Goal: Task Accomplishment & Management: Manage account settings

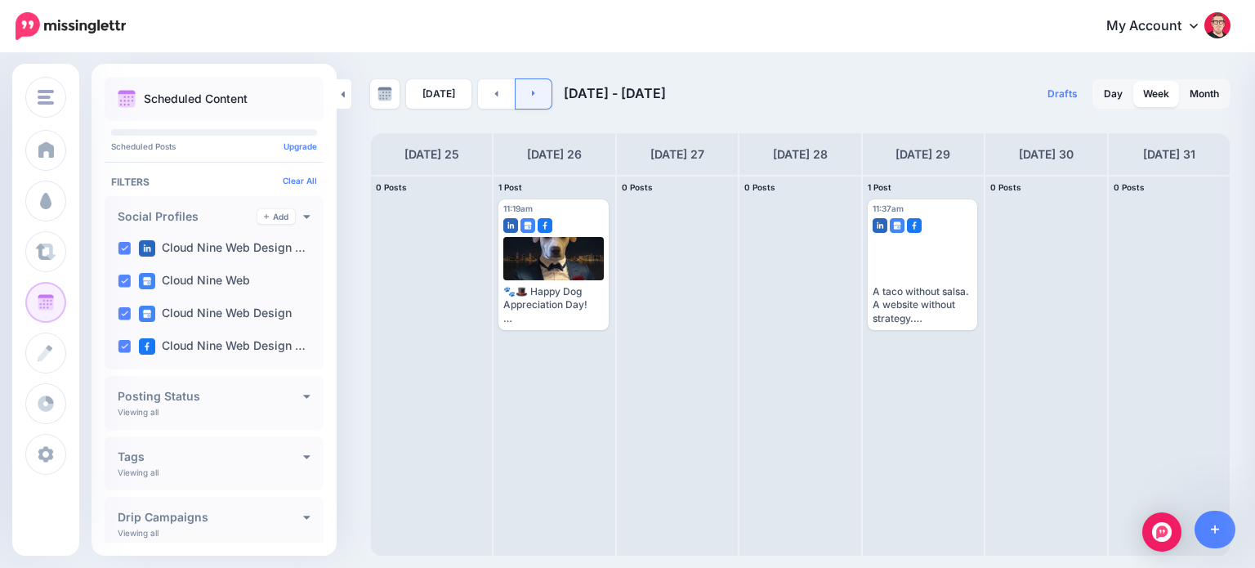
click at [532, 97] on icon at bounding box center [534, 93] width 4 height 10
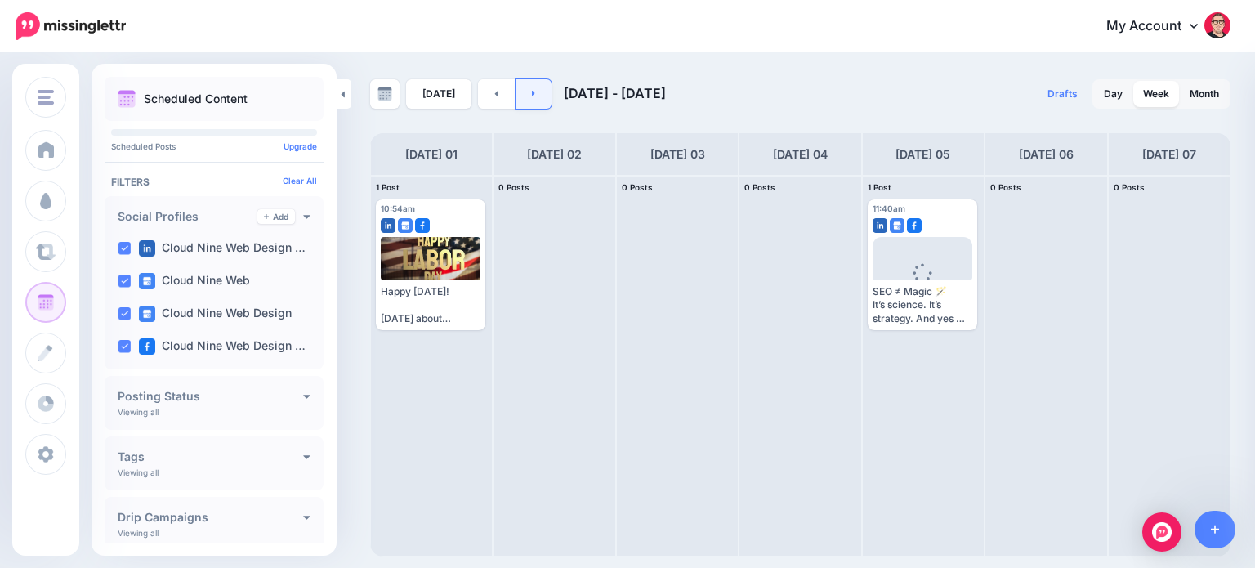
click at [532, 96] on icon at bounding box center [534, 93] width 4 height 10
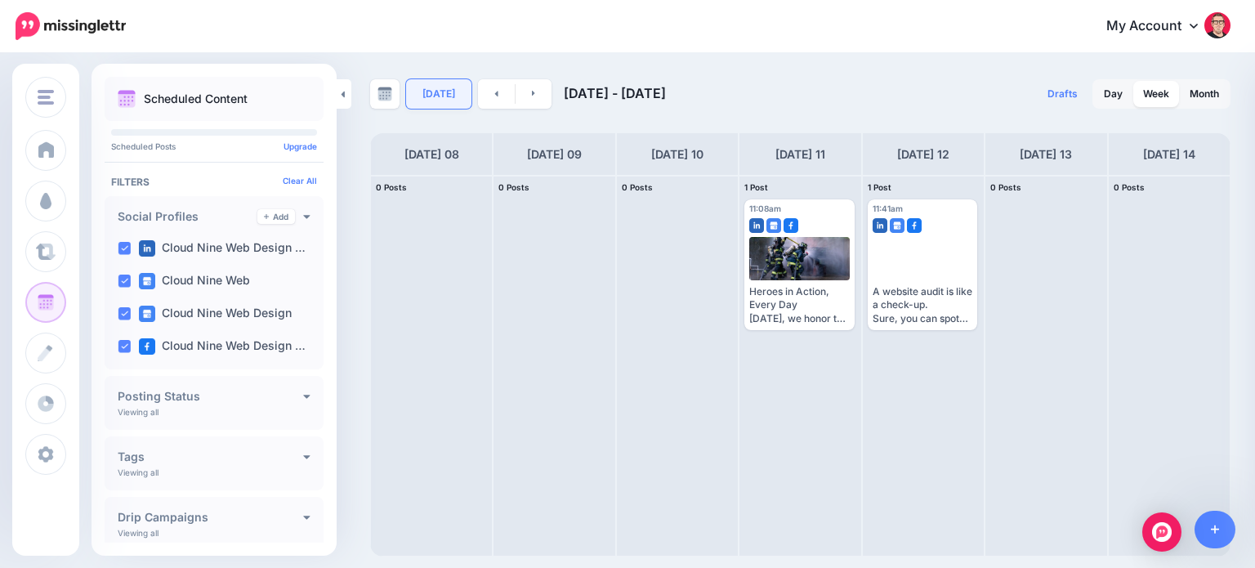
click at [445, 100] on link "Today" at bounding box center [438, 93] width 65 height 29
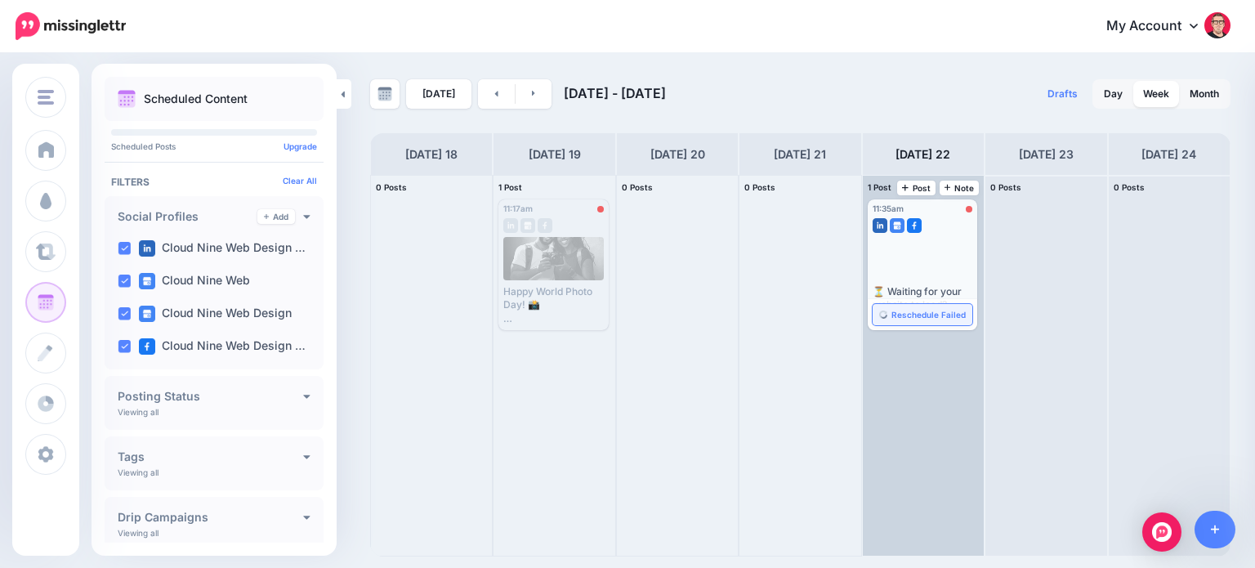
click at [932, 317] on span "Reschedule Failed" at bounding box center [928, 314] width 74 height 8
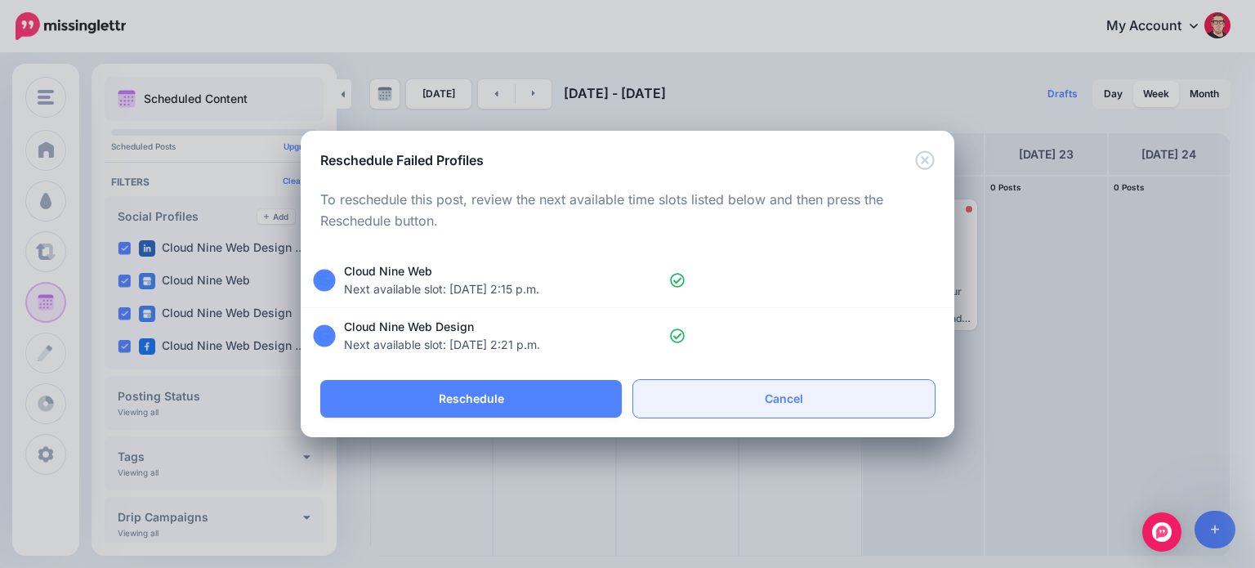
click at [807, 406] on link "Cancel" at bounding box center [783, 399] width 301 height 38
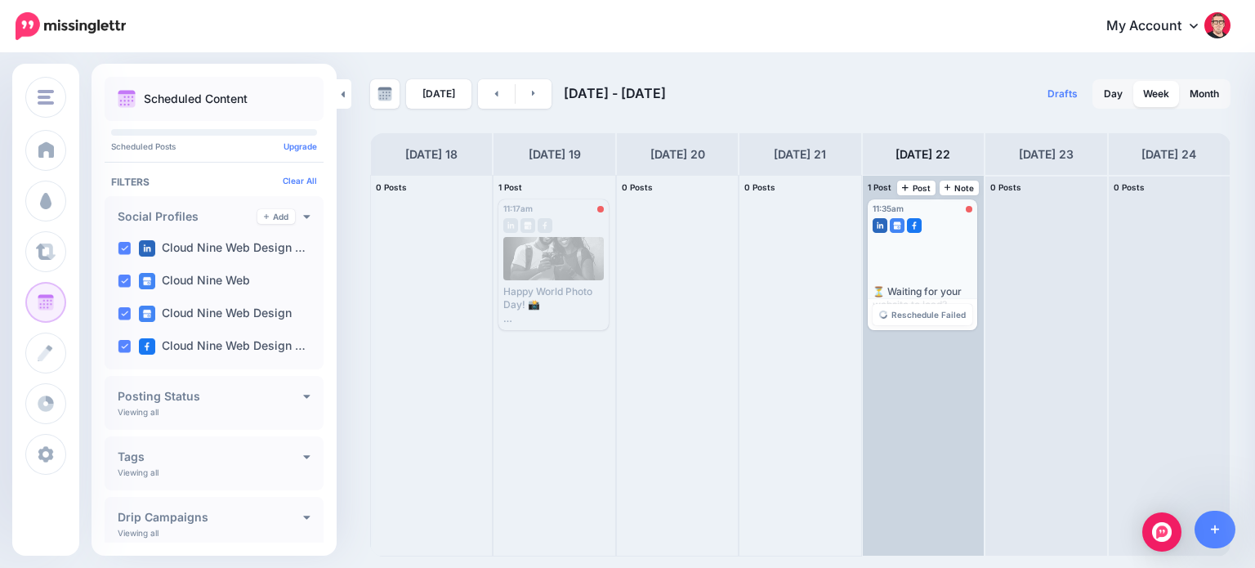
click at [944, 253] on div at bounding box center [923, 258] width 100 height 43
click at [934, 313] on span "Reschedule Failed" at bounding box center [928, 314] width 74 height 8
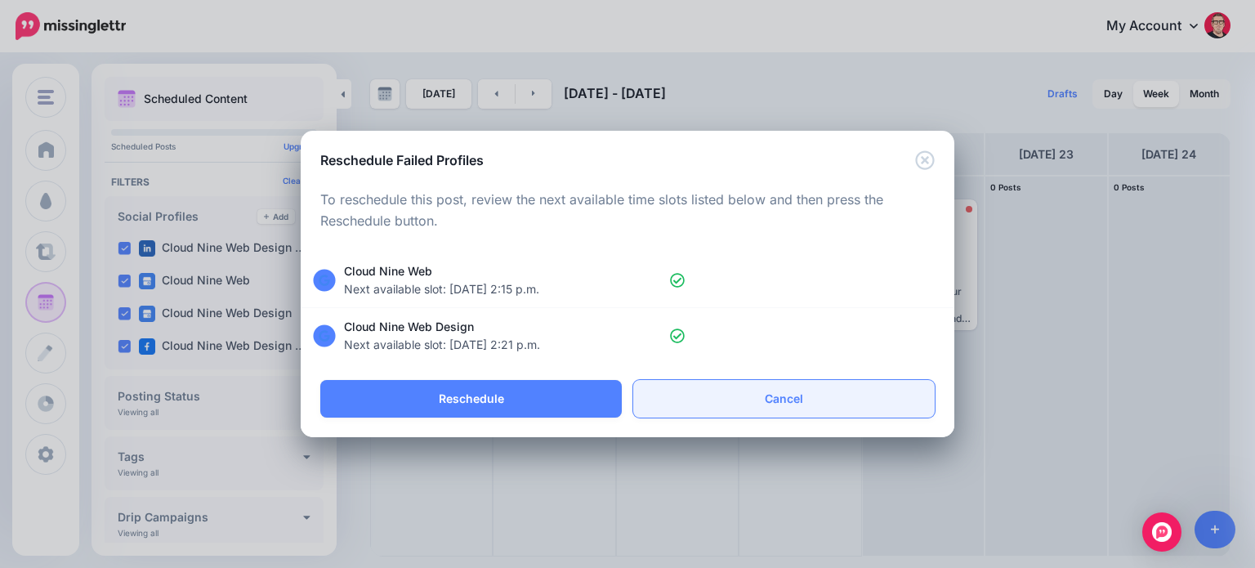
click at [833, 400] on link "Cancel" at bounding box center [783, 399] width 301 height 38
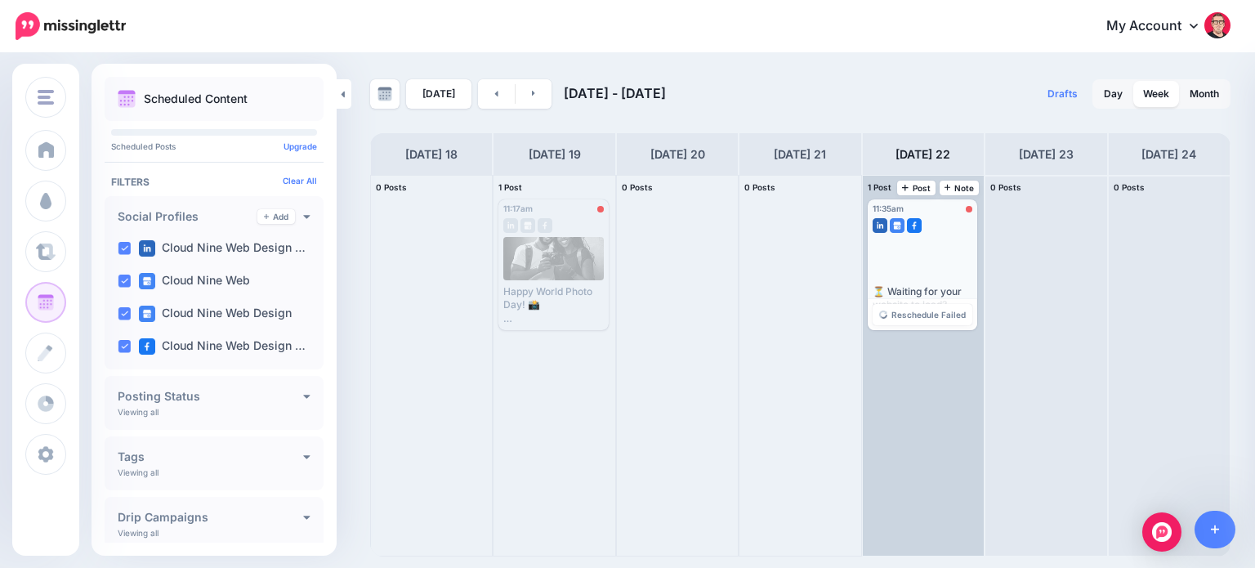
click at [919, 251] on div at bounding box center [923, 258] width 100 height 43
click at [928, 315] on span "Reschedule Failed" at bounding box center [928, 314] width 74 height 8
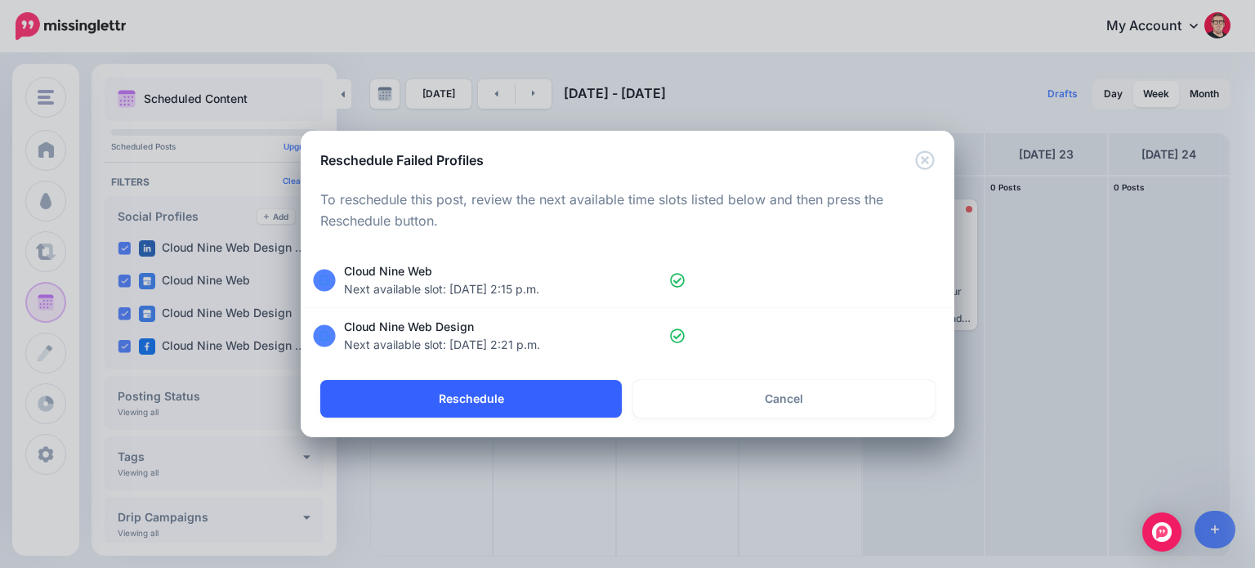
click at [547, 402] on button "Reschedule" at bounding box center [470, 399] width 301 height 38
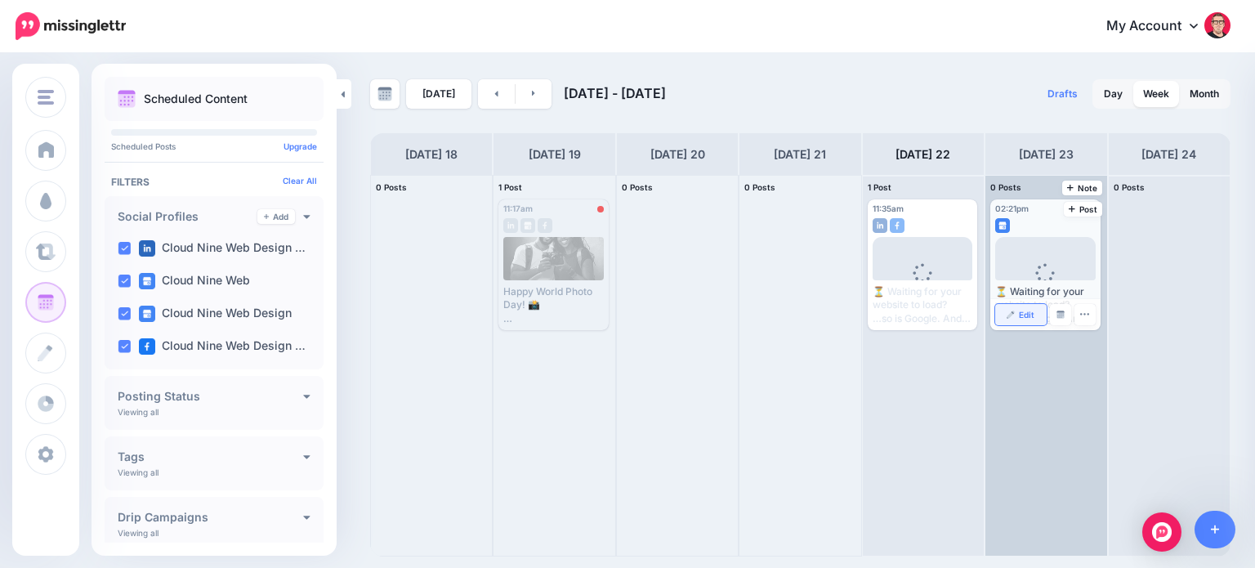
click at [1023, 313] on span "Edit" at bounding box center [1027, 314] width 16 height 8
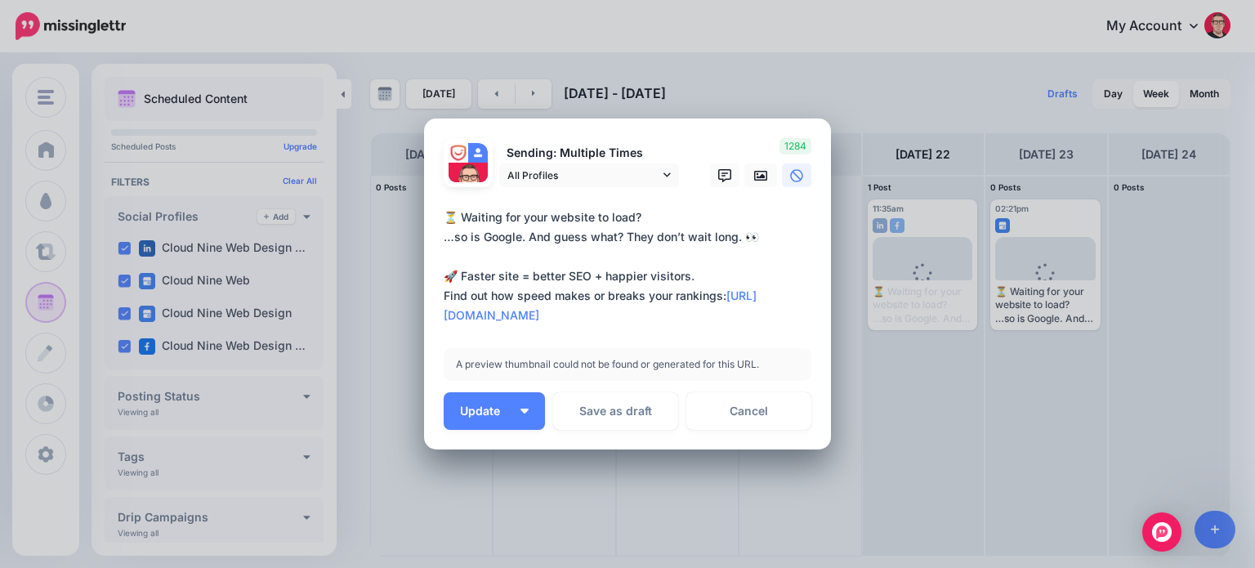
click at [435, 216] on div "Loading Sending: Multiple Times All Profiles 22nd Aug 11:35" at bounding box center [627, 284] width 407 height 332
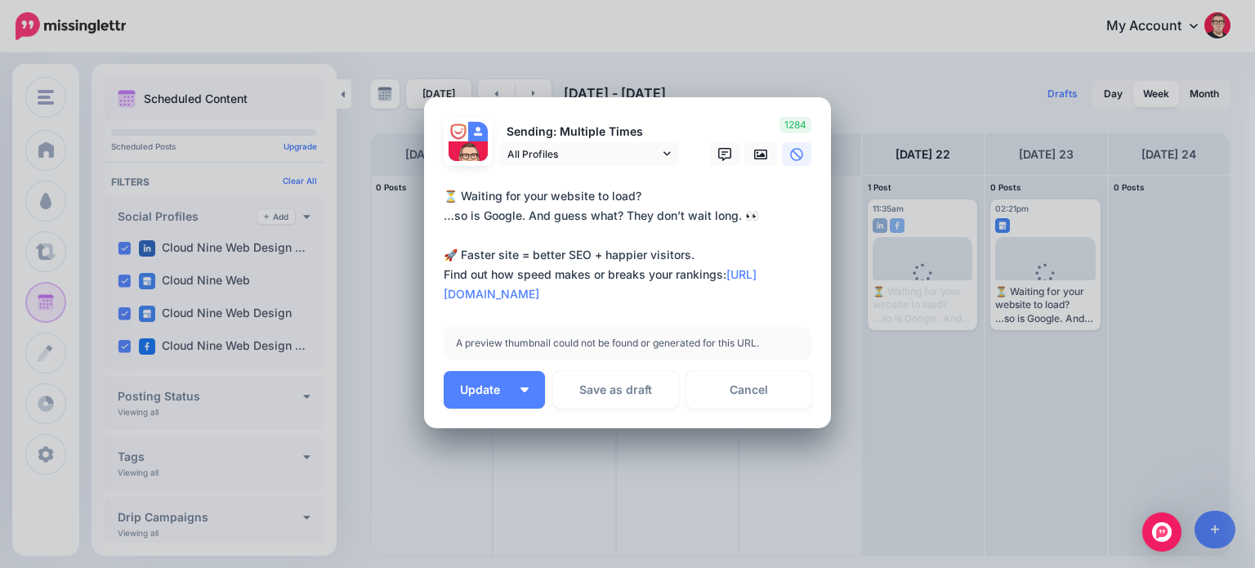
scroll to position [59, 0]
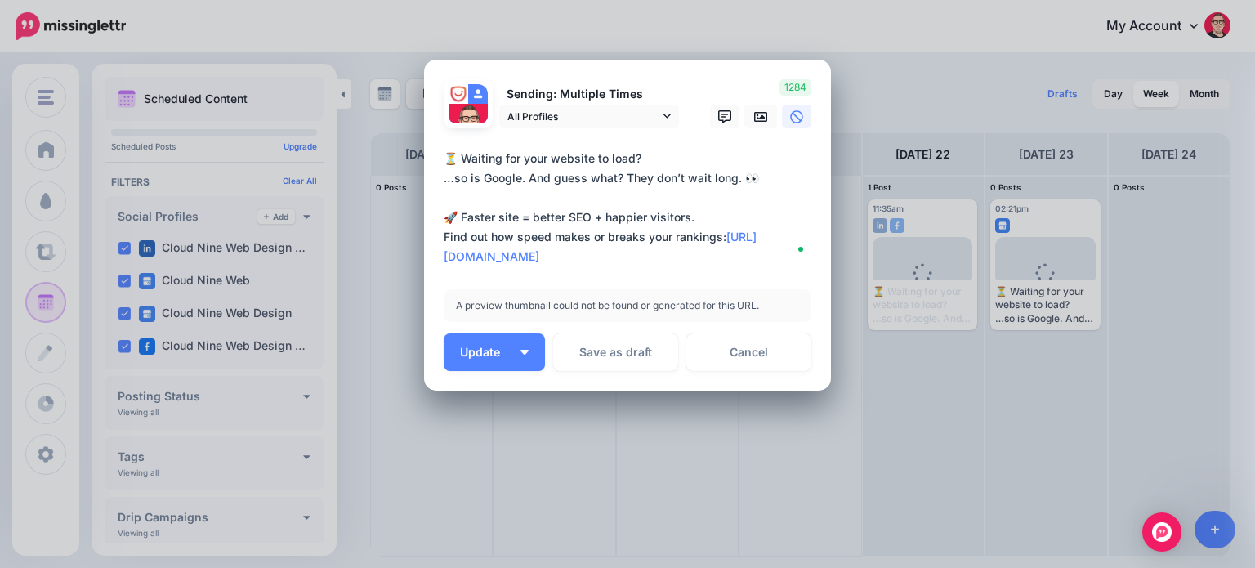
drag, startPoint x: 441, startPoint y: 214, endPoint x: 750, endPoint y: 261, distance: 312.3
click at [750, 261] on textarea "**********" at bounding box center [632, 208] width 376 height 118
click at [761, 357] on link "Cancel" at bounding box center [748, 352] width 125 height 38
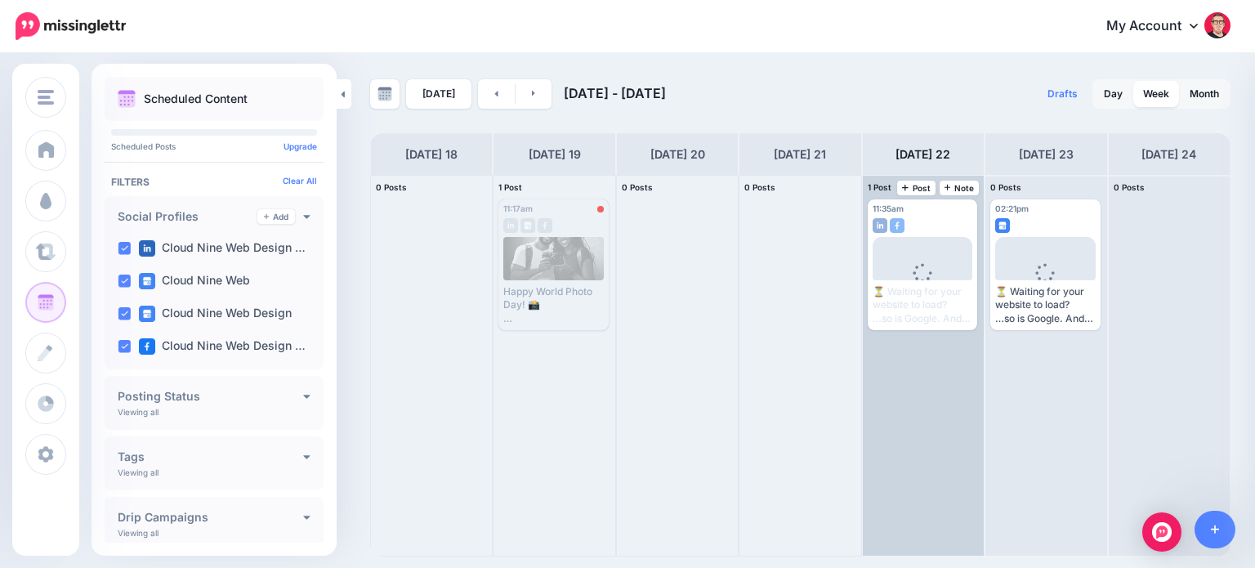
scroll to position [0, 0]
click at [912, 188] on span "Post" at bounding box center [916, 188] width 29 height 8
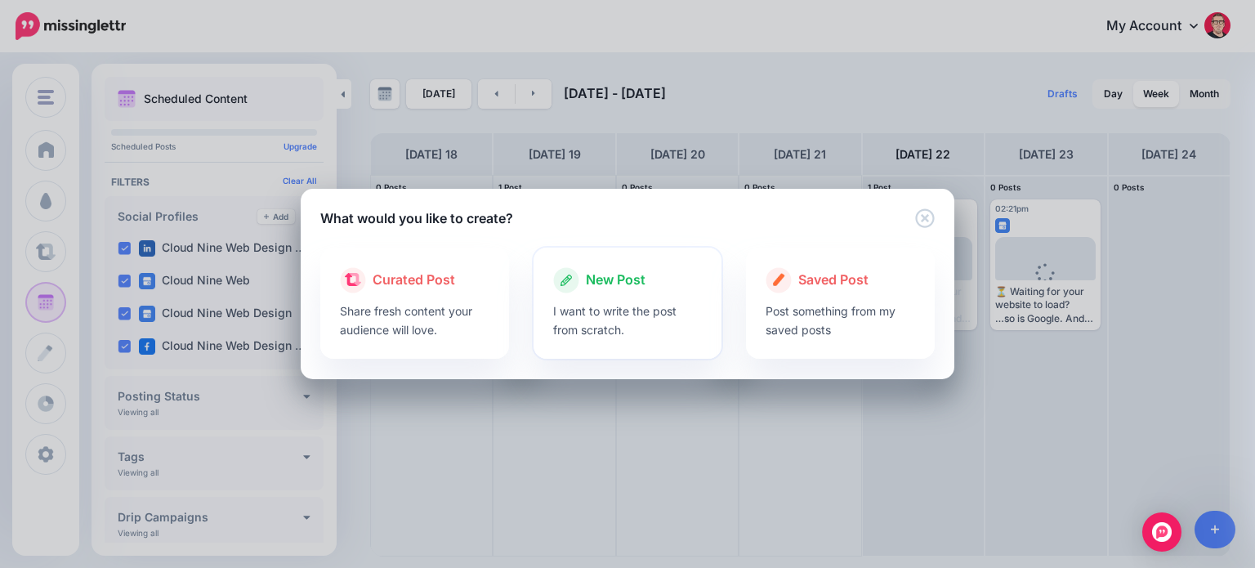
click at [652, 297] on div at bounding box center [628, 297] width 150 height 8
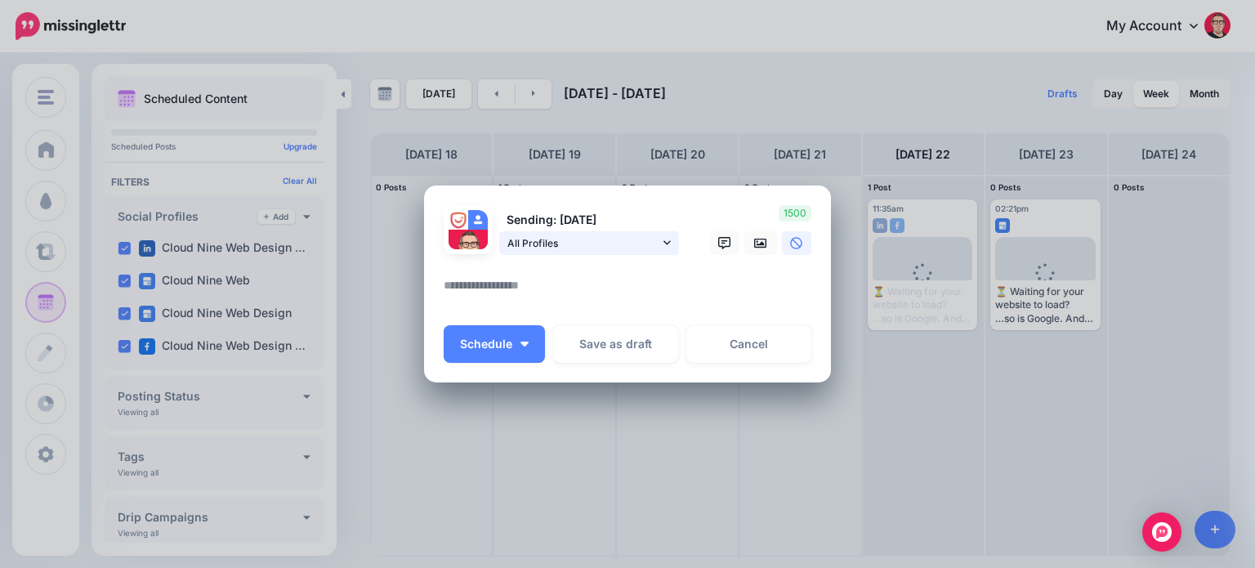
click at [596, 239] on span "All Profiles" at bounding box center [583, 242] width 152 height 17
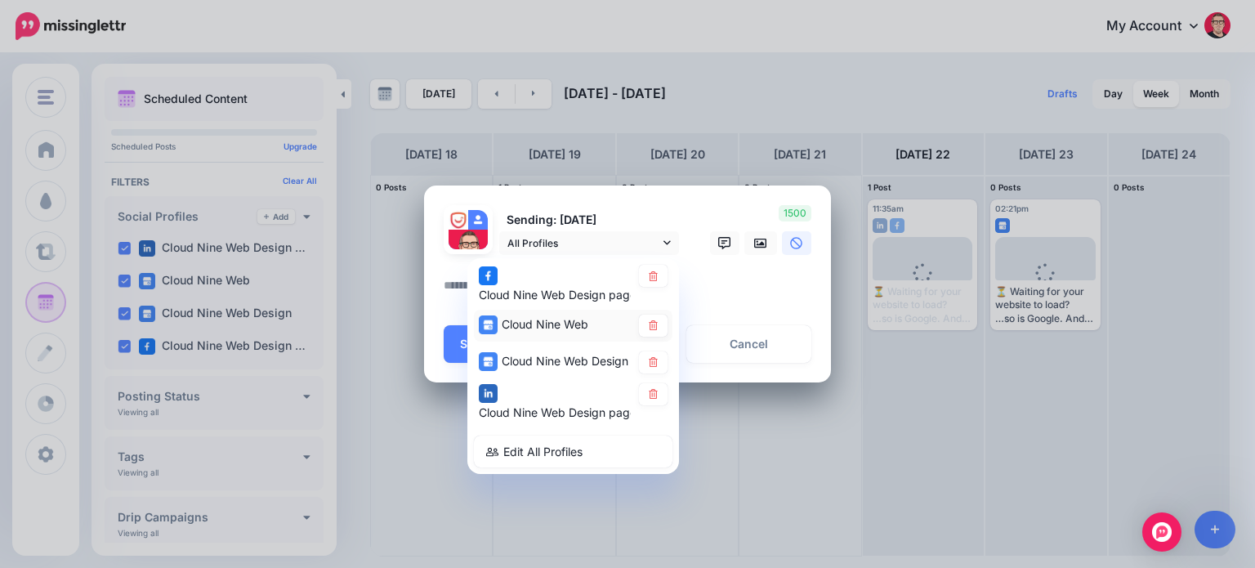
click at [549, 321] on span "Cloud Nine Web" at bounding box center [545, 324] width 87 height 14
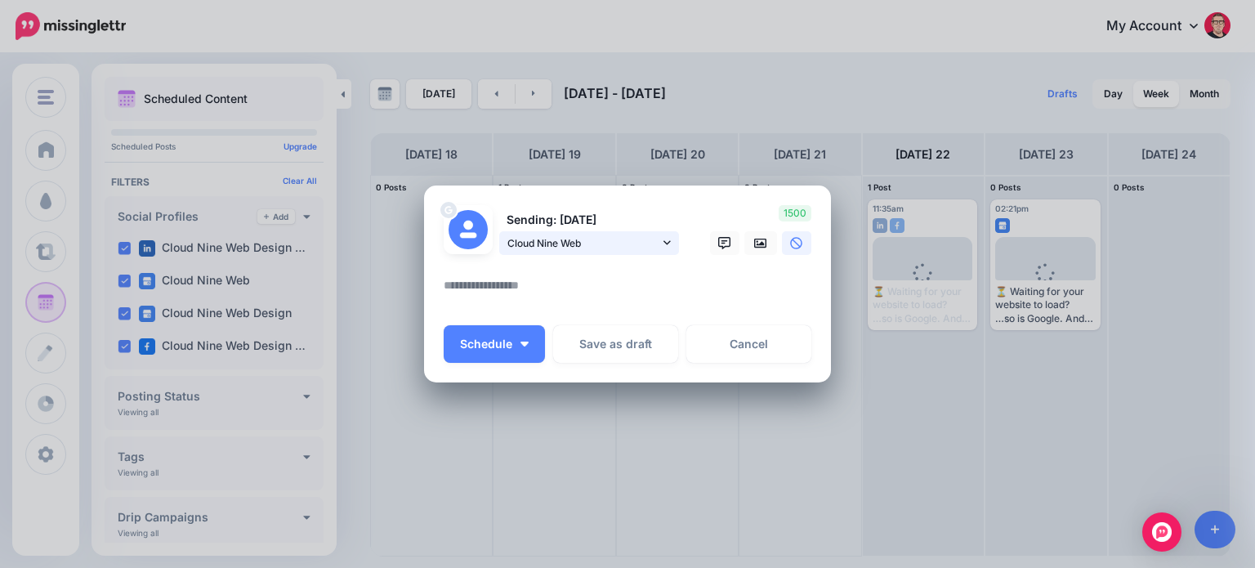
click at [671, 241] on link "Cloud Nine Web" at bounding box center [589, 243] width 180 height 24
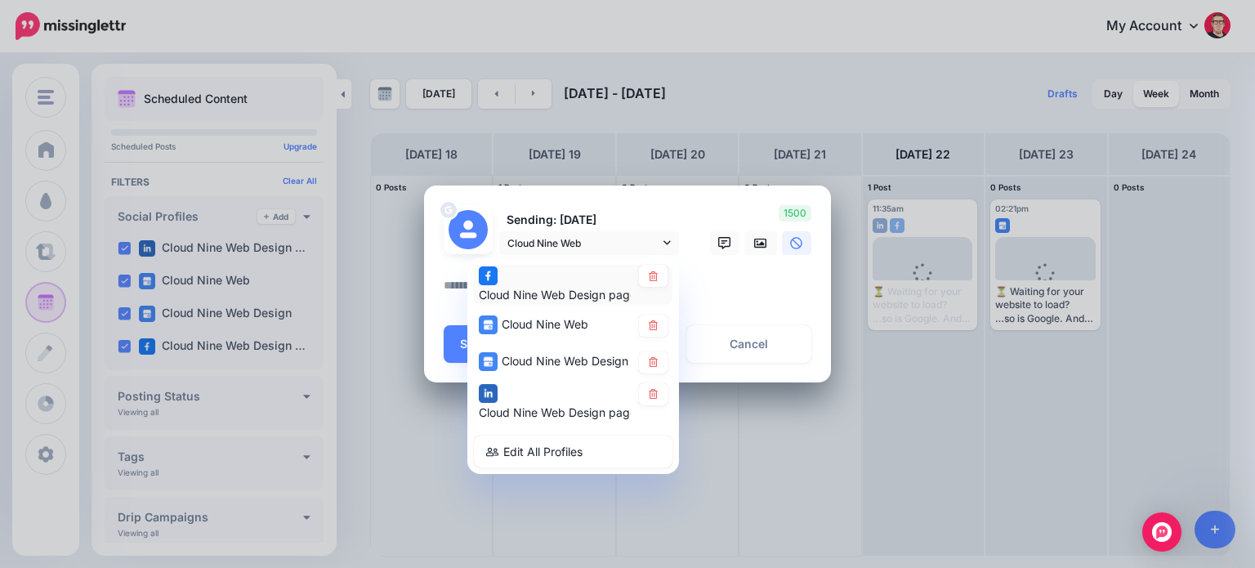
click at [533, 277] on div "Cloud Nine Web Design page" at bounding box center [555, 285] width 152 height 40
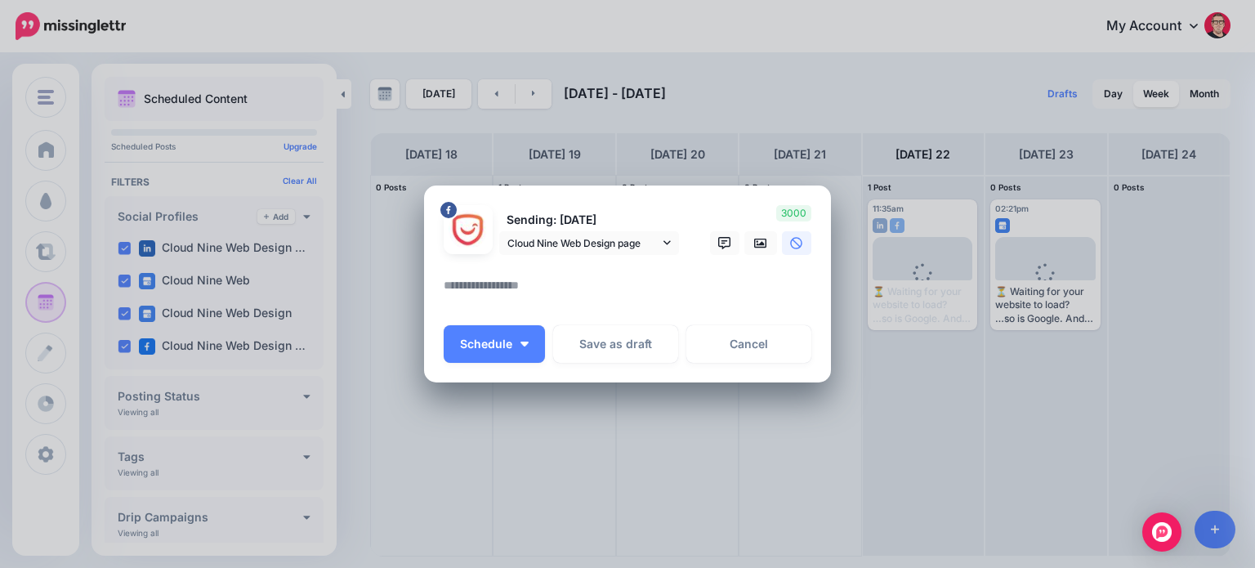
click at [533, 277] on textarea at bounding box center [632, 291] width 376 height 32
paste textarea "**********"
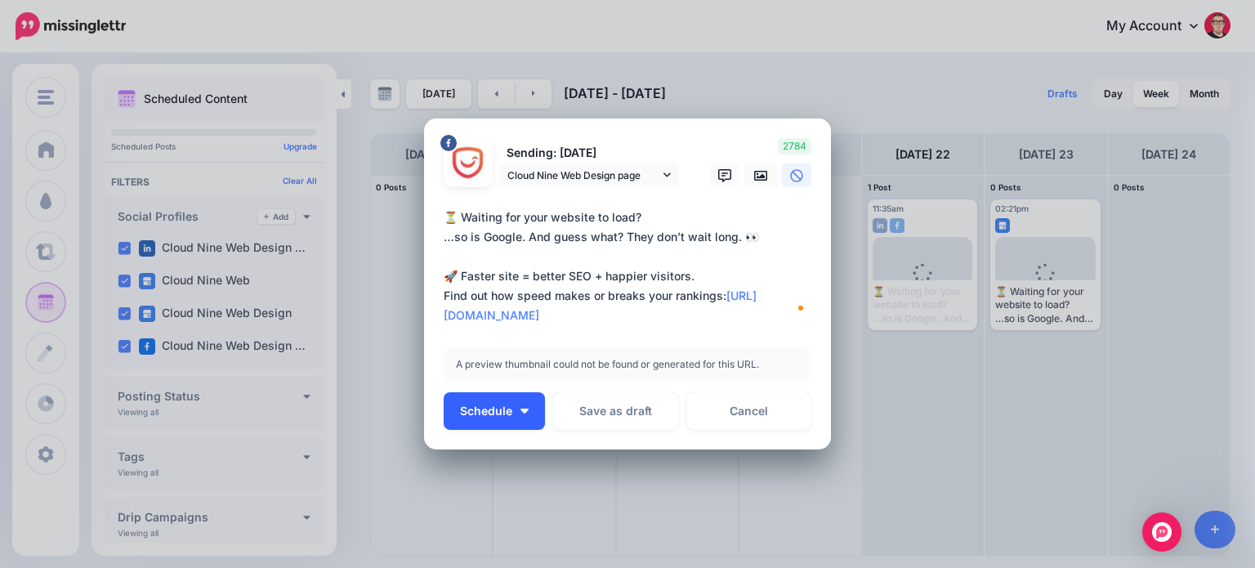
type textarea "**********"
click at [525, 404] on button "Schedule" at bounding box center [494, 411] width 101 height 38
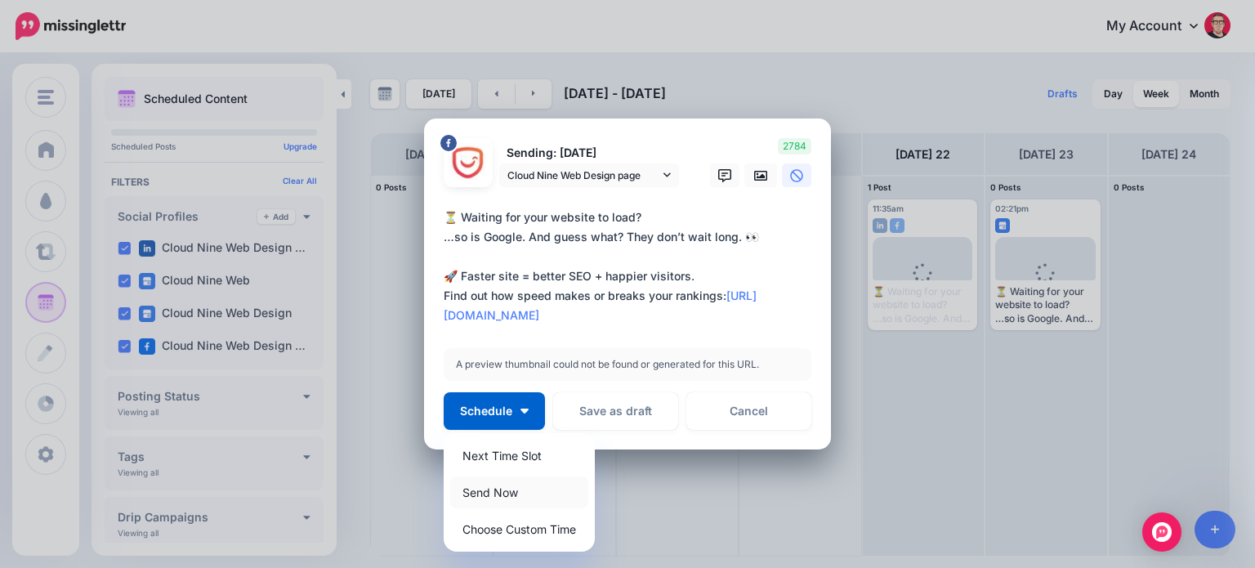
click at [478, 489] on link "Send Now" at bounding box center [519, 492] width 138 height 32
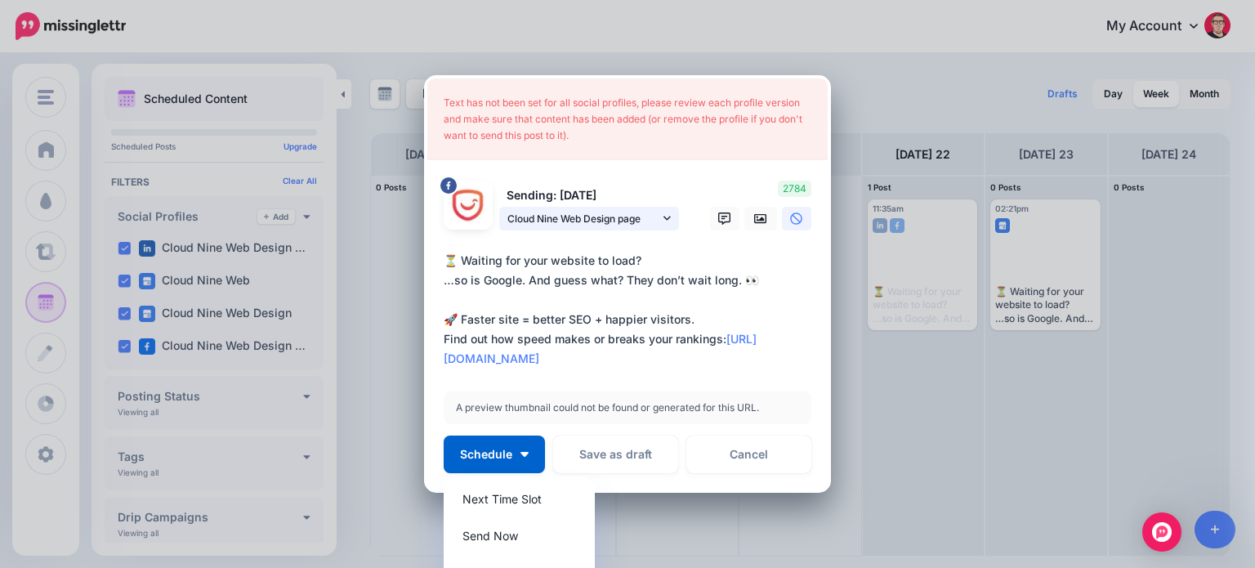
click at [663, 217] on icon at bounding box center [666, 218] width 7 height 4
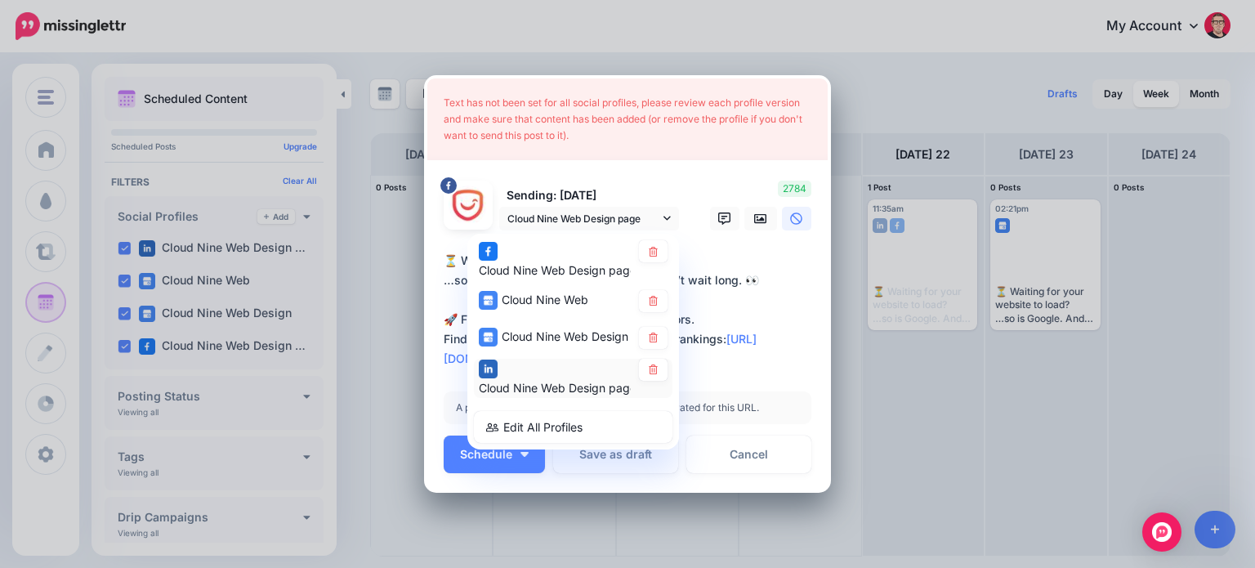
click at [553, 388] on span "Cloud Nine Web Design page" at bounding box center [558, 388] width 158 height 14
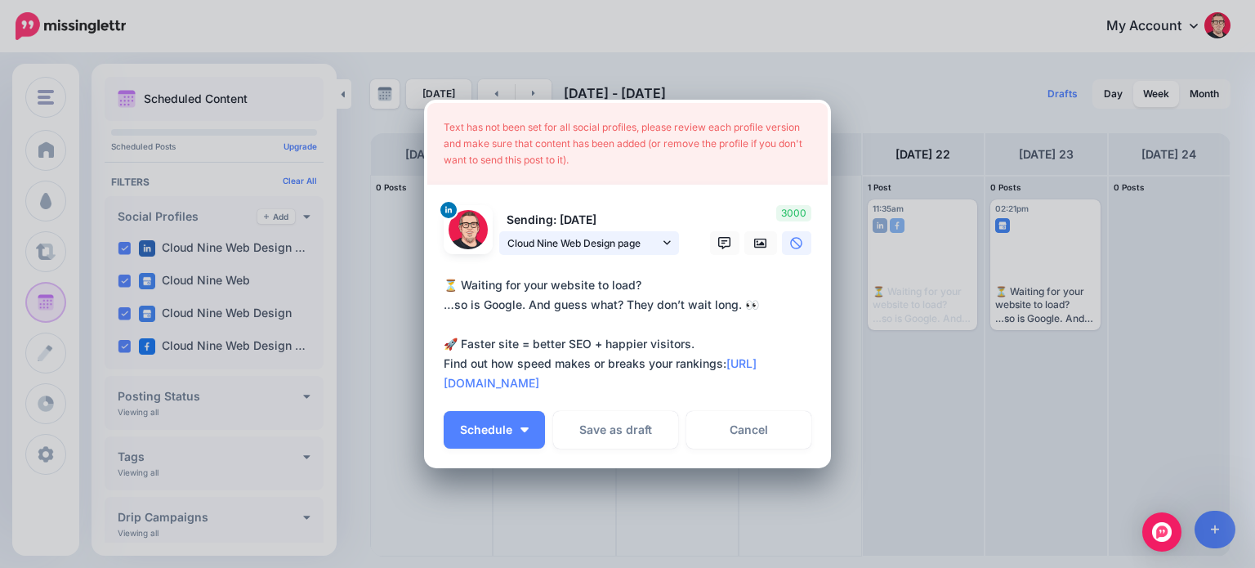
click at [663, 239] on icon at bounding box center [666, 242] width 7 height 11
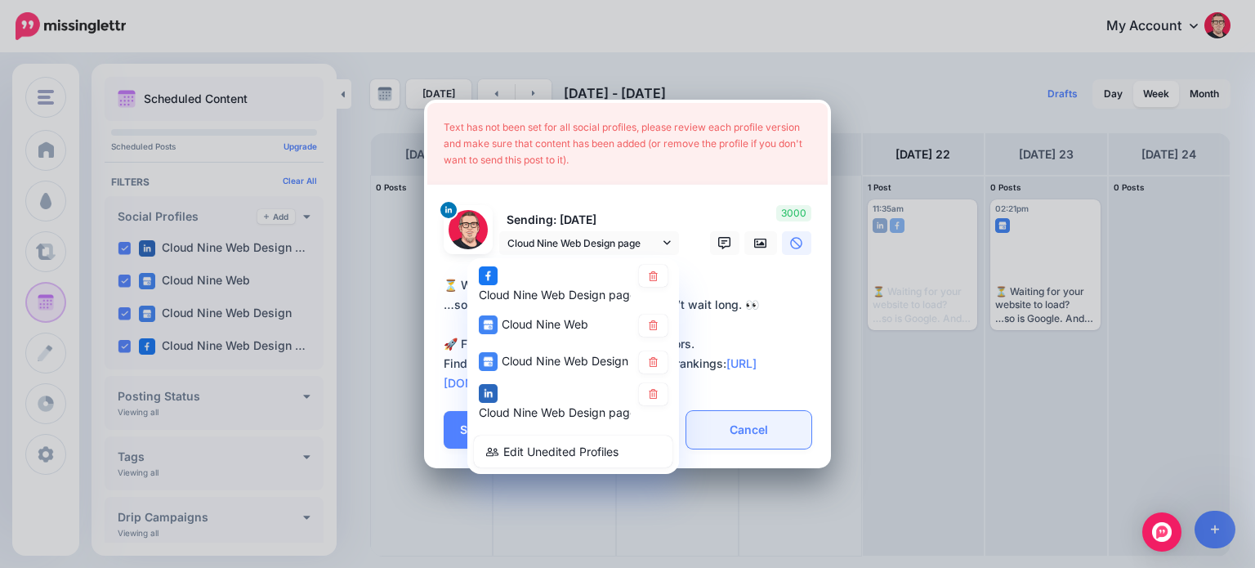
click at [756, 427] on link "Cancel" at bounding box center [748, 430] width 125 height 38
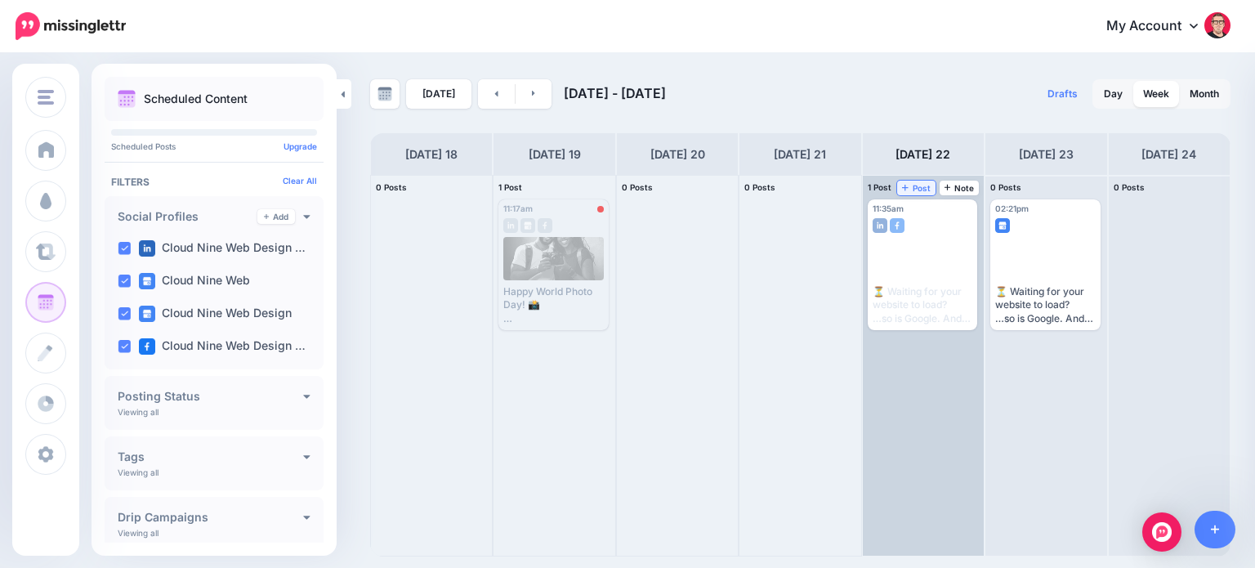
click at [926, 189] on span "Post" at bounding box center [916, 188] width 29 height 8
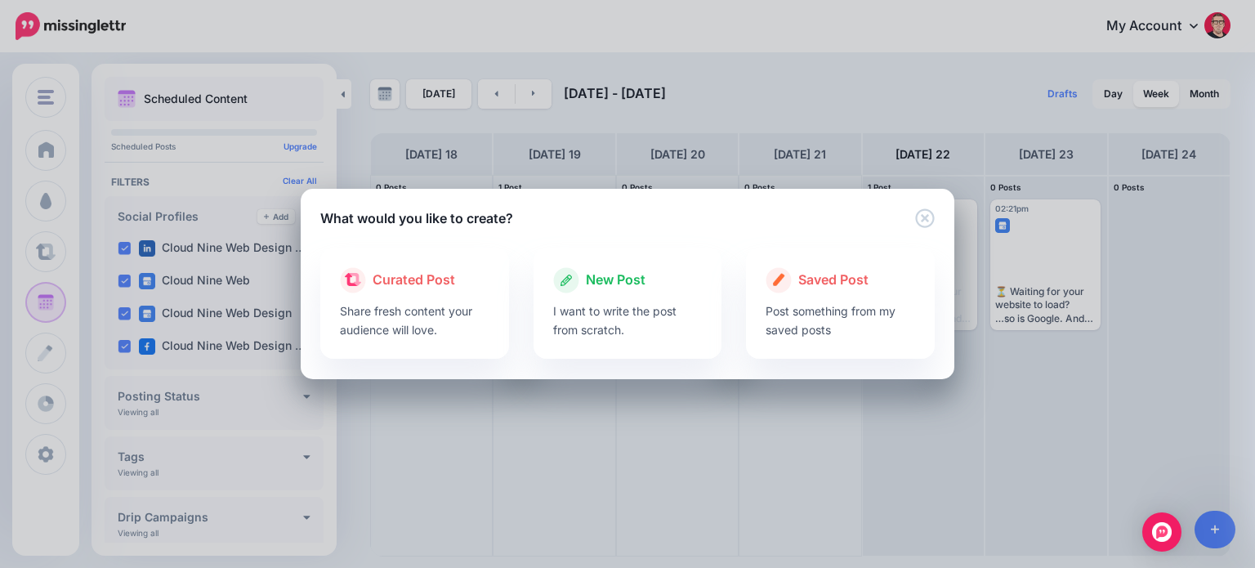
click at [604, 306] on p "I want to write the post from scratch." at bounding box center [628, 320] width 150 height 38
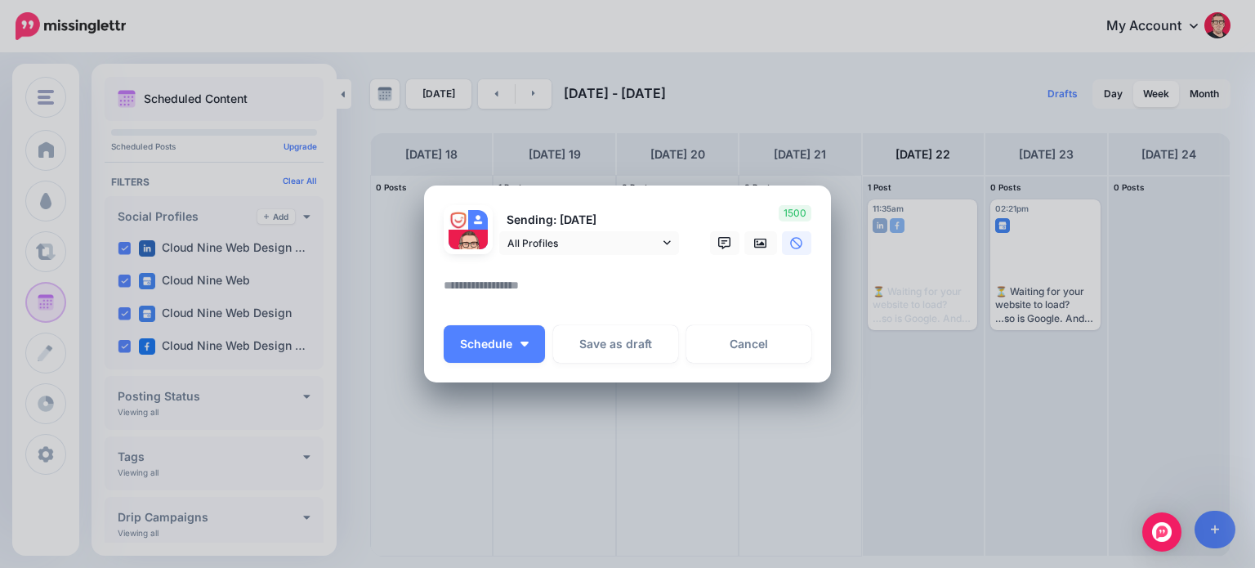
click at [539, 278] on textarea at bounding box center [632, 291] width 376 height 32
paste textarea "**********"
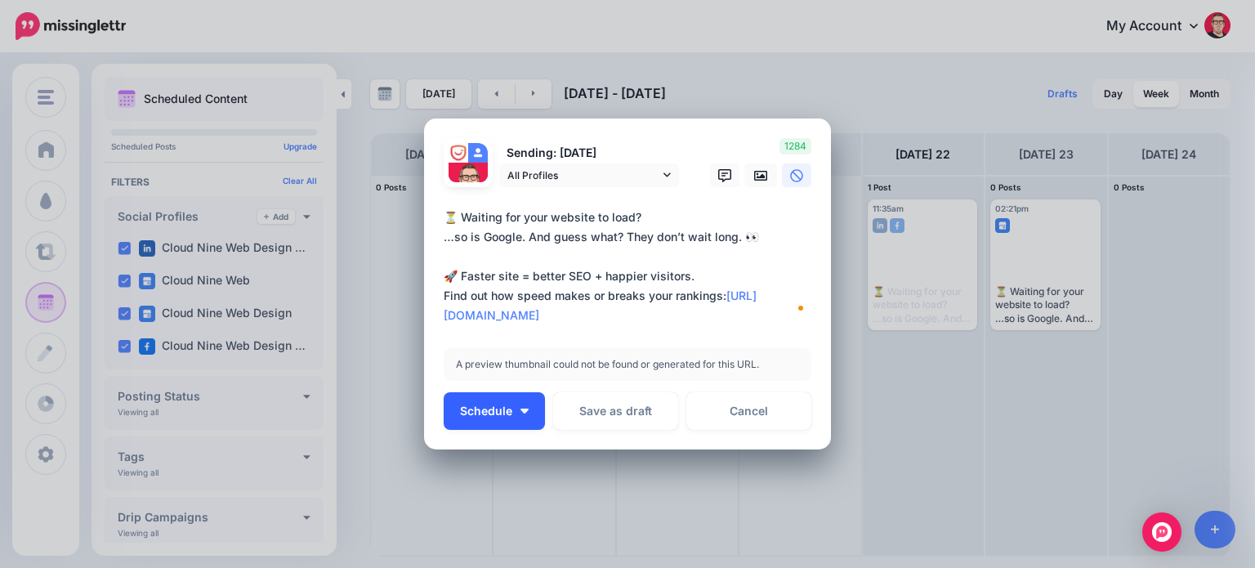
type textarea "**********"
click at [467, 410] on span "Schedule" at bounding box center [486, 410] width 52 height 11
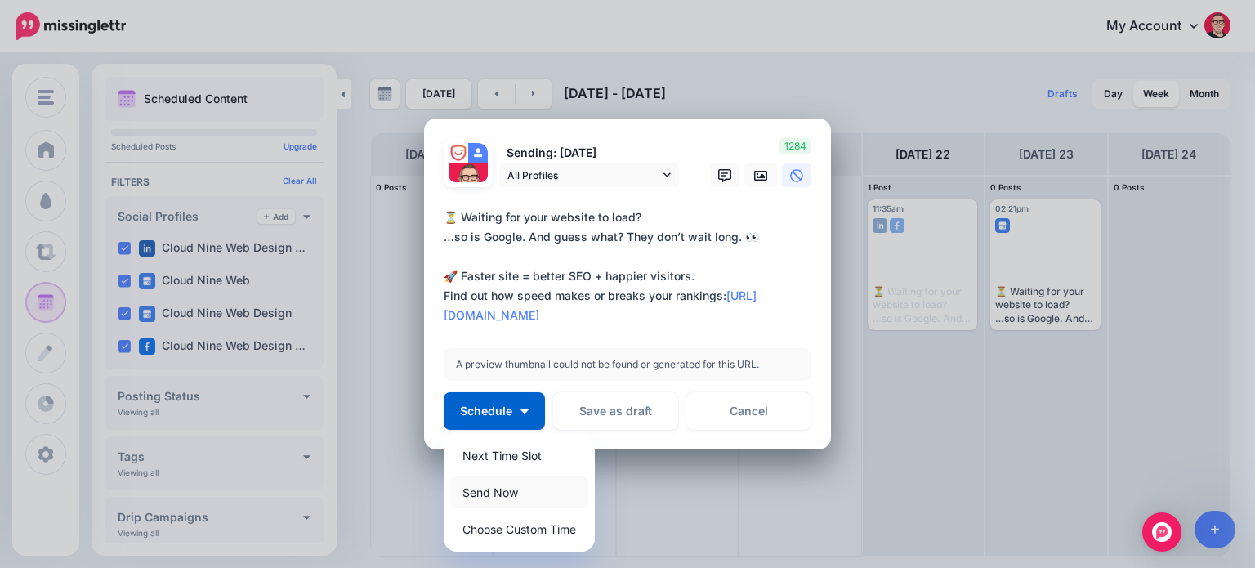
click at [495, 494] on link "Send Now" at bounding box center [519, 492] width 138 height 32
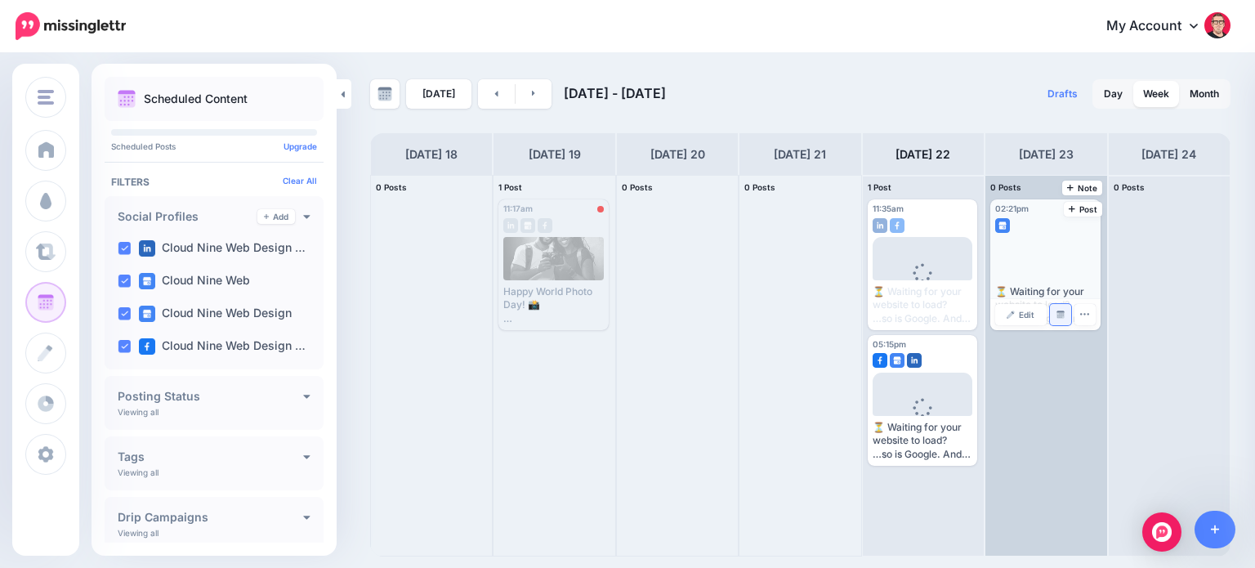
click at [1060, 310] on img at bounding box center [1060, 314] width 8 height 8
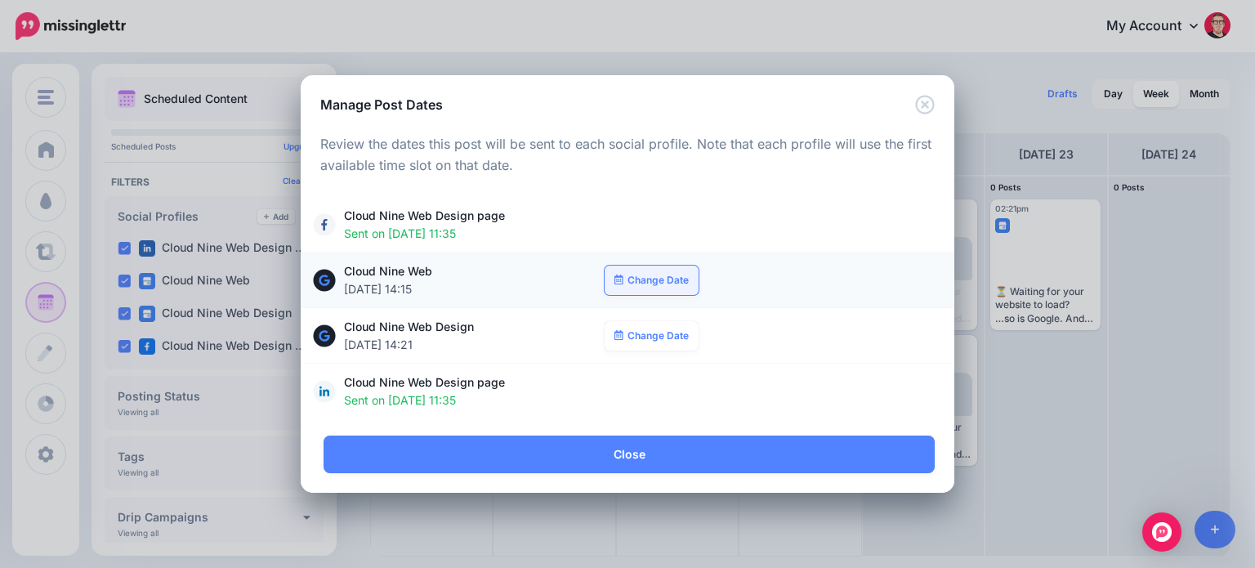
click at [650, 284] on link "Change Date" at bounding box center [652, 280] width 94 height 29
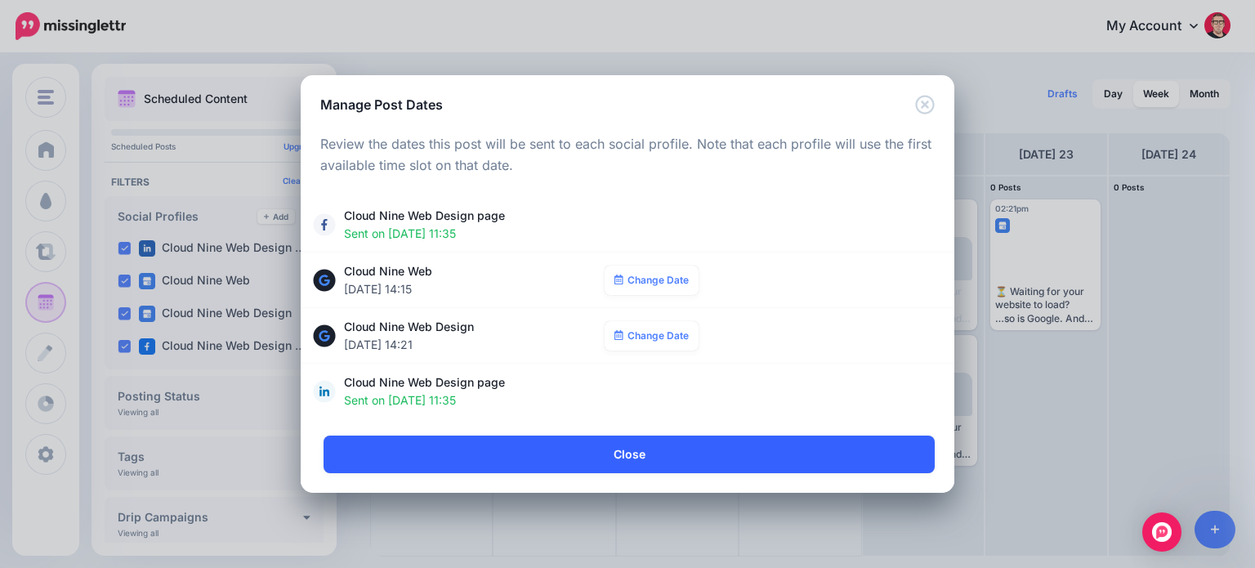
click at [786, 440] on link "Close" at bounding box center [629, 454] width 611 height 38
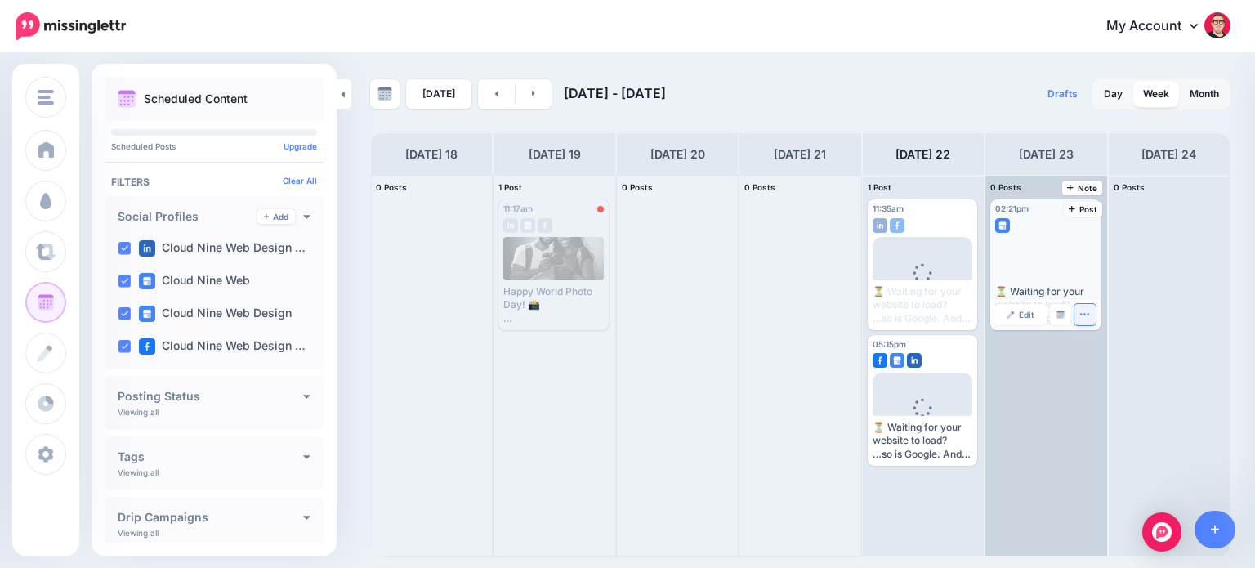
click at [1079, 318] on icon "button" at bounding box center [1084, 314] width 11 height 11
click at [1114, 365] on link "Delete Post" at bounding box center [1123, 365] width 85 height 18
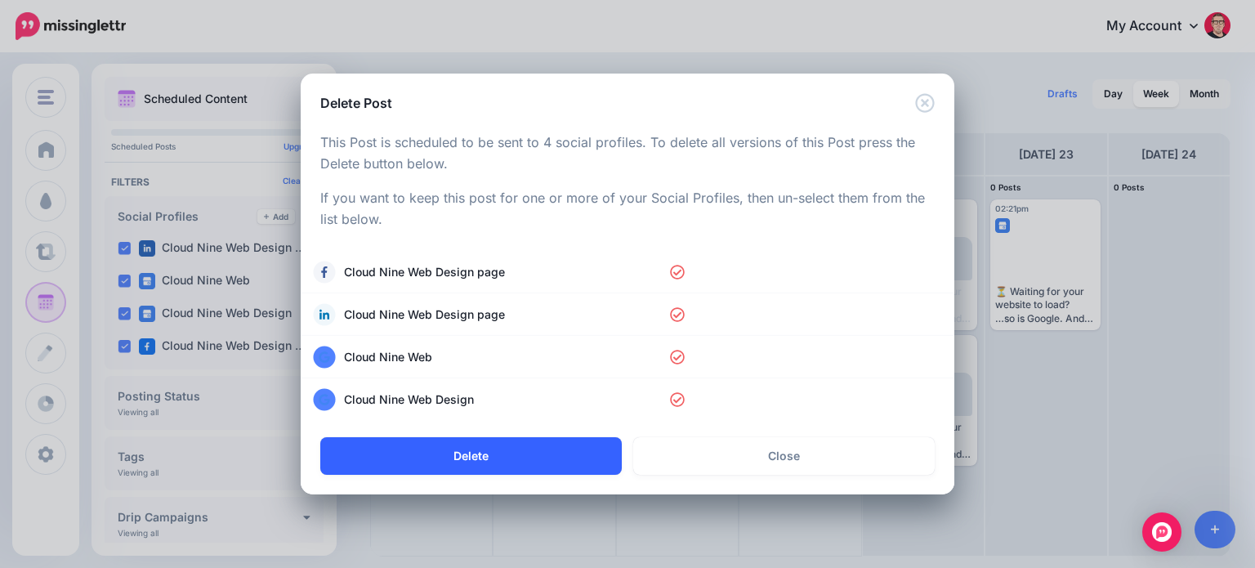
click at [565, 460] on button "Delete" at bounding box center [470, 456] width 301 height 38
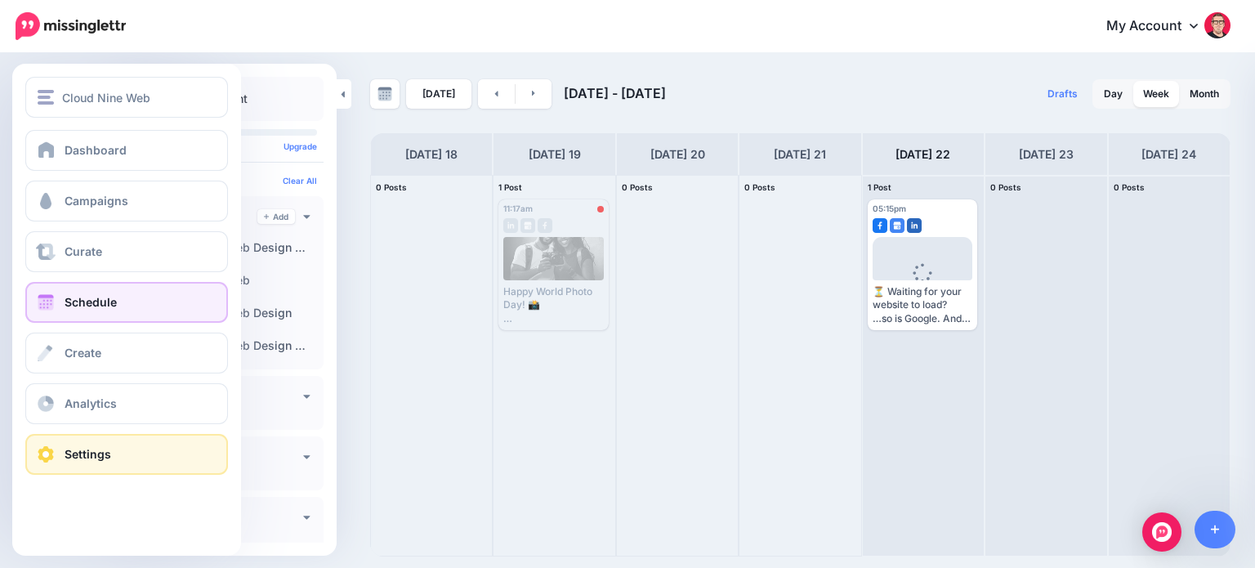
click at [92, 461] on link "Settings" at bounding box center [126, 454] width 203 height 41
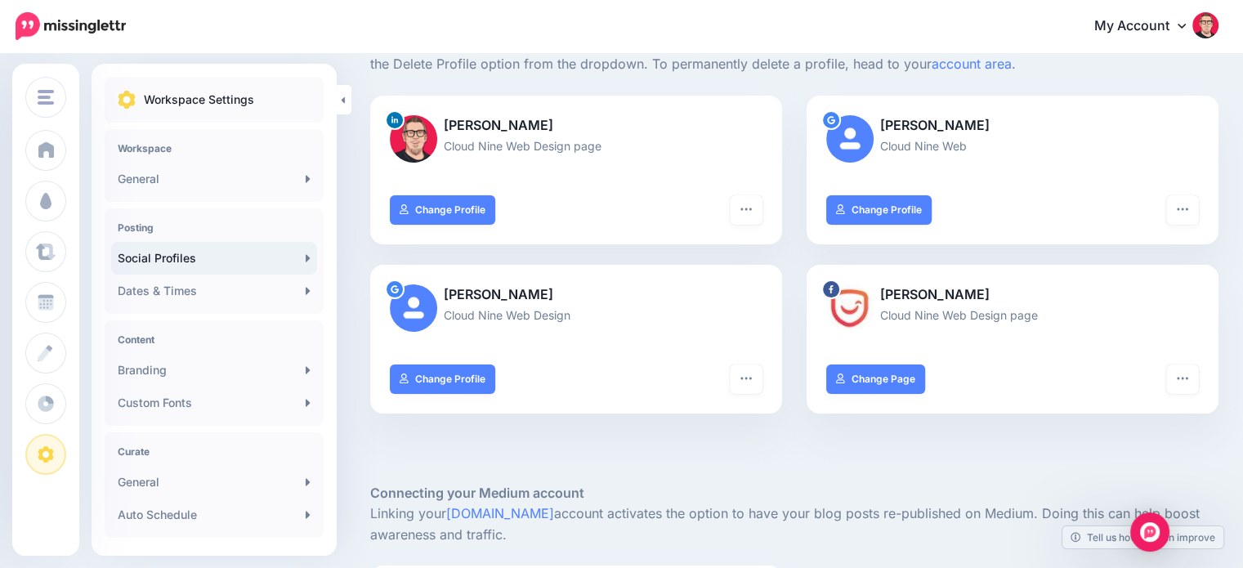
scroll to position [82, 0]
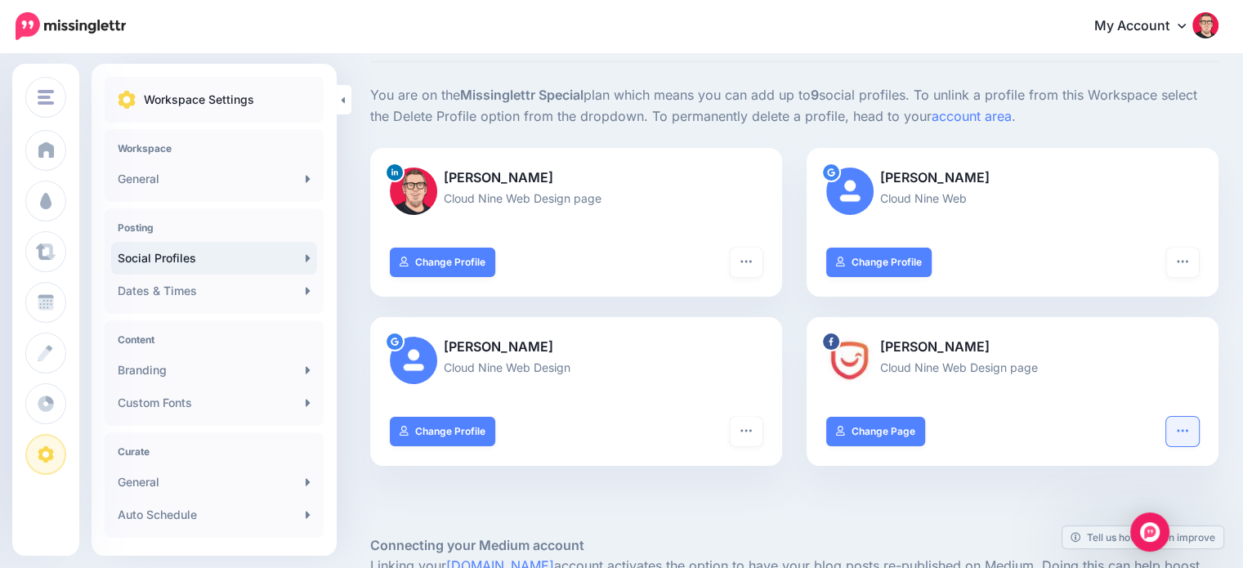
click at [1198, 433] on button "button" at bounding box center [1182, 431] width 33 height 29
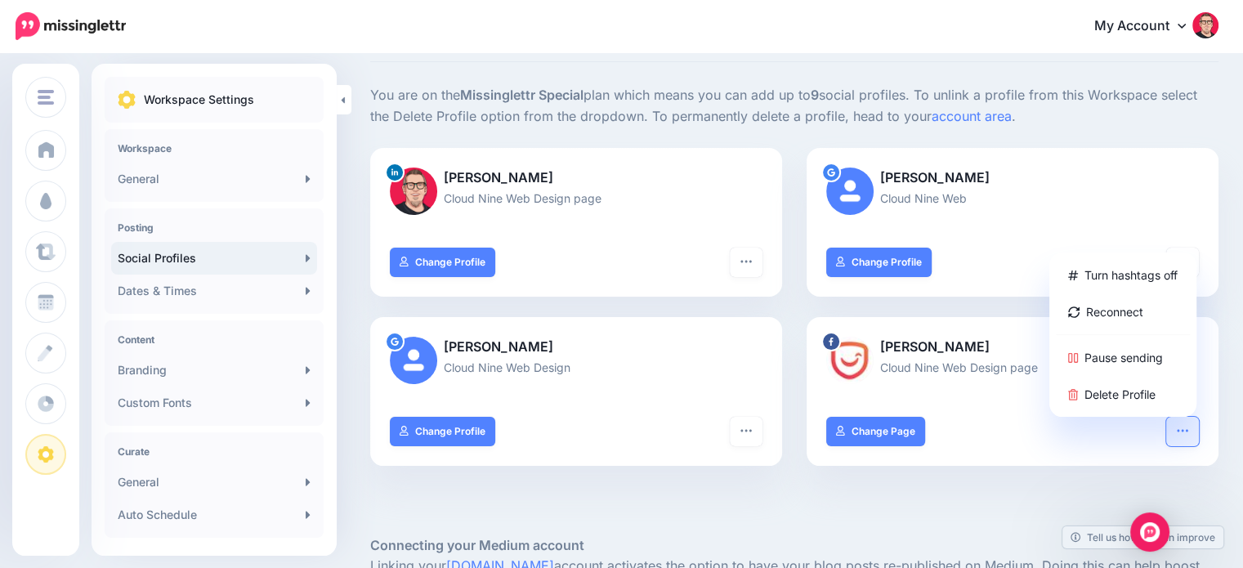
click at [891, 502] on div at bounding box center [794, 510] width 848 height 49
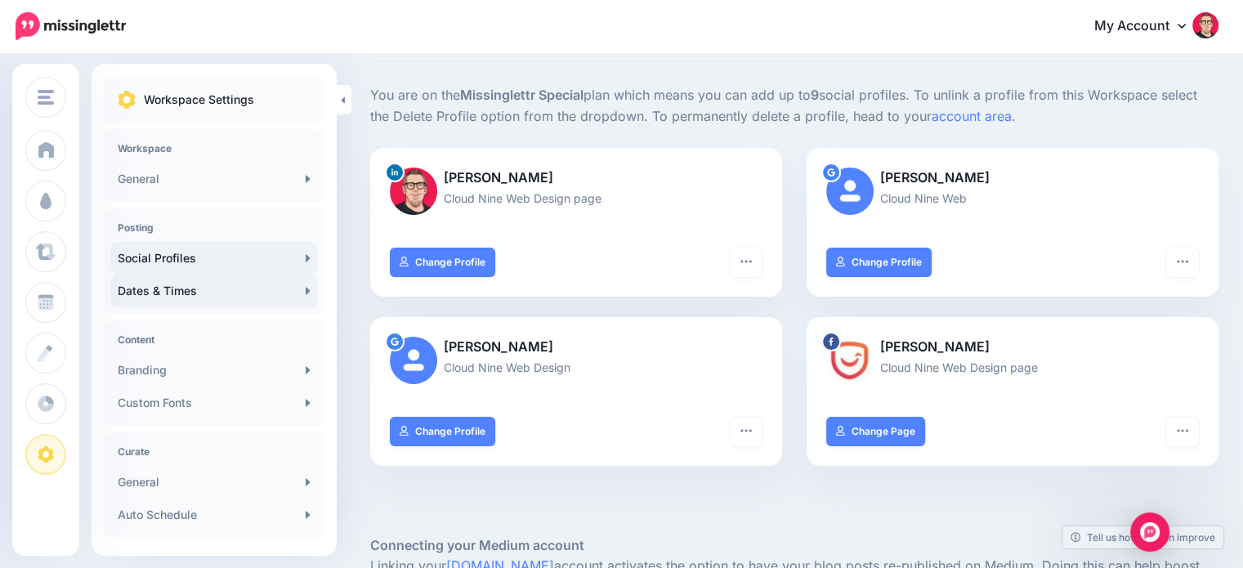
click at [205, 288] on link "Dates & Times" at bounding box center [214, 290] width 206 height 33
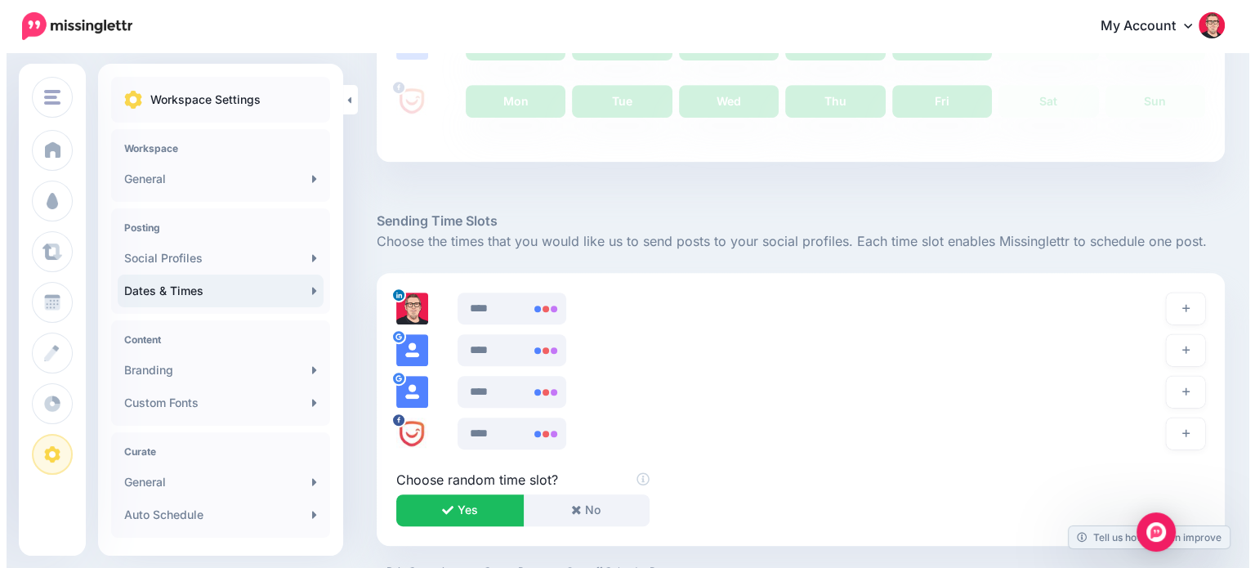
scroll to position [703, 0]
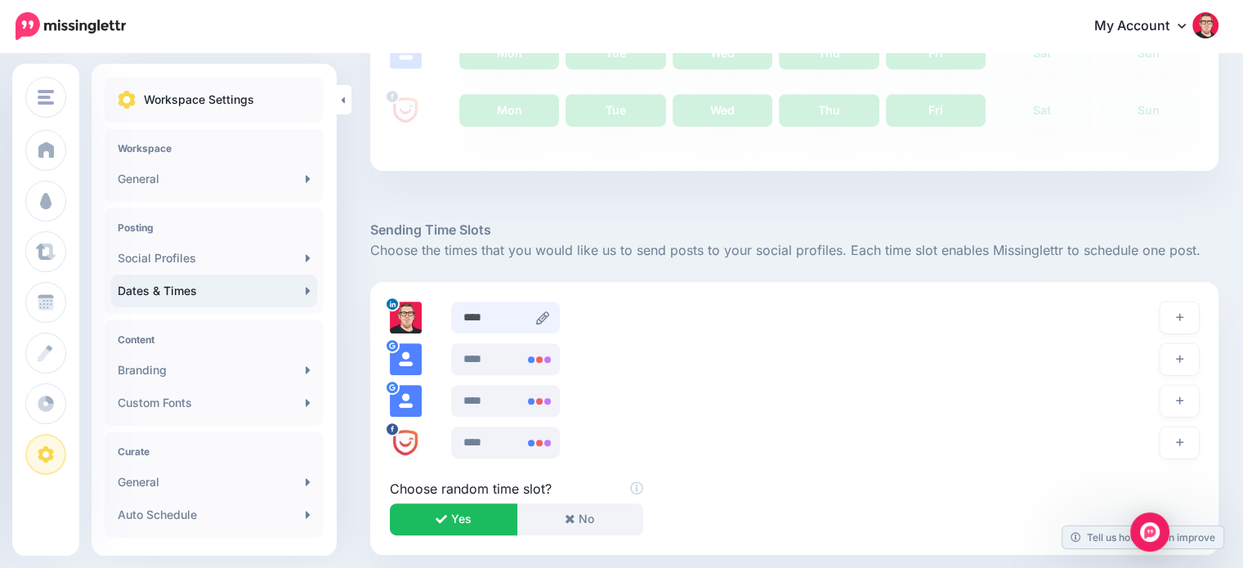
click at [504, 323] on input "****" at bounding box center [505, 317] width 109 height 32
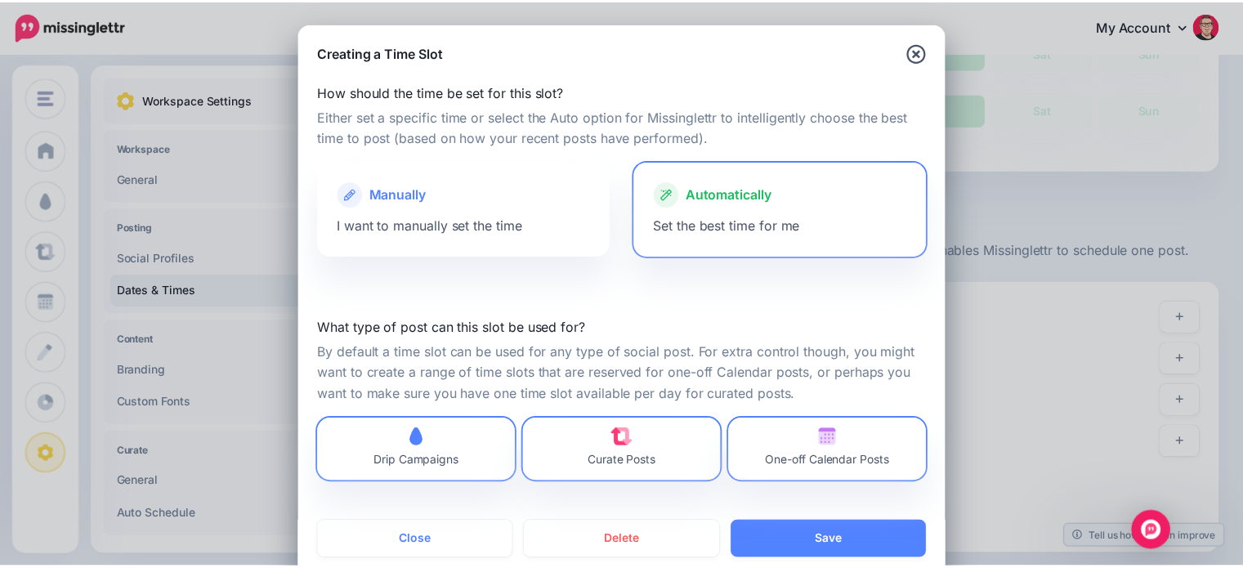
scroll to position [33, 0]
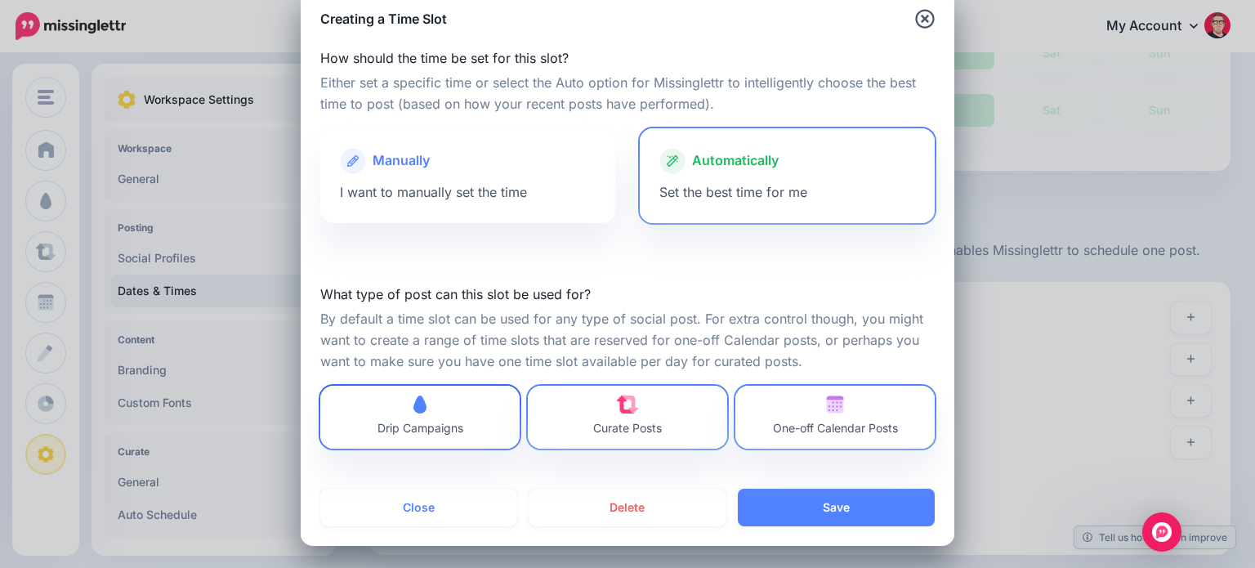
drag, startPoint x: 466, startPoint y: 505, endPoint x: 469, endPoint y: 486, distance: 18.9
click at [466, 504] on button "Close" at bounding box center [418, 508] width 197 height 38
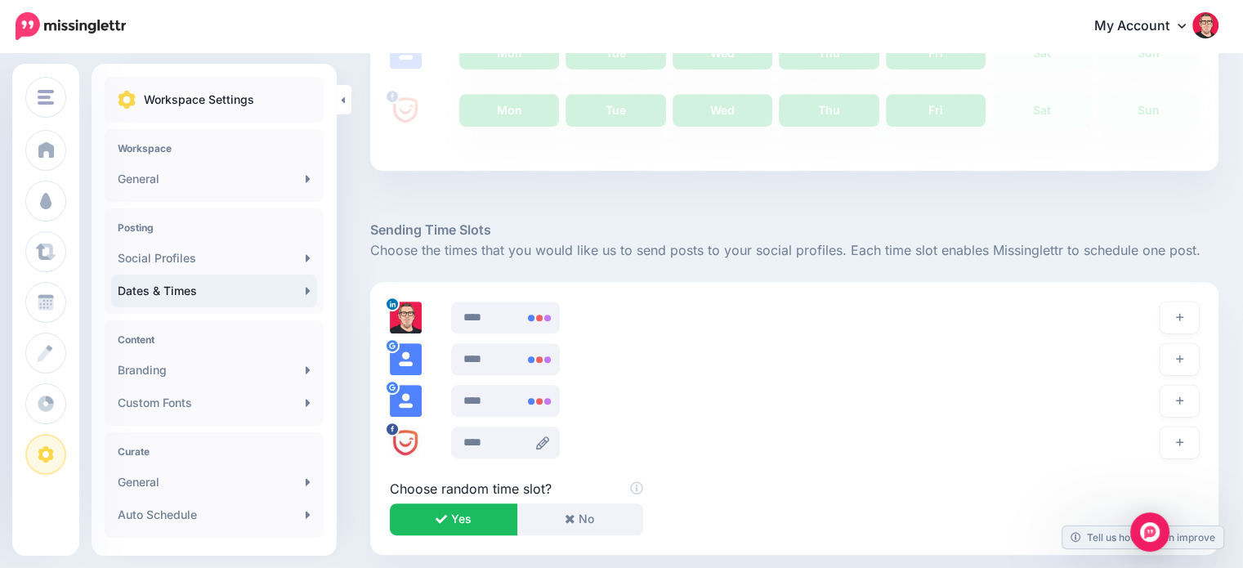
click at [539, 439] on icon at bounding box center [542, 442] width 13 height 13
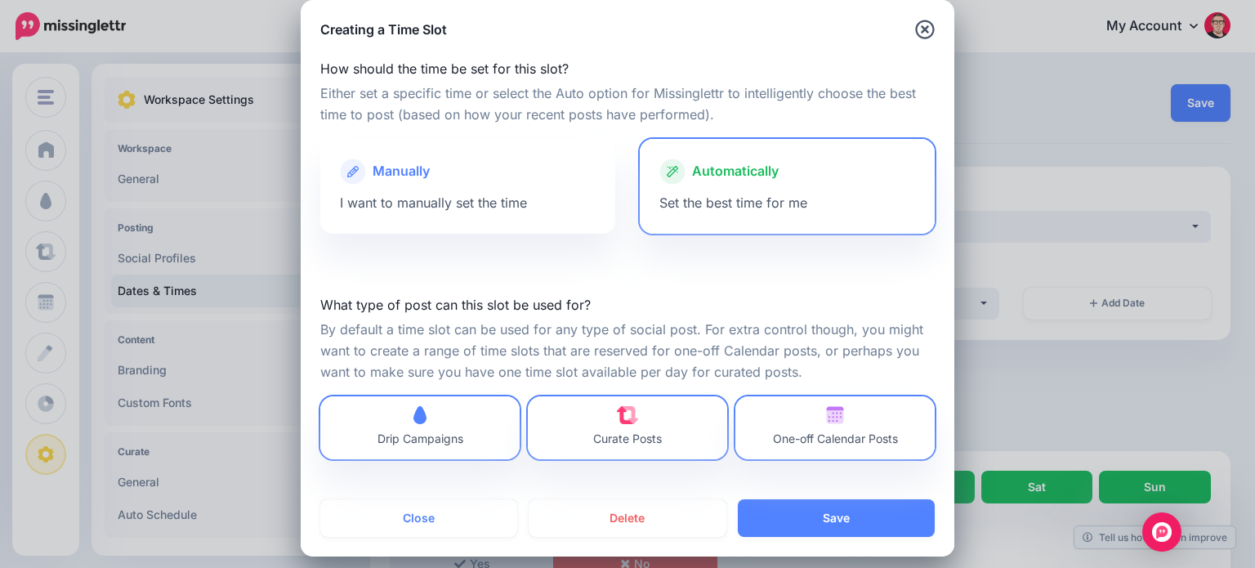
scroll to position [33, 0]
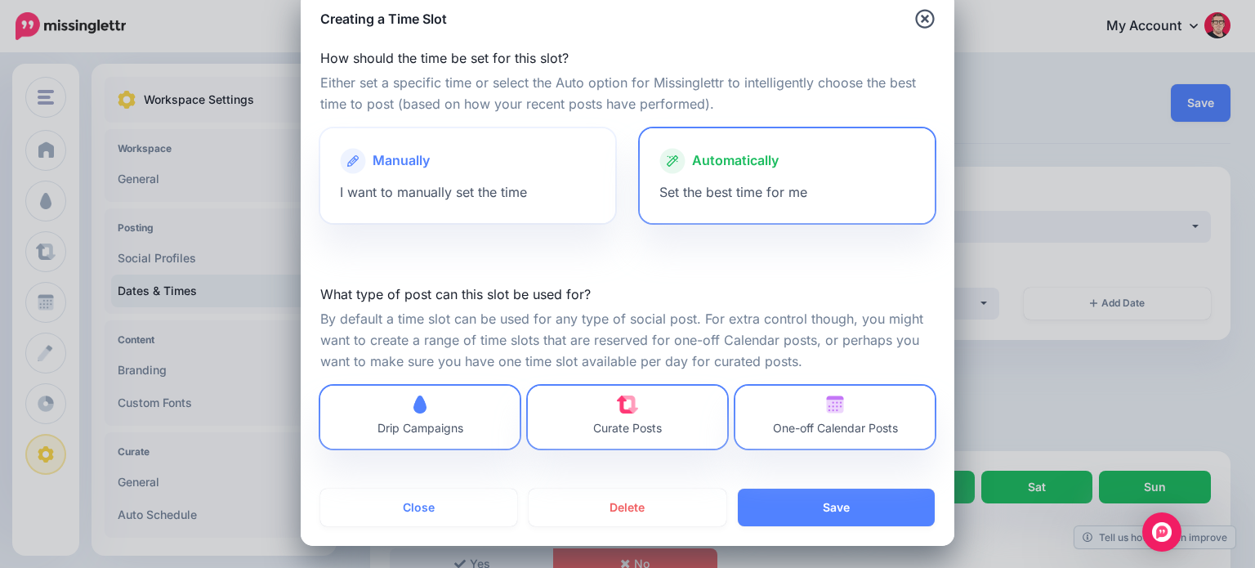
click at [516, 178] on div at bounding box center [468, 178] width 256 height 8
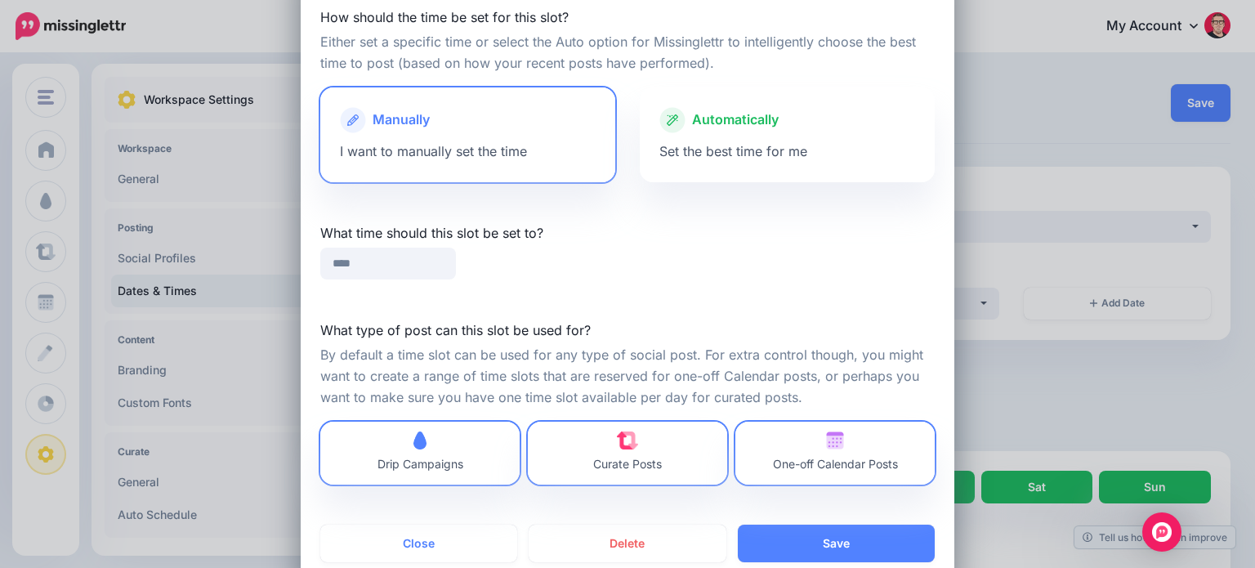
scroll to position [111, 0]
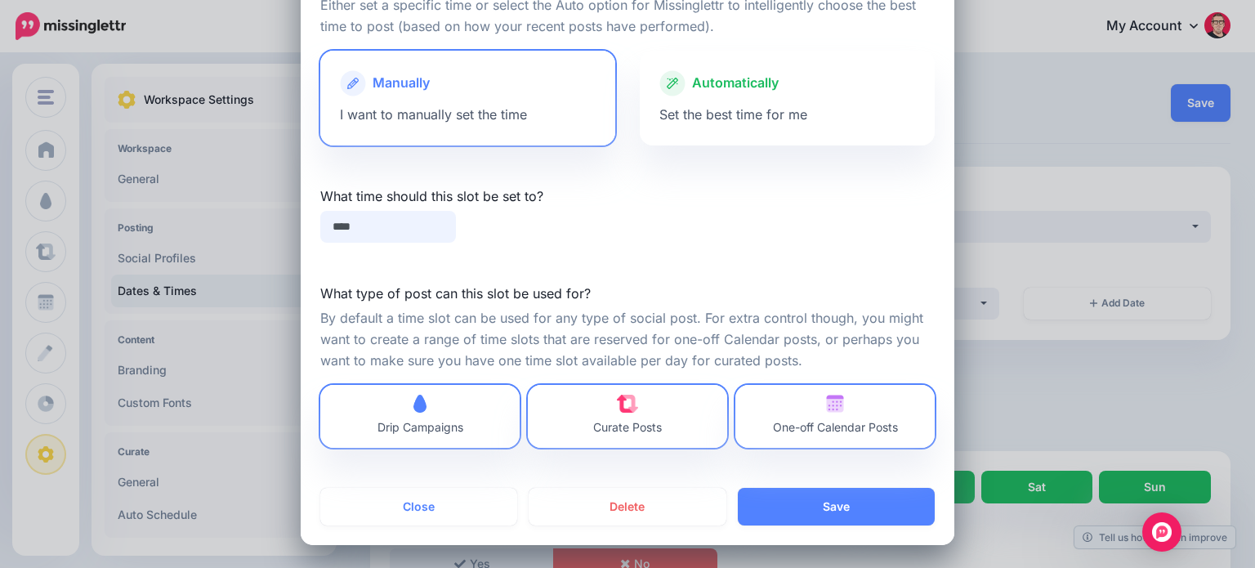
click at [403, 234] on input "****" at bounding box center [388, 227] width 136 height 32
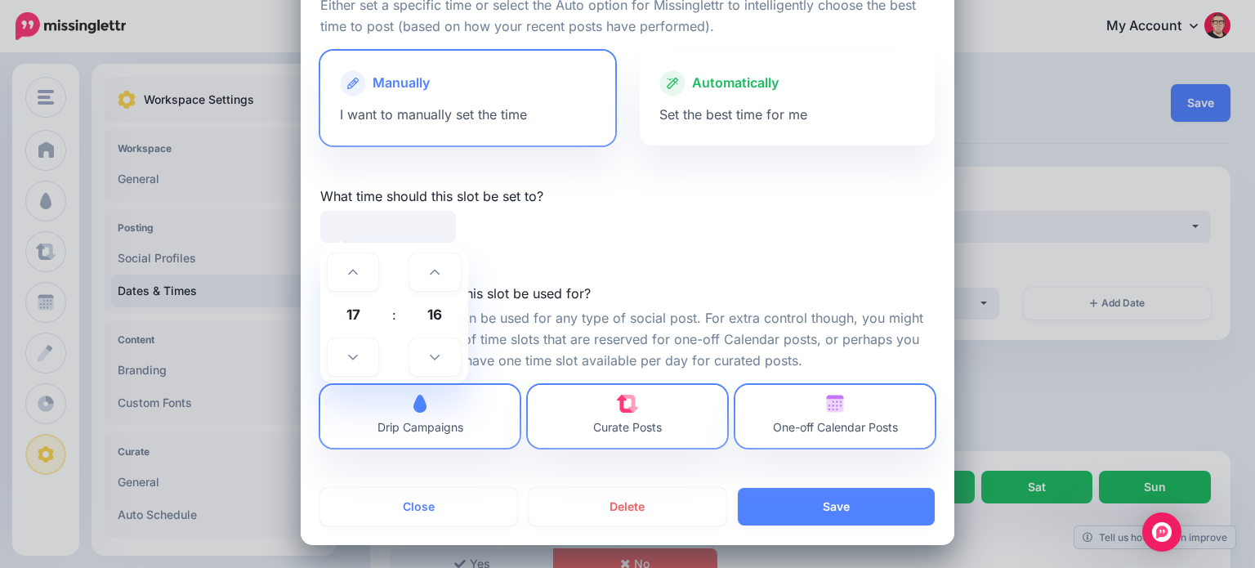
click at [506, 255] on div "How should the time be set for this slot? Either set a specific time or select …" at bounding box center [628, 219] width 654 height 537
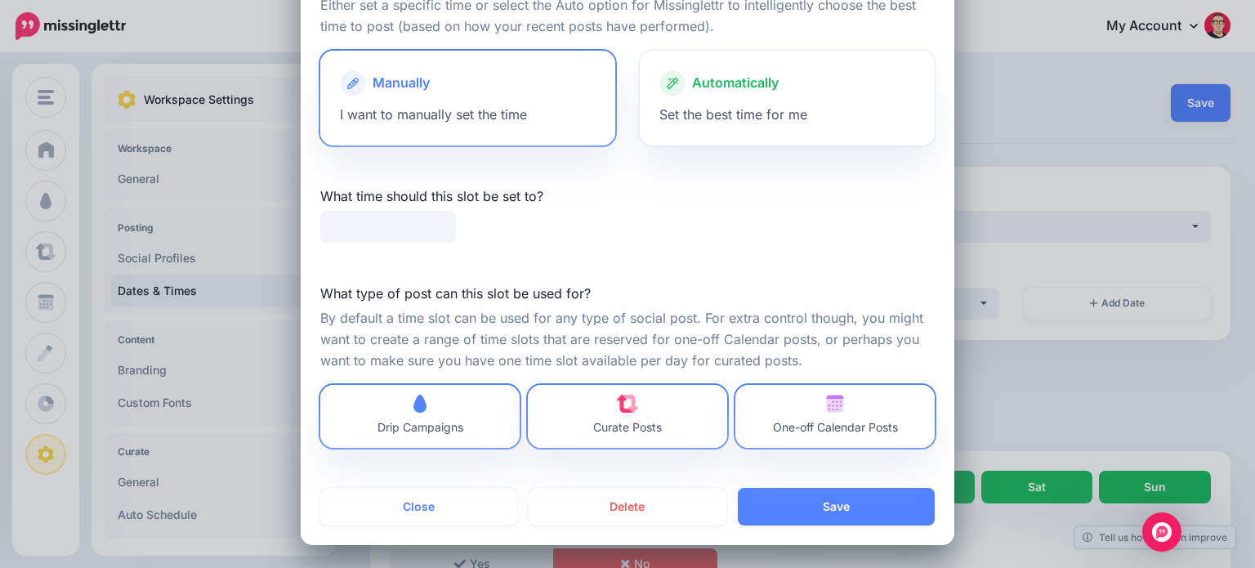
click at [703, 105] on div "Automatically Set the best time for me" at bounding box center [787, 98] width 295 height 95
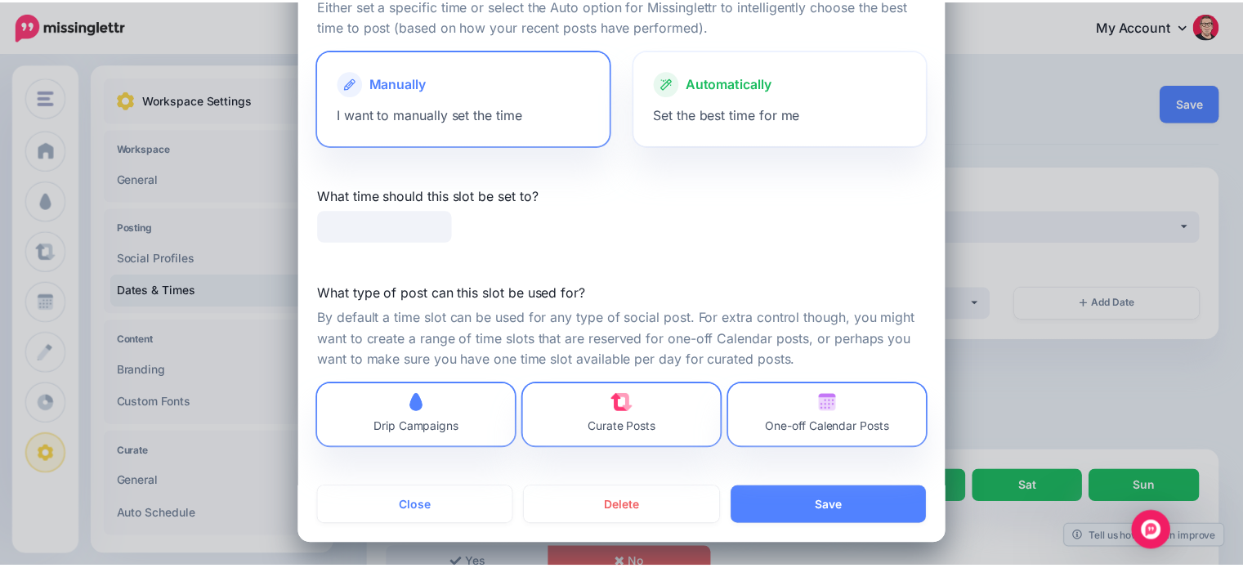
scroll to position [33, 0]
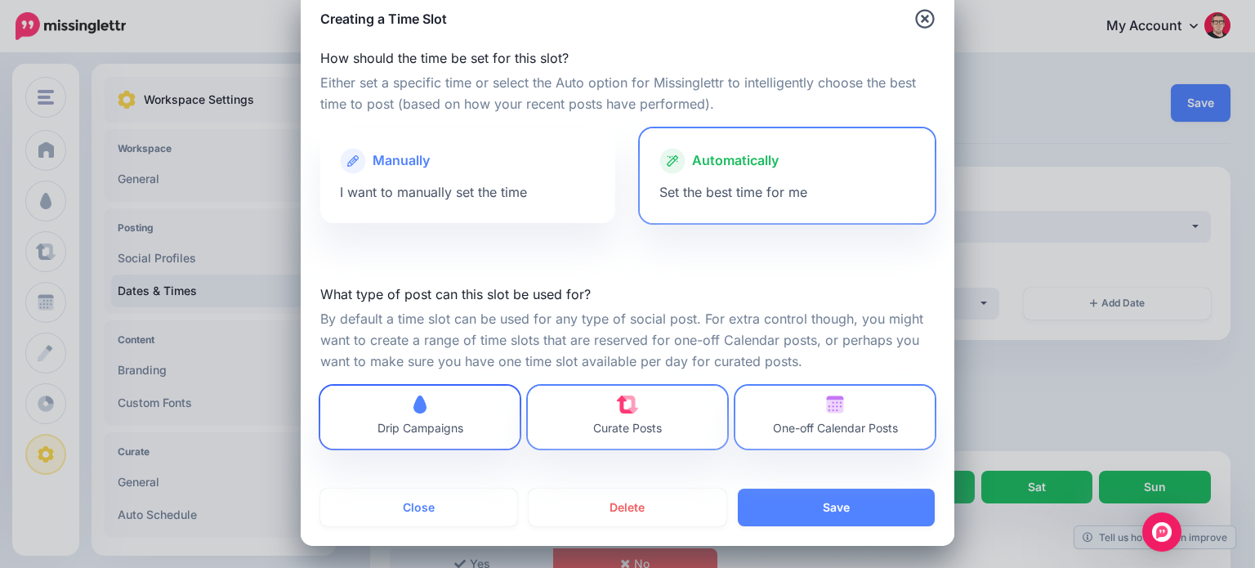
drag, startPoint x: 389, startPoint y: 502, endPoint x: 425, endPoint y: 466, distance: 50.8
click at [389, 502] on button "Close" at bounding box center [418, 508] width 197 height 38
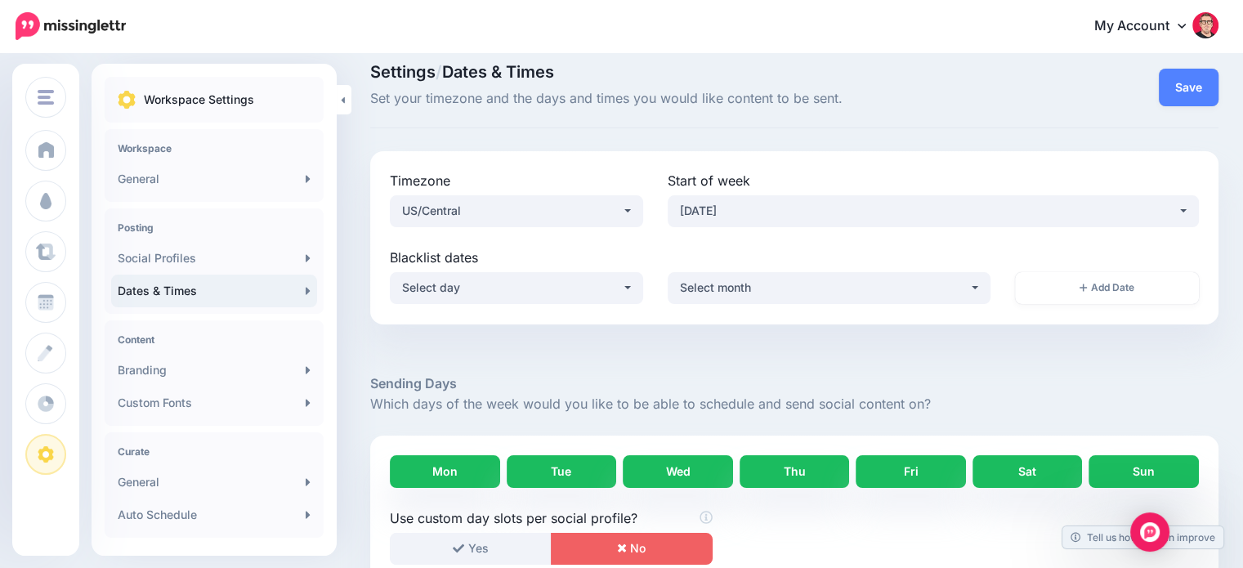
scroll to position [0, 0]
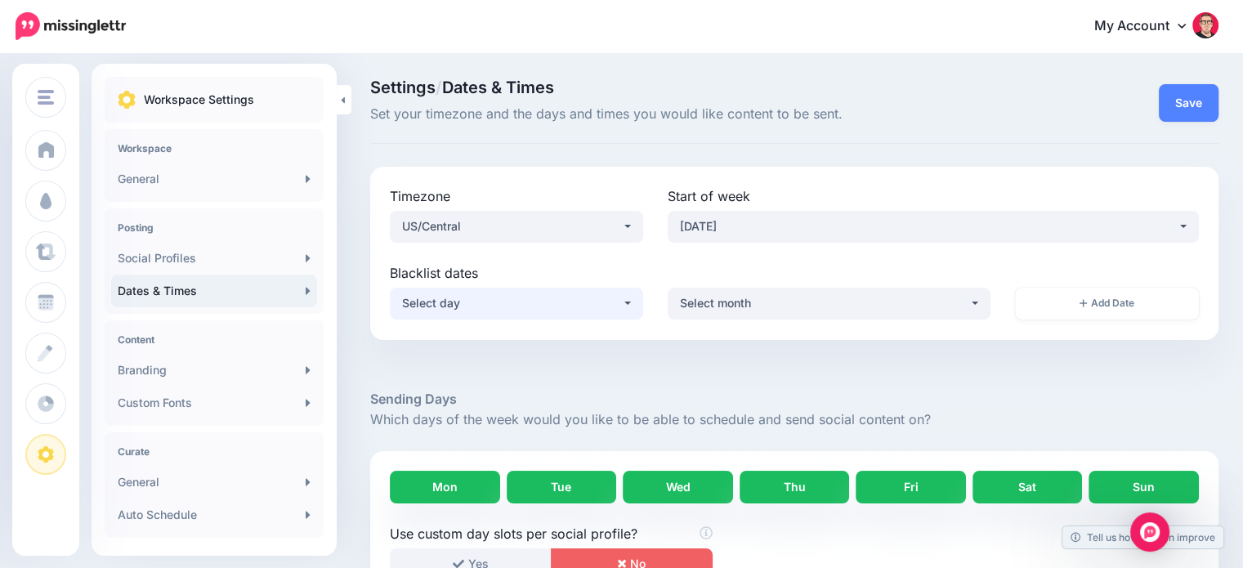
click at [600, 306] on div "Select day" at bounding box center [511, 303] width 219 height 20
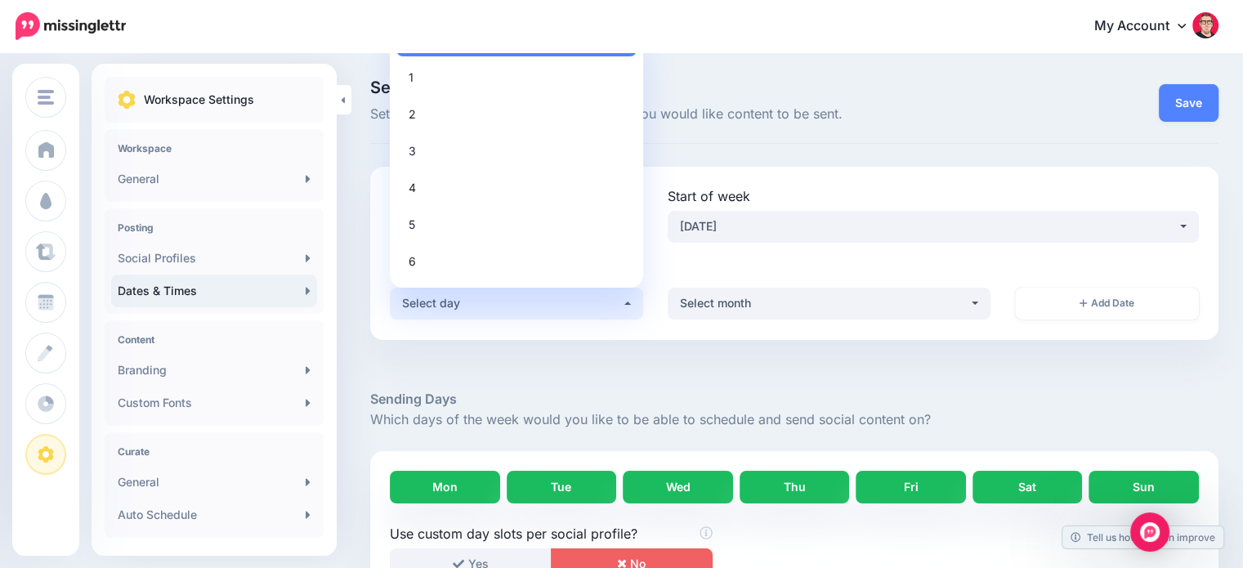
click at [600, 306] on div "Select day" at bounding box center [511, 303] width 219 height 20
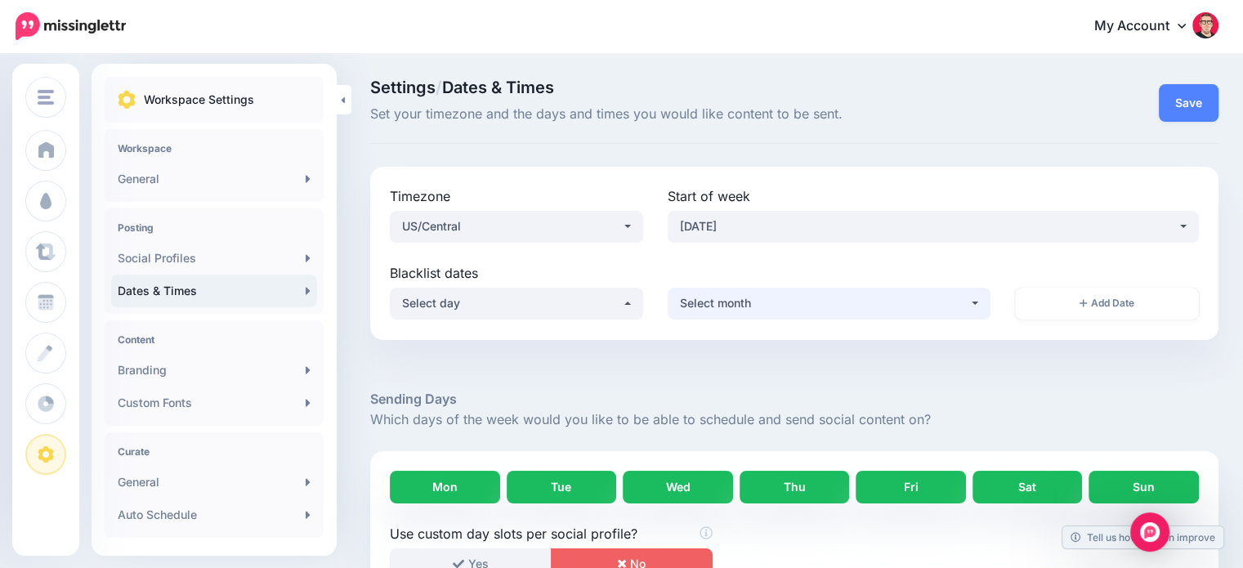
click at [741, 306] on div "Select month" at bounding box center [824, 303] width 288 height 20
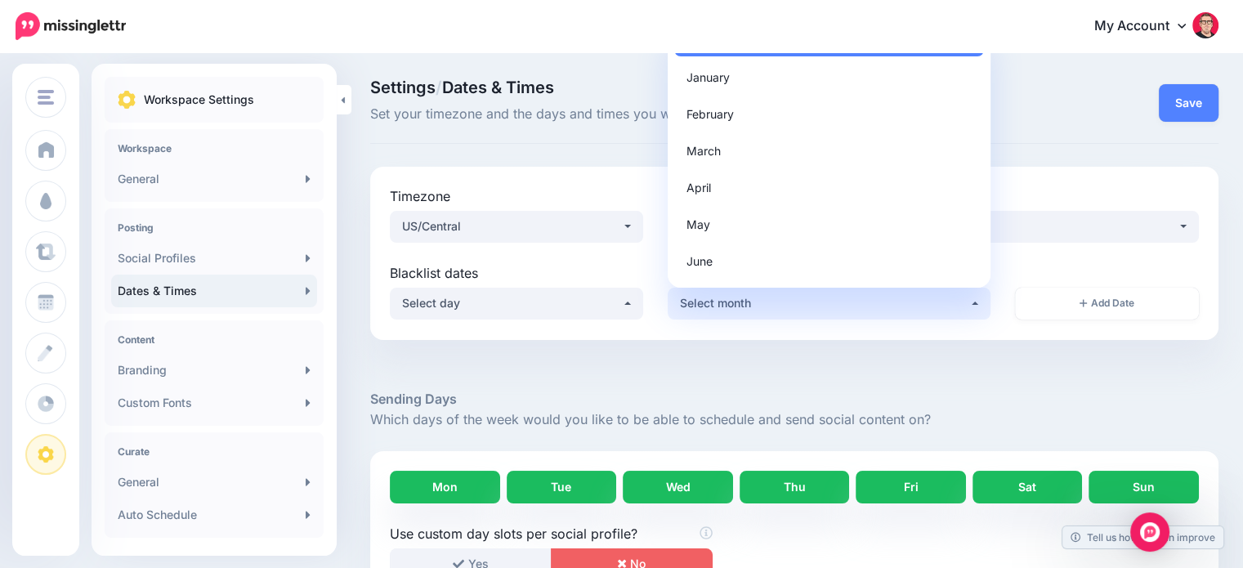
click at [741, 306] on div "Select month" at bounding box center [824, 303] width 288 height 20
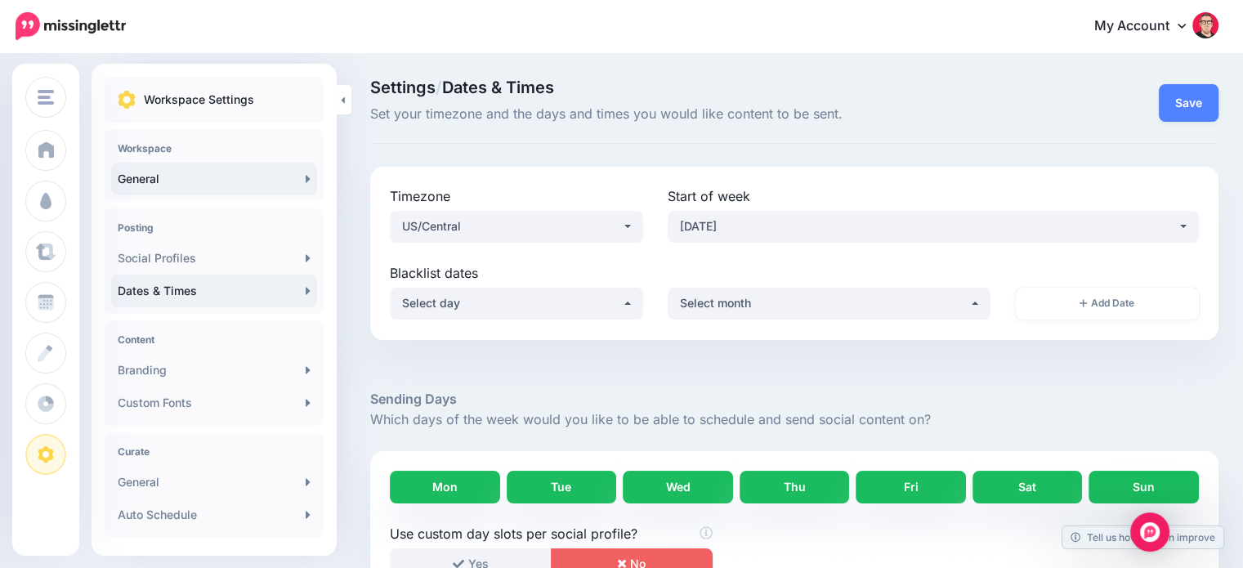
click at [144, 171] on link "General" at bounding box center [214, 179] width 206 height 33
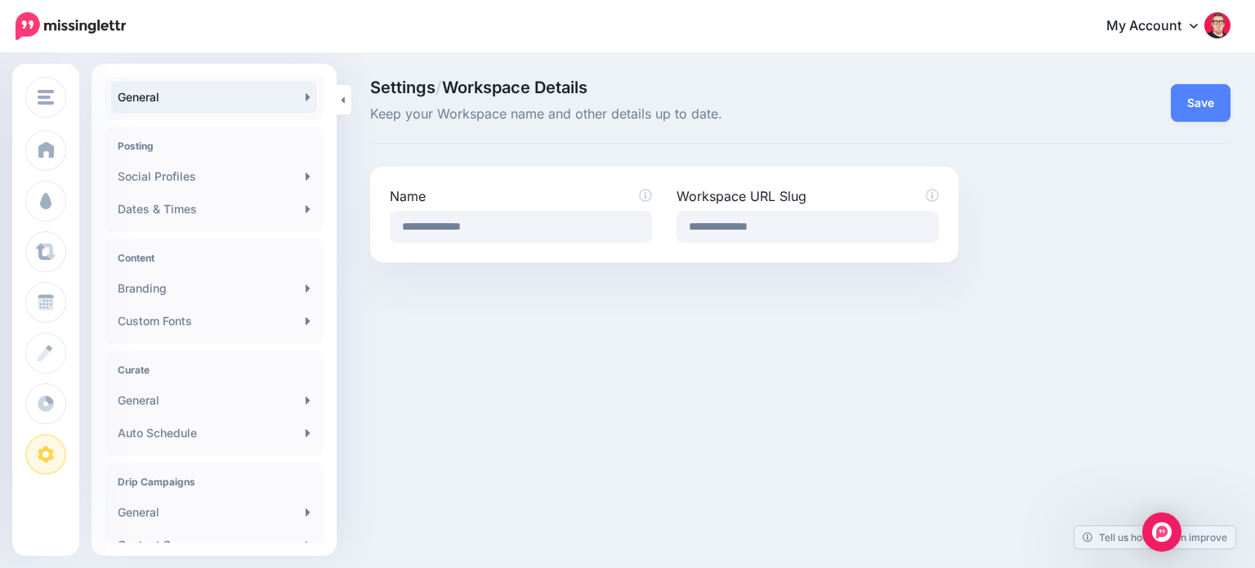
scroll to position [163, 0]
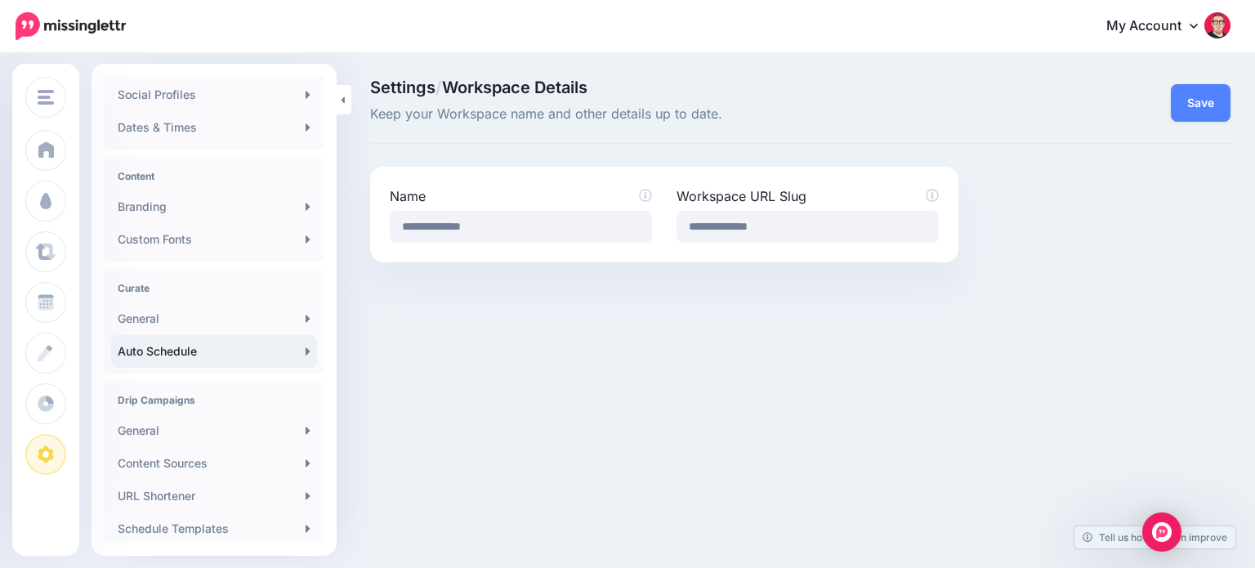
click at [241, 347] on link "Auto Schedule" at bounding box center [214, 351] width 206 height 33
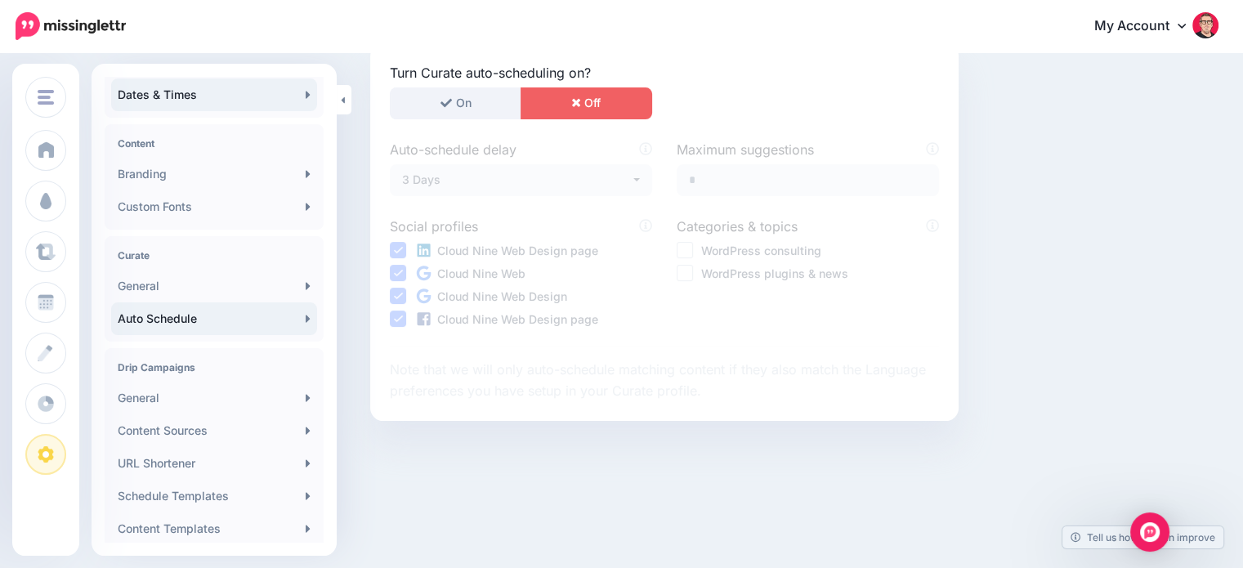
scroll to position [245, 0]
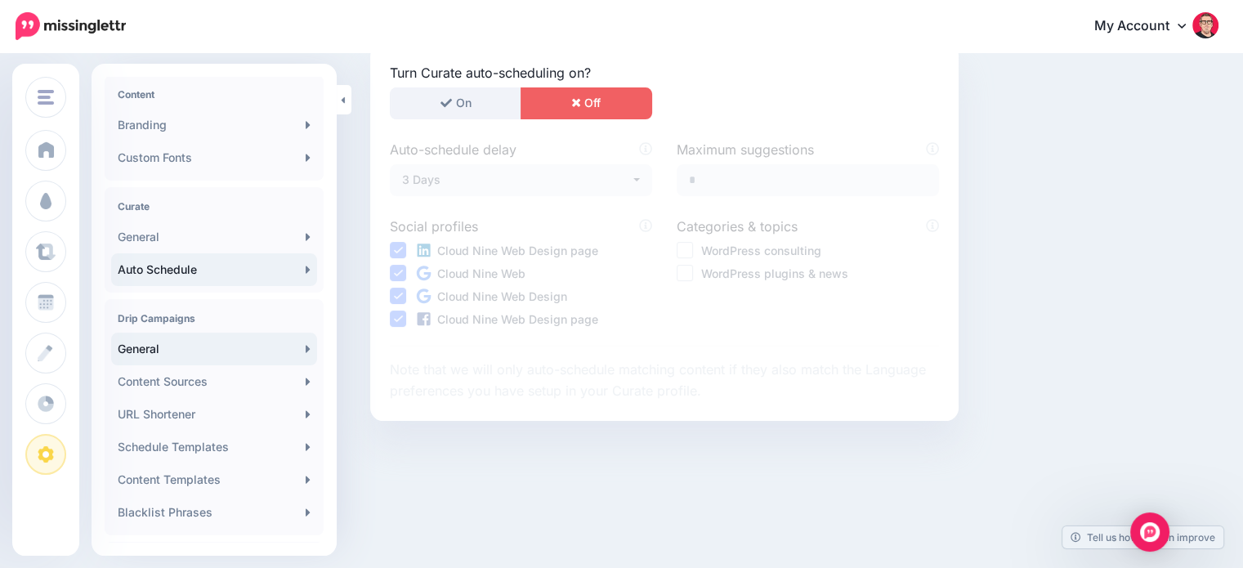
click at [218, 347] on link "General" at bounding box center [214, 349] width 206 height 33
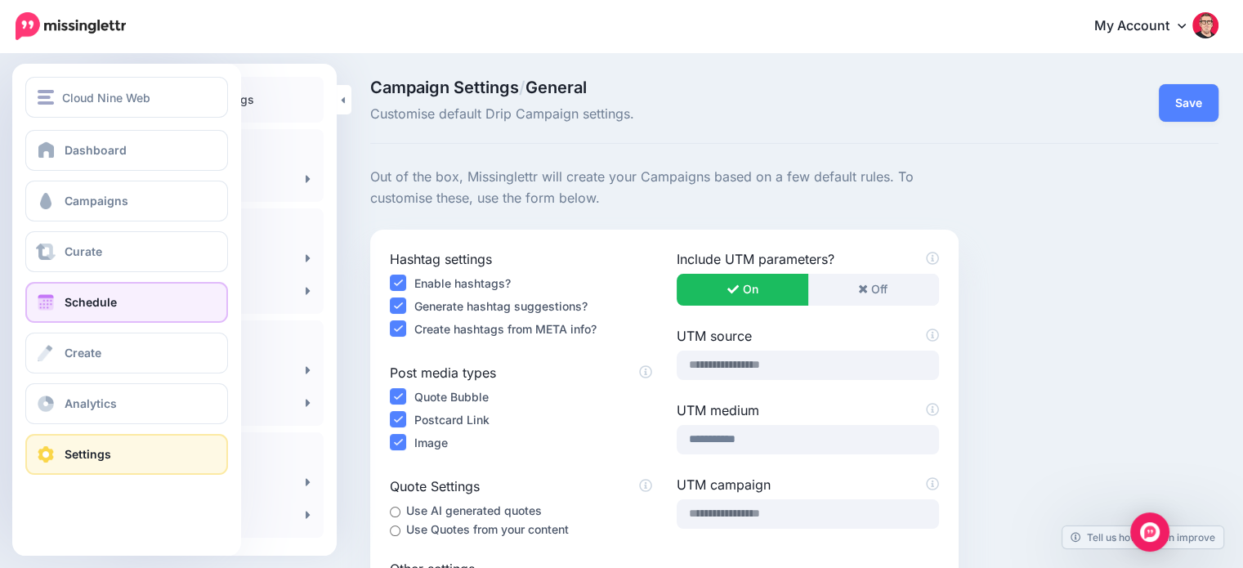
click at [111, 303] on span "Schedule" at bounding box center [91, 302] width 52 height 14
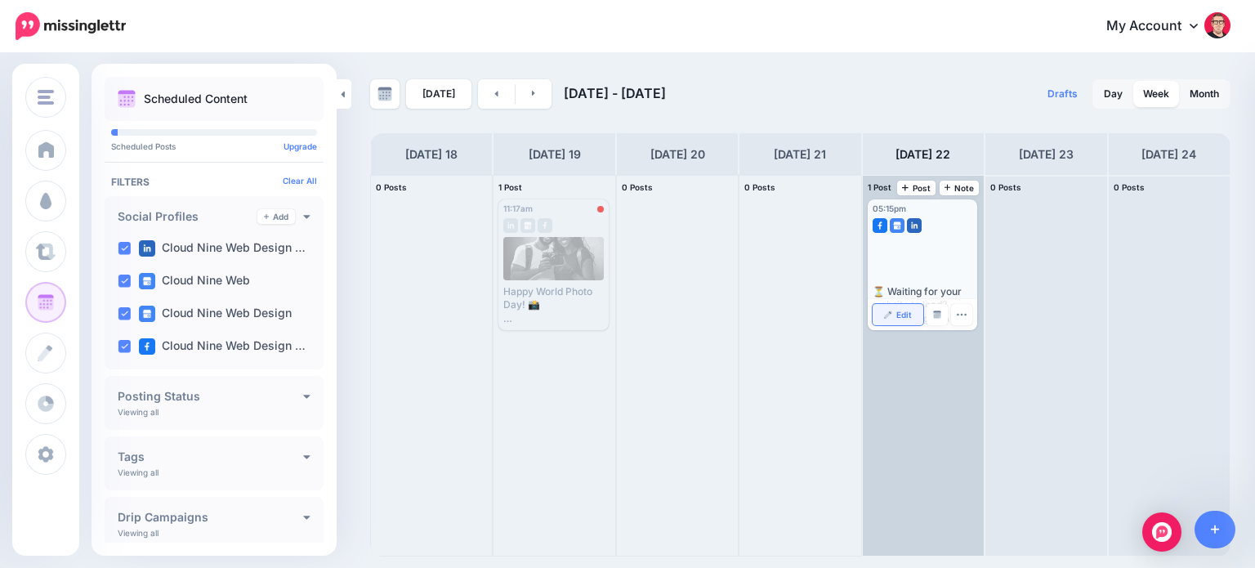
click at [892, 319] on link "Edit" at bounding box center [898, 314] width 51 height 21
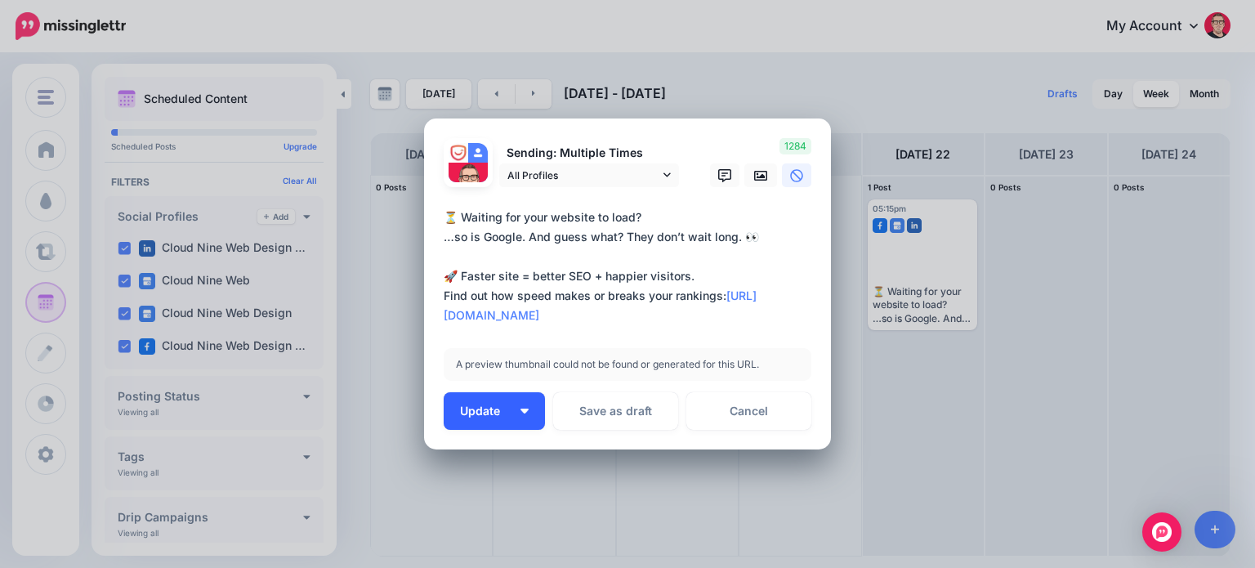
click at [520, 410] on img "button" at bounding box center [524, 410] width 8 height 5
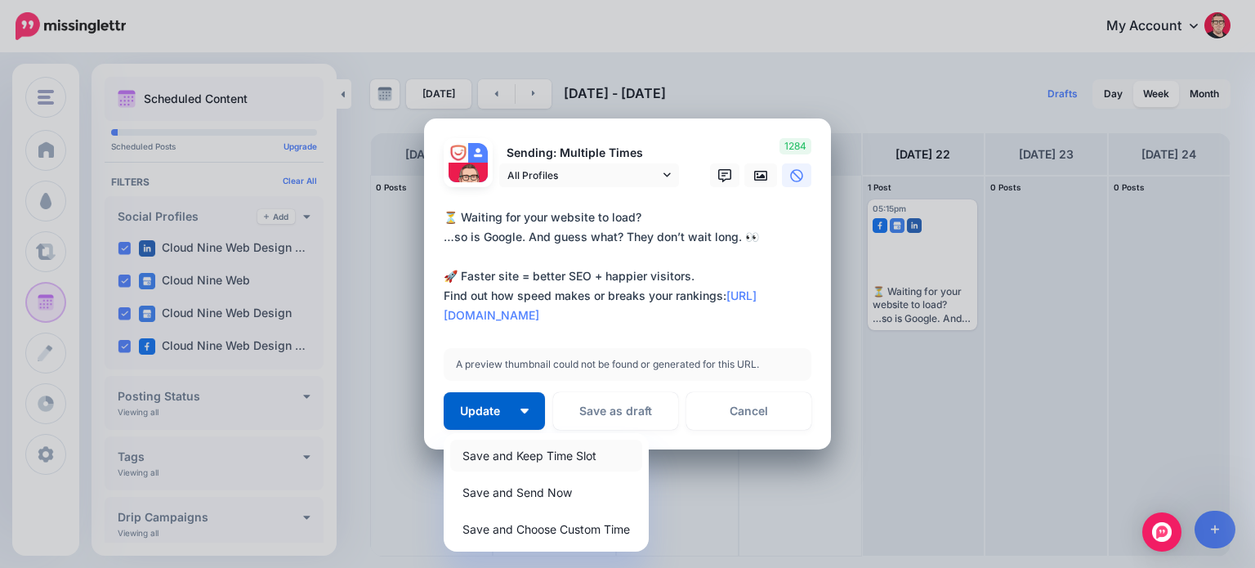
click at [528, 453] on link "Save and Keep Time Slot" at bounding box center [546, 456] width 192 height 32
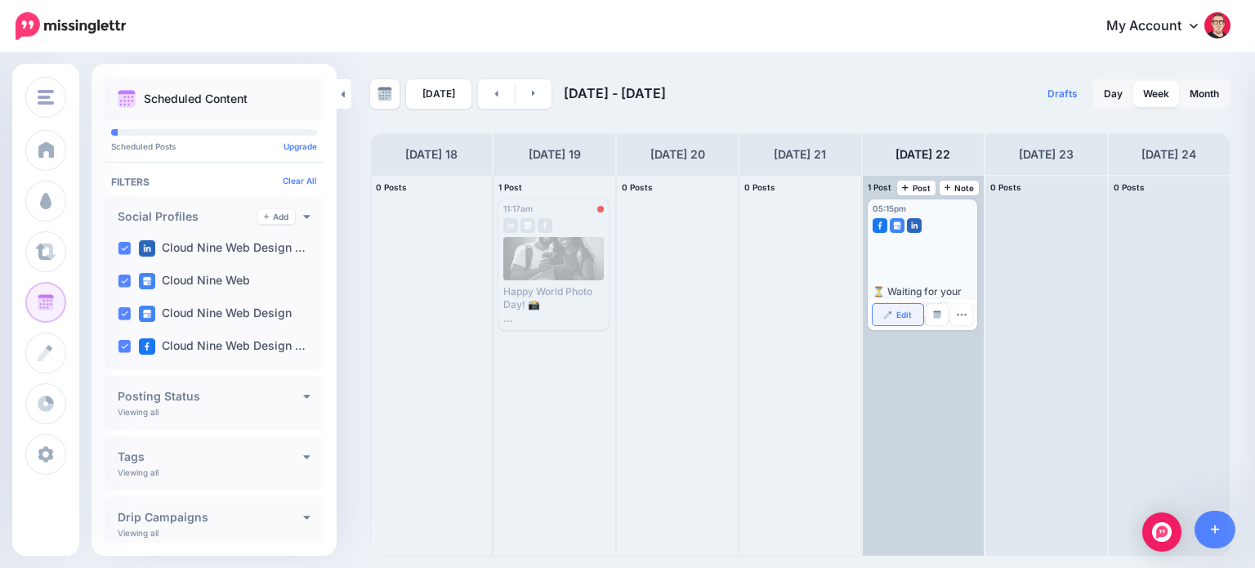
click at [895, 311] on link "Edit" at bounding box center [898, 314] width 51 height 21
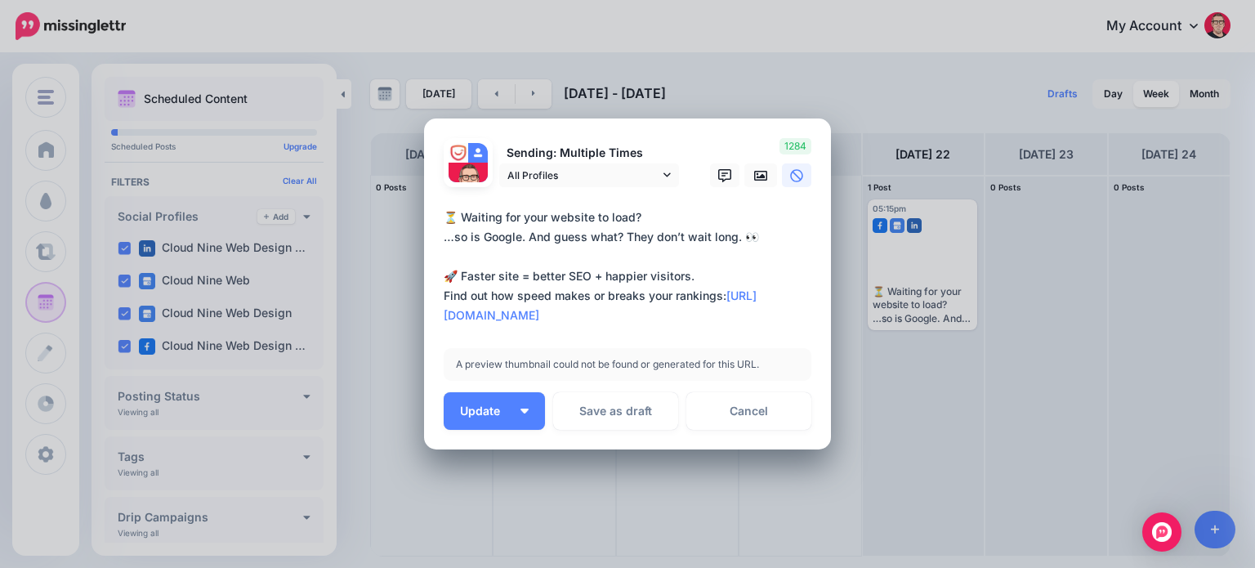
click at [759, 317] on textarea "**********" at bounding box center [632, 267] width 376 height 118
drag, startPoint x: 759, startPoint y: 317, endPoint x: 434, endPoint y: 215, distance: 340.8
click at [434, 215] on div "Loading Sending: Multiple Times All Profiles [DATE] 17:15" at bounding box center [627, 284] width 407 height 332
click at [754, 175] on icon at bounding box center [760, 176] width 13 height 10
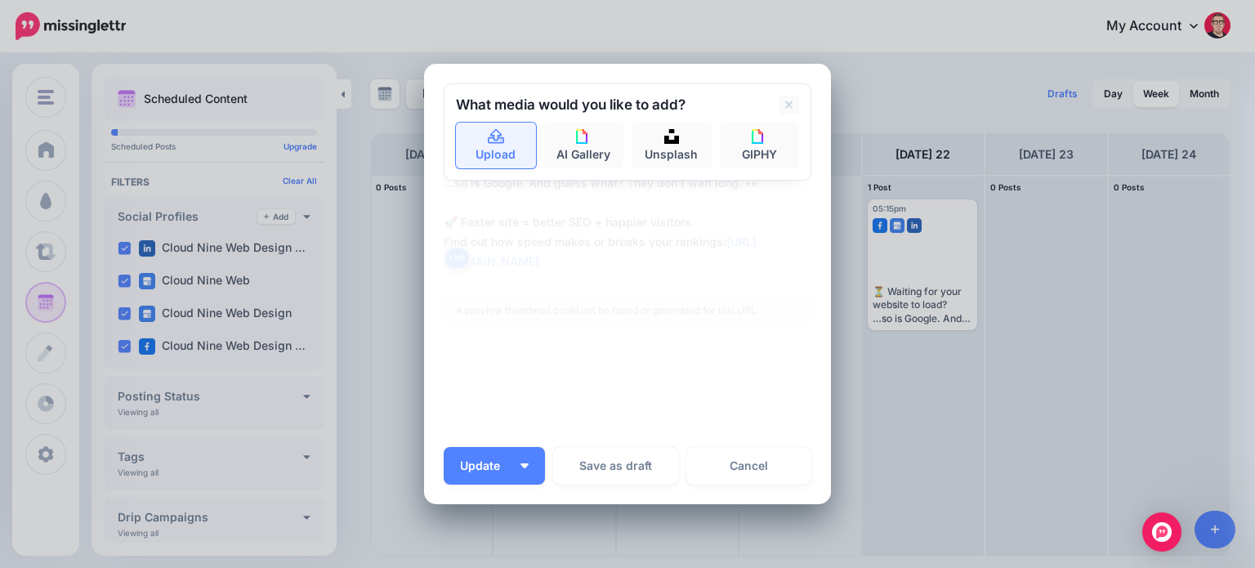
click at [489, 152] on link "Upload" at bounding box center [496, 146] width 80 height 46
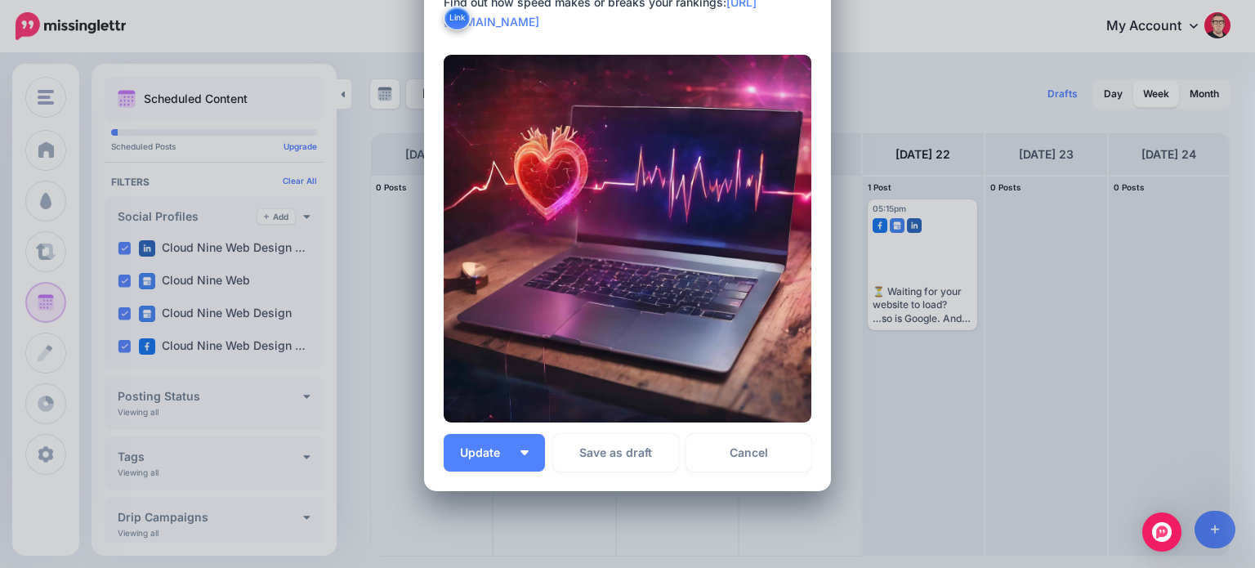
scroll to position [297, 0]
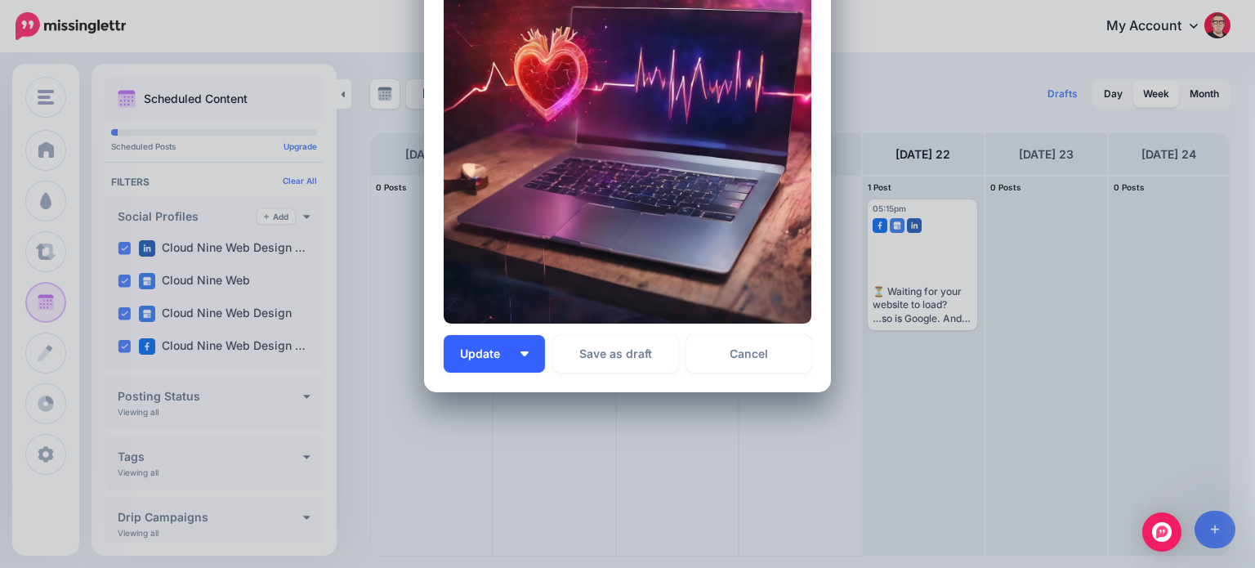
click at [461, 351] on span "Update" at bounding box center [486, 353] width 52 height 11
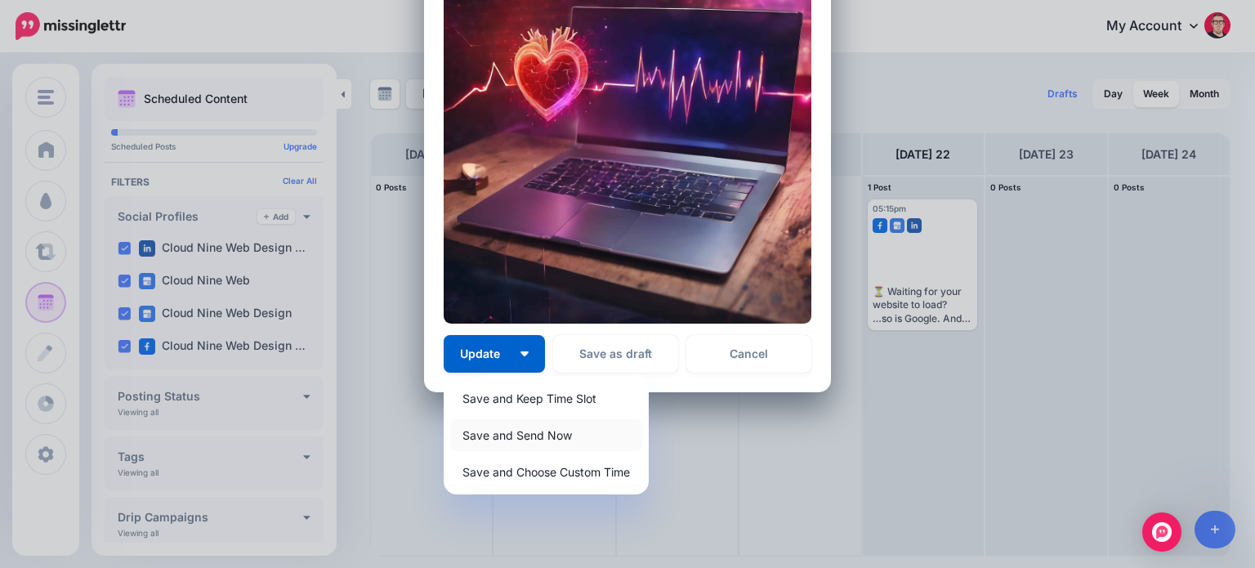
click at [497, 431] on link "Save and Send Now" at bounding box center [546, 435] width 192 height 32
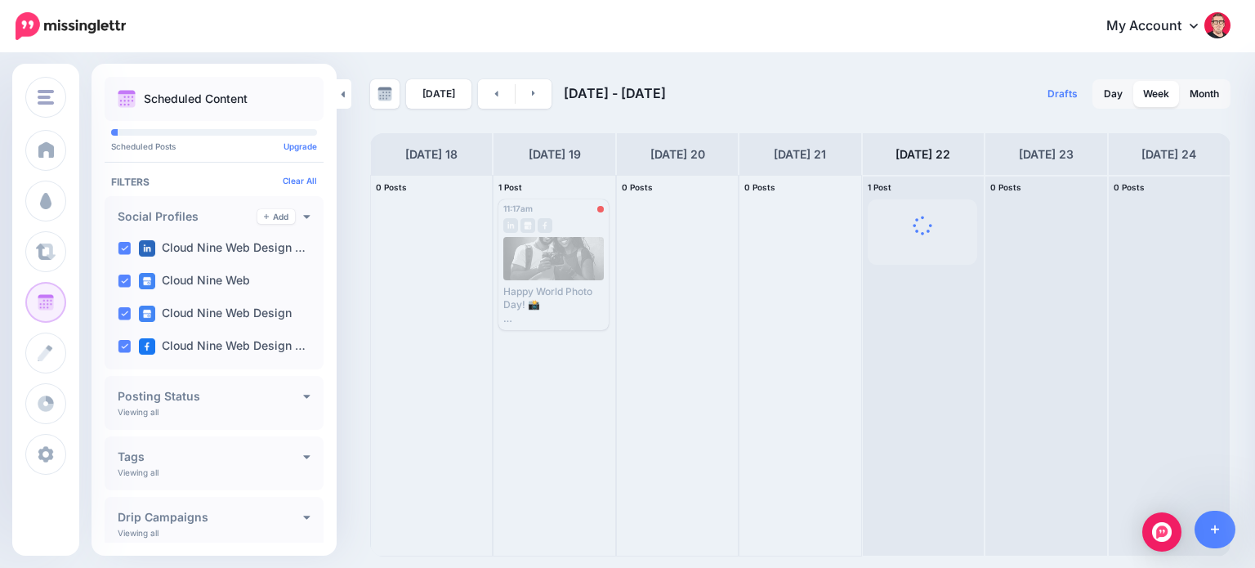
scroll to position [0, 0]
click at [531, 96] on link at bounding box center [533, 93] width 37 height 29
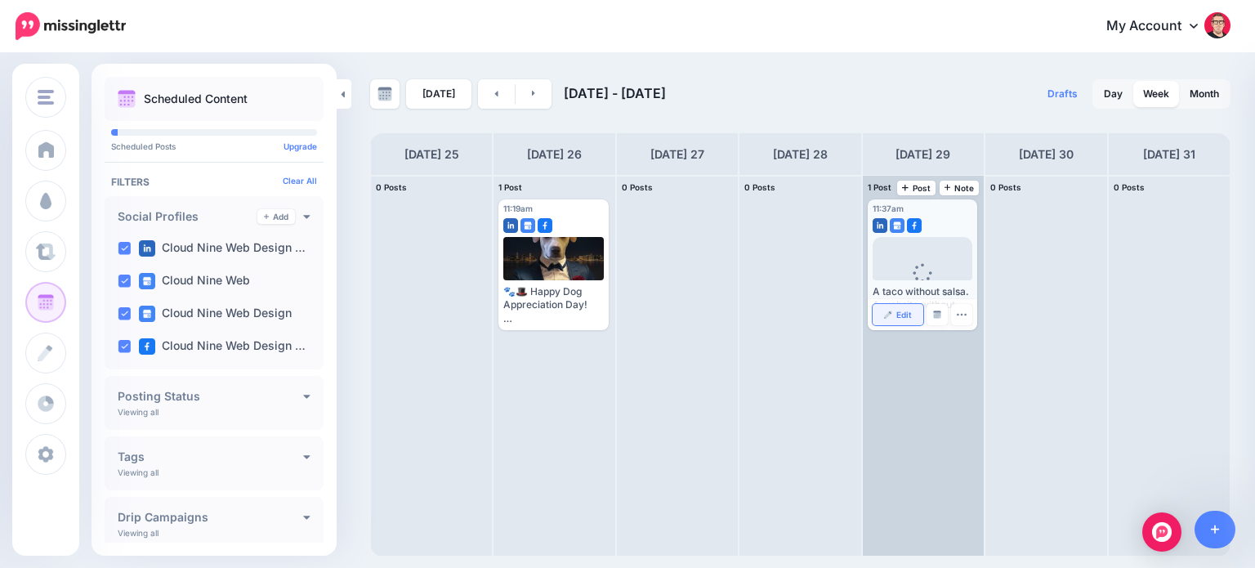
click at [897, 315] on span "Edit" at bounding box center [904, 314] width 16 height 8
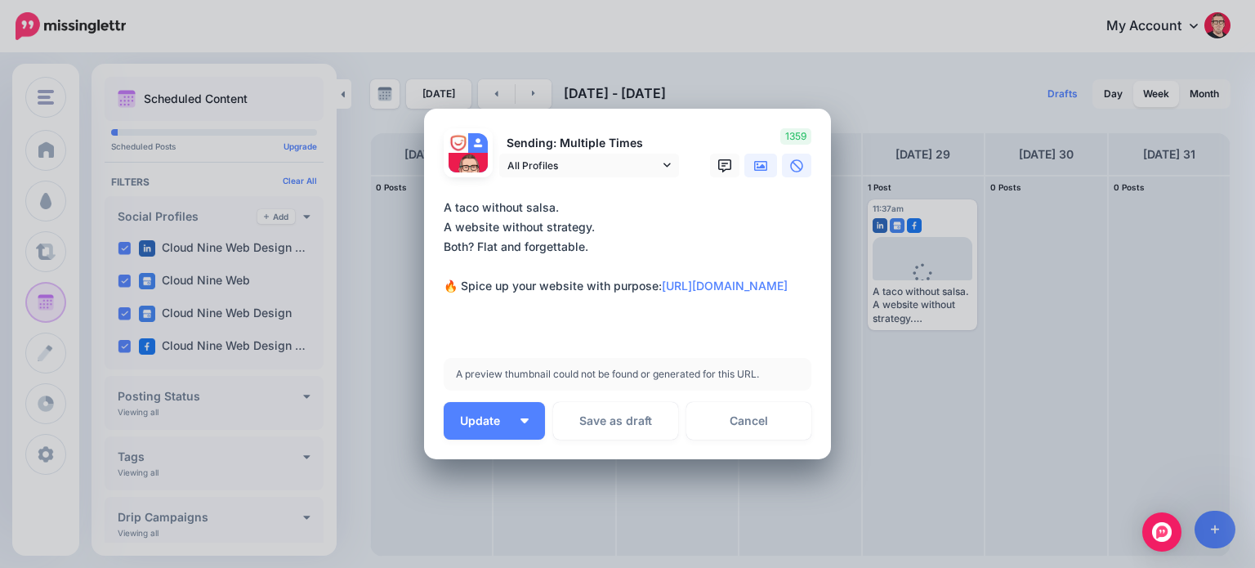
click at [758, 168] on icon at bounding box center [760, 165] width 13 height 13
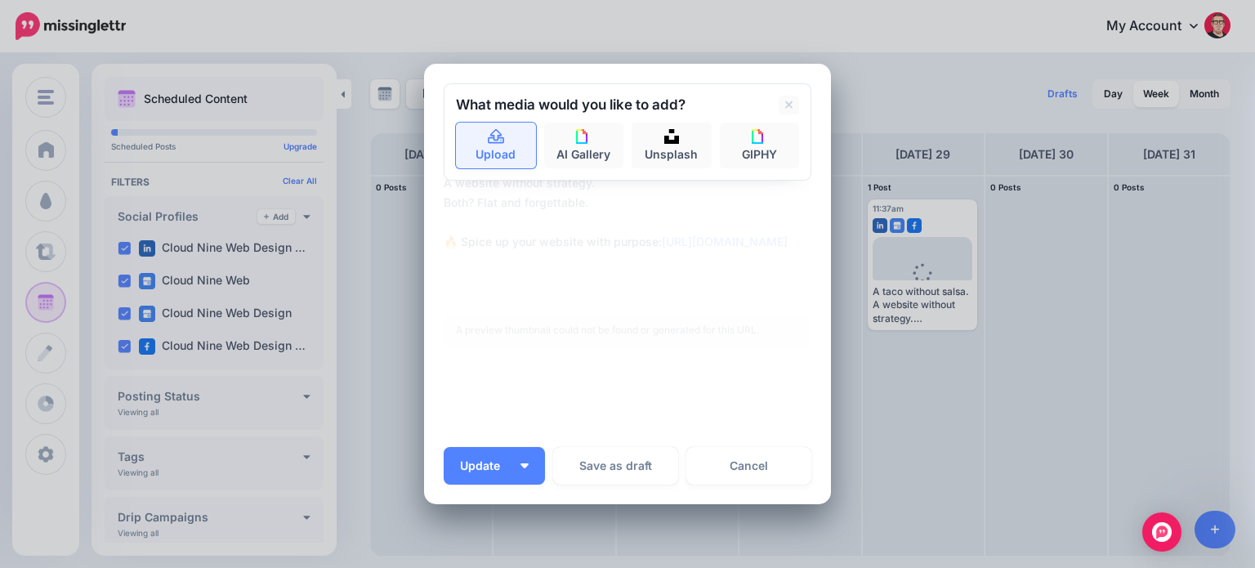
click at [487, 153] on link "Upload" at bounding box center [496, 146] width 80 height 46
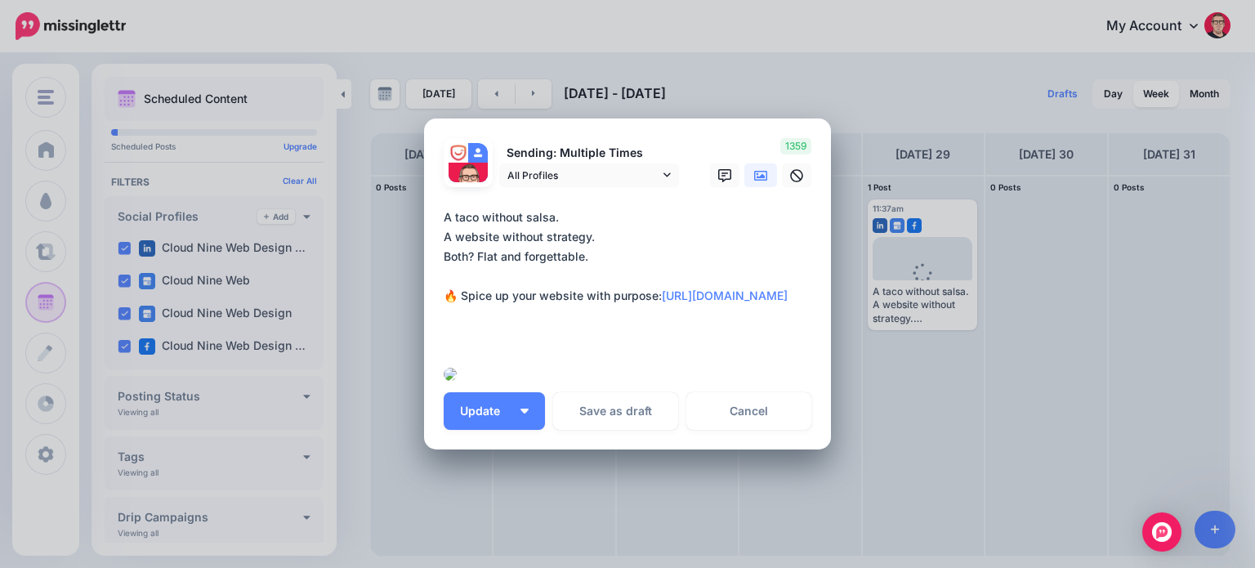
scroll to position [226, 0]
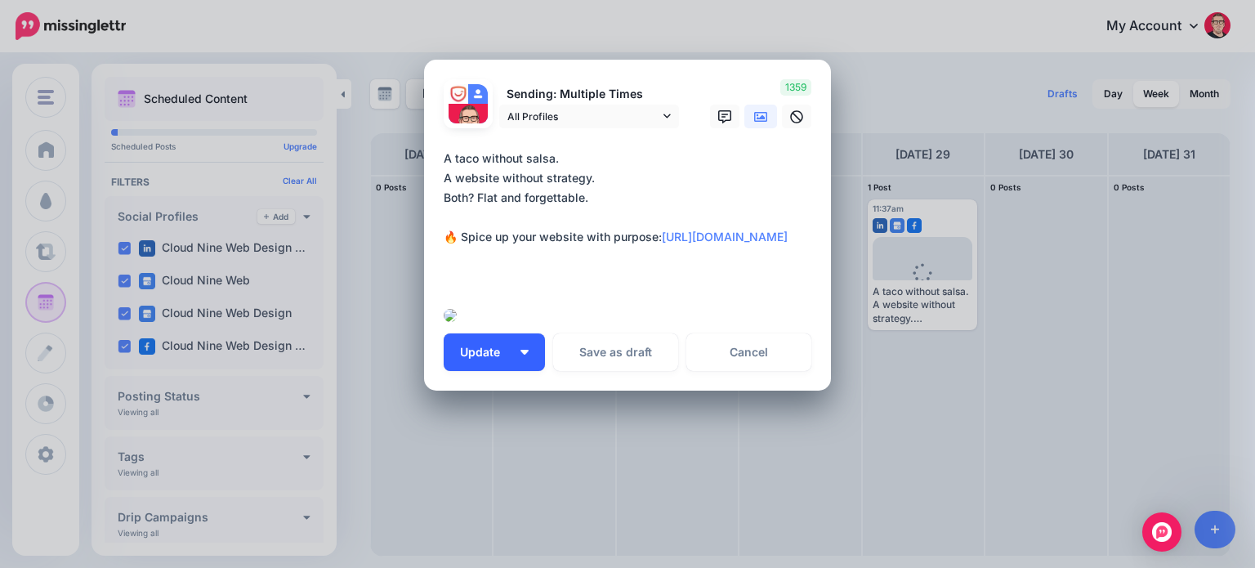
click at [521, 350] on img "button" at bounding box center [524, 352] width 8 height 5
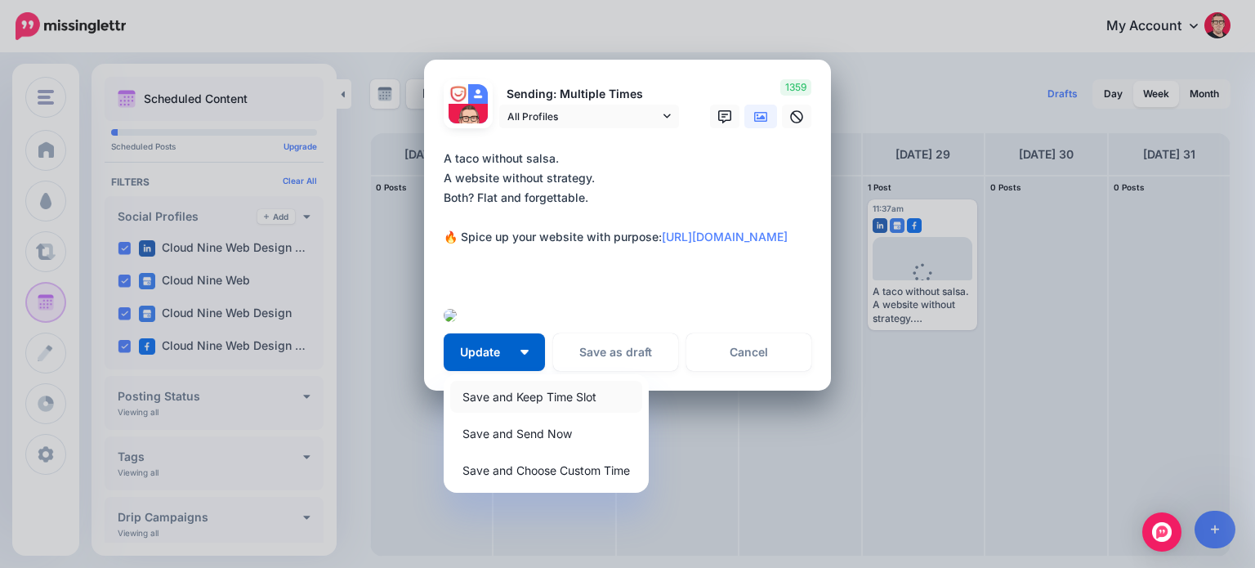
click at [526, 400] on link "Save and Keep Time Slot" at bounding box center [546, 397] width 192 height 32
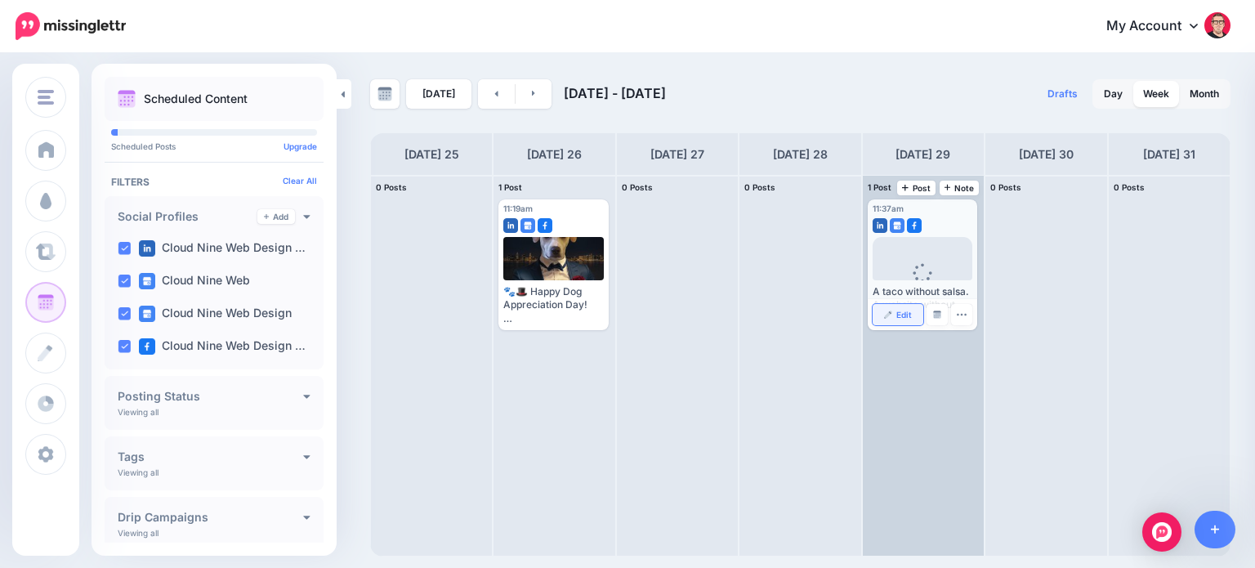
click at [905, 310] on span "Edit" at bounding box center [904, 314] width 16 height 8
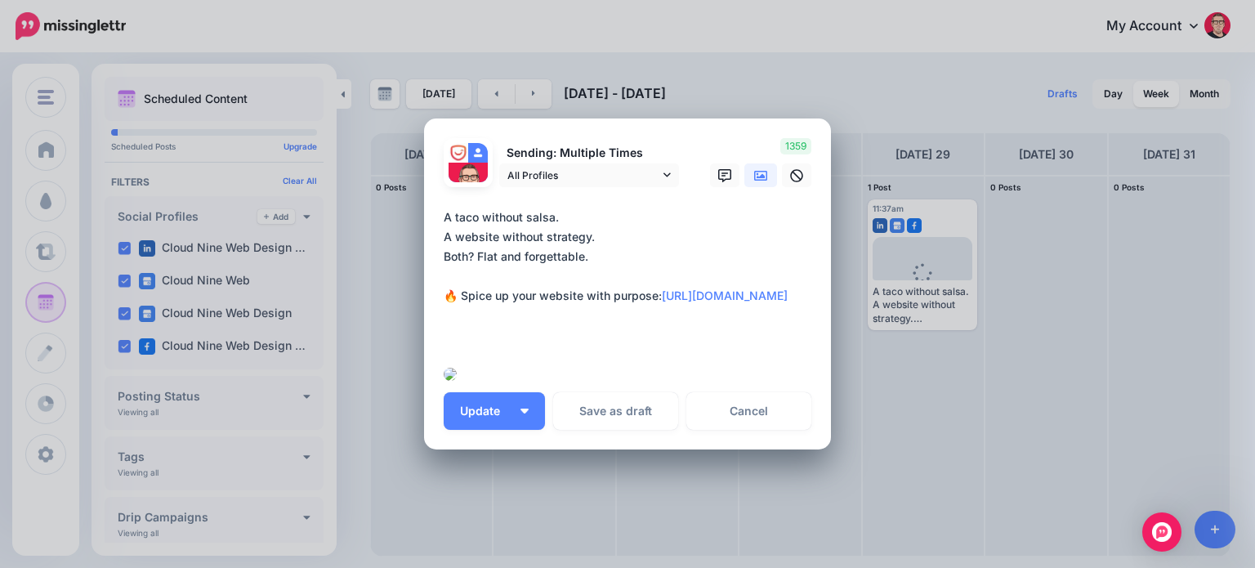
drag, startPoint x: 517, startPoint y: 238, endPoint x: 417, endPoint y: 121, distance: 153.6
click at [424, 121] on div "Loading Sending: Multiple Times All Profiles 29th Aug 11:37" at bounding box center [627, 284] width 407 height 332
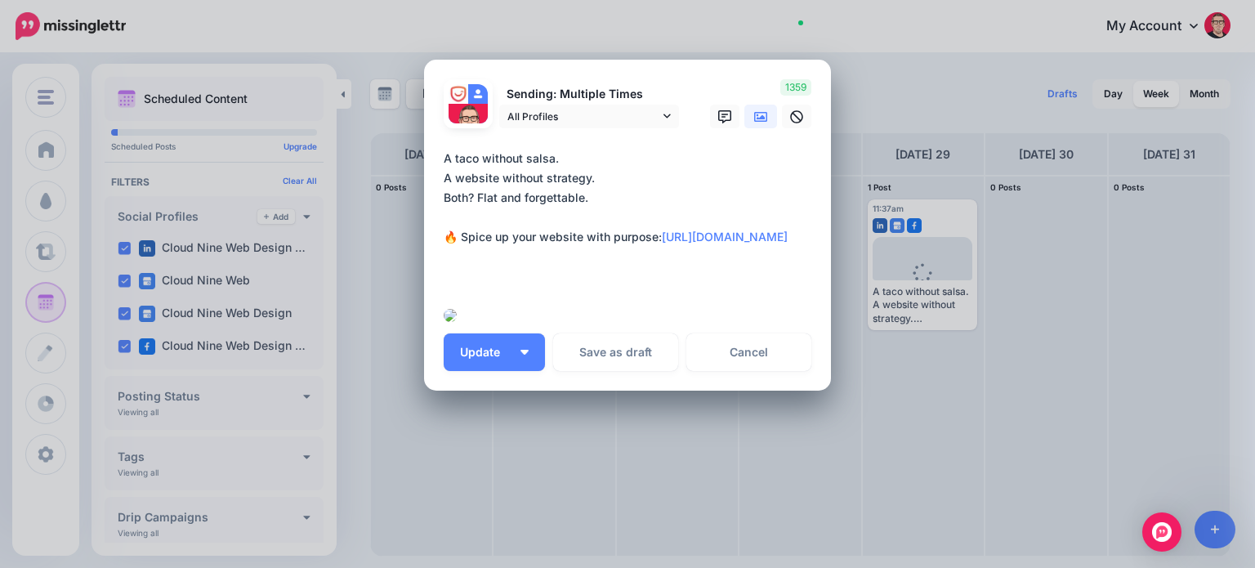
scroll to position [226, 0]
click at [742, 363] on link "Cancel" at bounding box center [748, 352] width 125 height 38
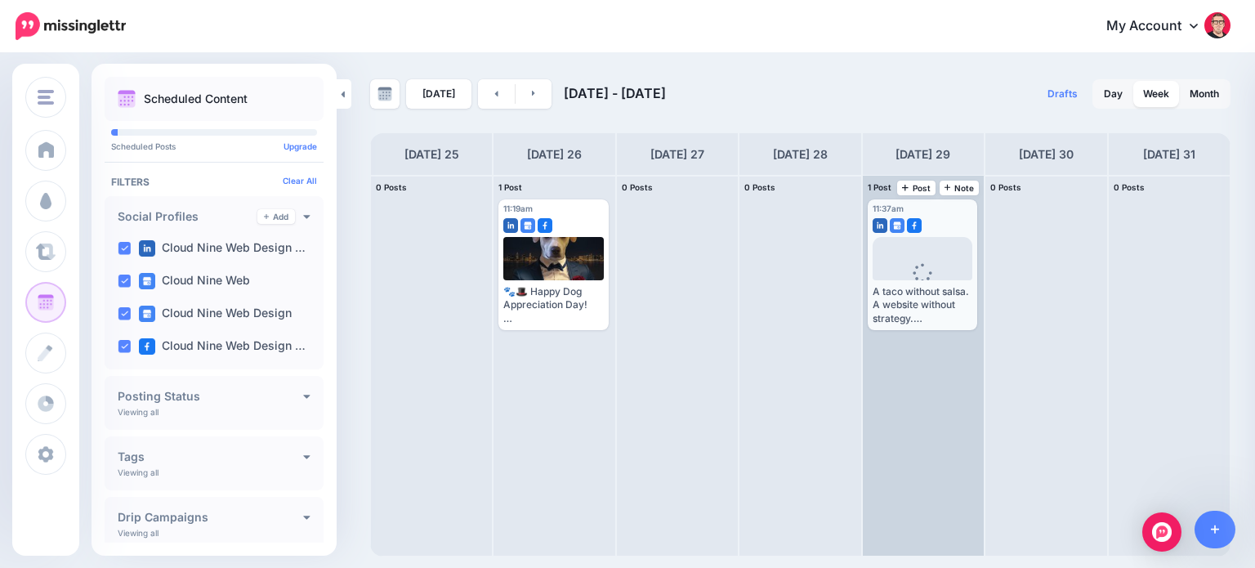
scroll to position [0, 0]
click at [962, 315] on icon "button" at bounding box center [961, 314] width 11 height 11
click at [994, 365] on link "Delete Post" at bounding box center [999, 365] width 85 height 18
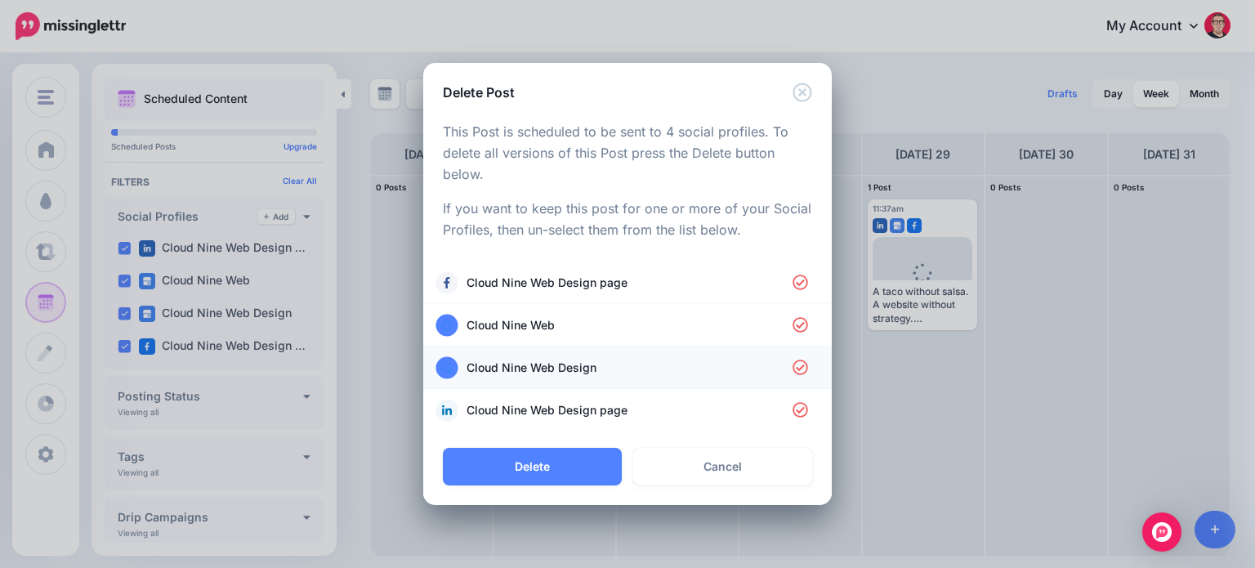
drag, startPoint x: 565, startPoint y: 464, endPoint x: 632, endPoint y: 379, distance: 108.2
click at [565, 462] on button "Delete" at bounding box center [532, 467] width 179 height 38
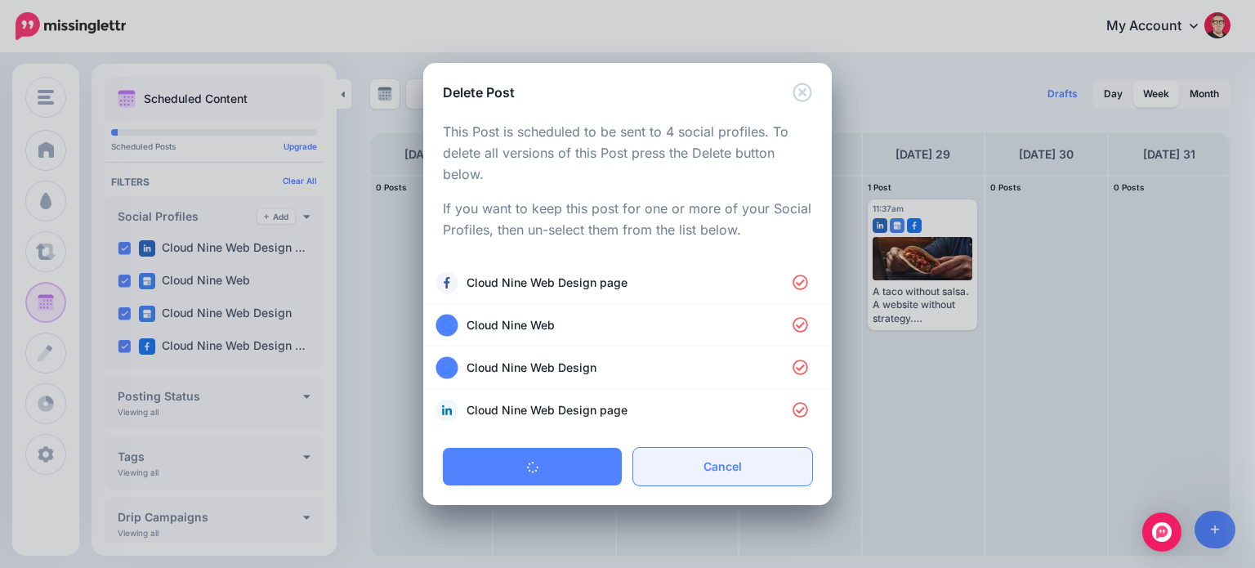
drag, startPoint x: 720, startPoint y: 463, endPoint x: 734, endPoint y: 444, distance: 24.0
click at [720, 463] on link "Cancel" at bounding box center [722, 467] width 179 height 38
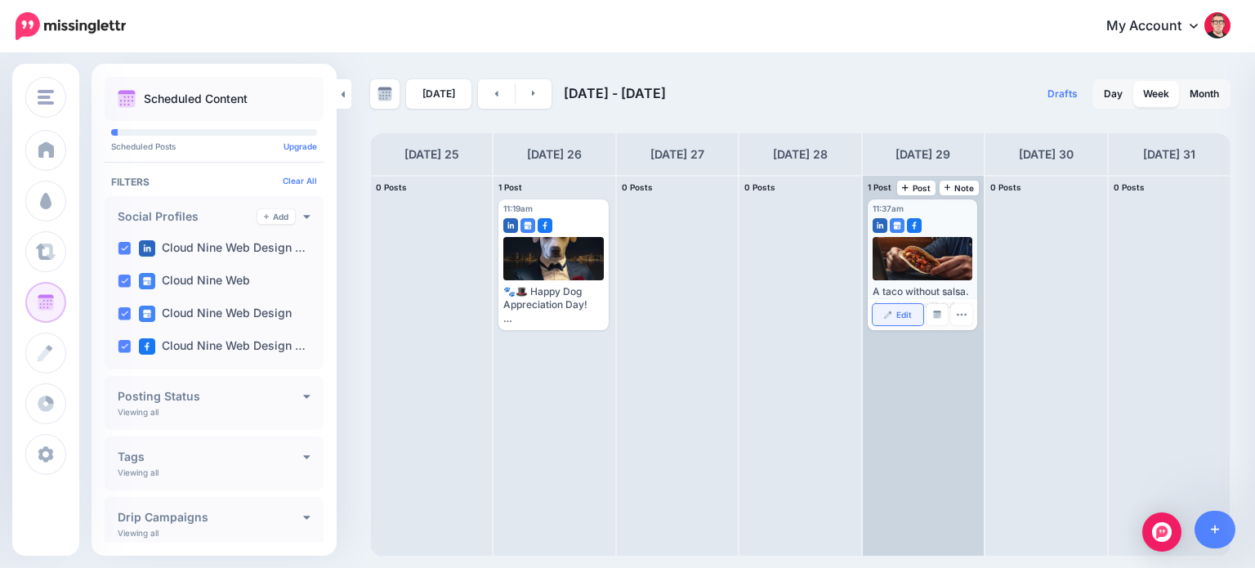
click at [898, 308] on link "Edit" at bounding box center [898, 314] width 51 height 21
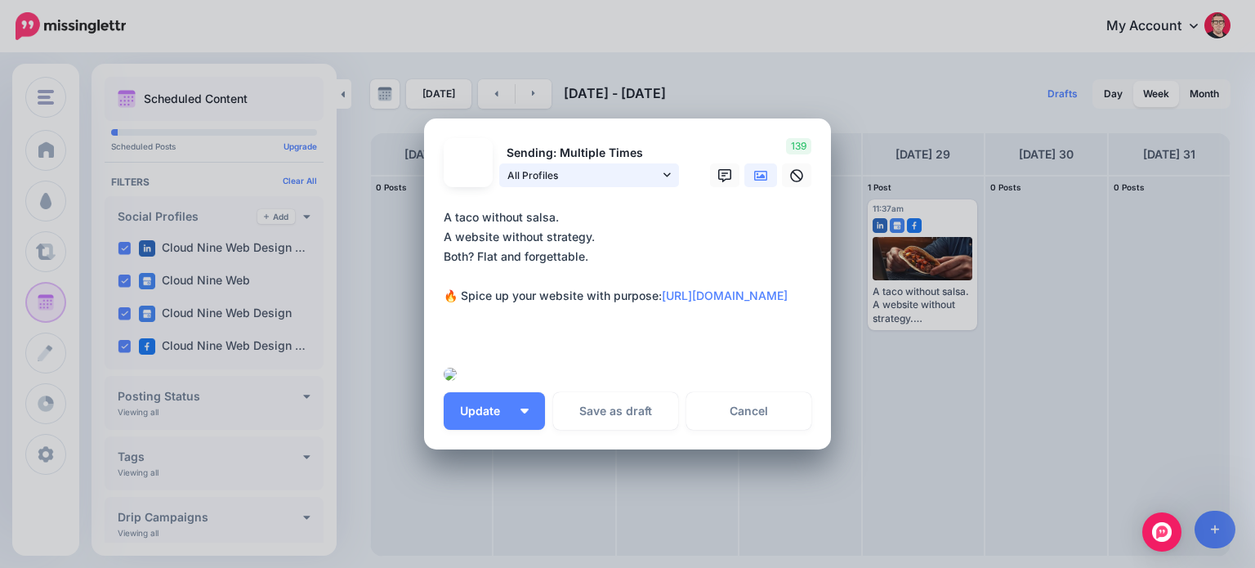
click at [663, 169] on icon at bounding box center [666, 174] width 7 height 11
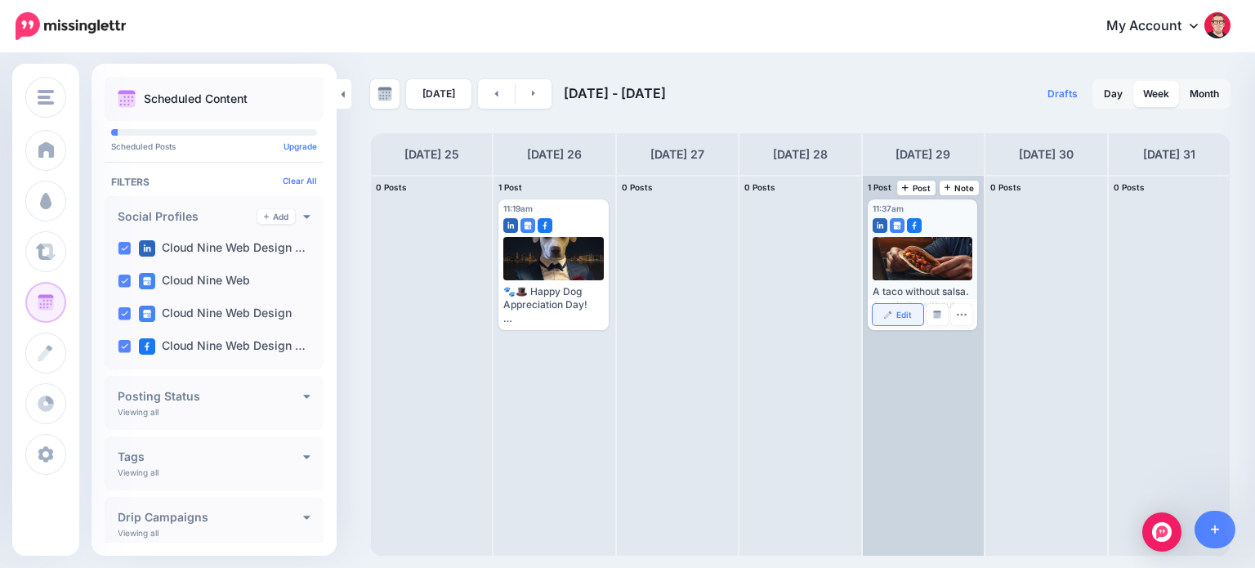
click at [899, 314] on span "Edit" at bounding box center [904, 314] width 16 height 8
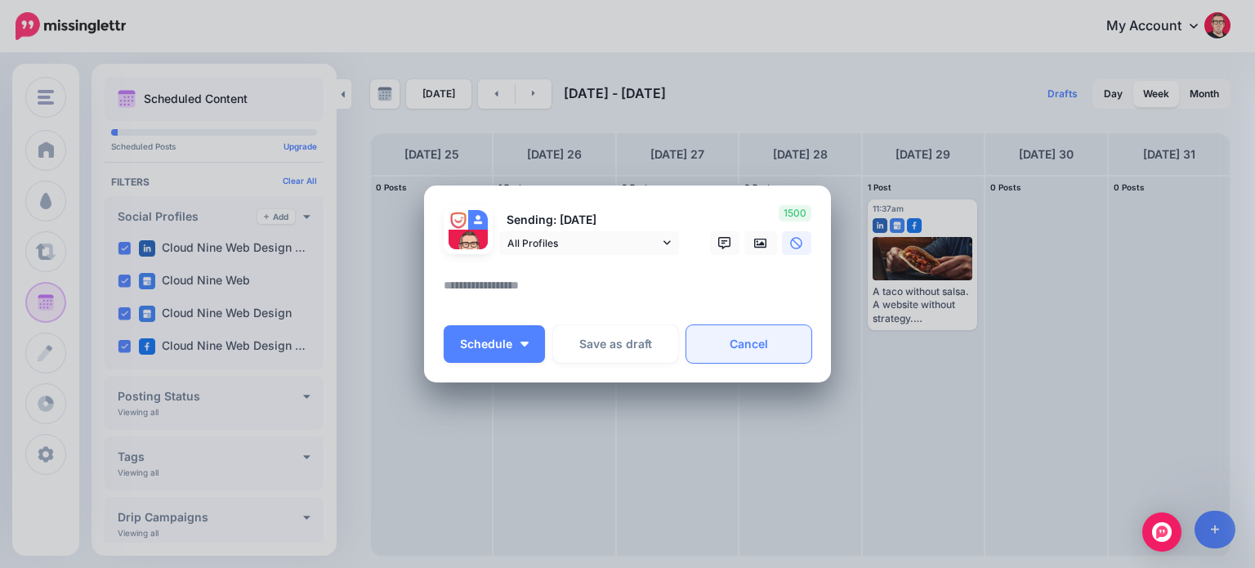
click at [786, 349] on link "Cancel" at bounding box center [748, 344] width 125 height 38
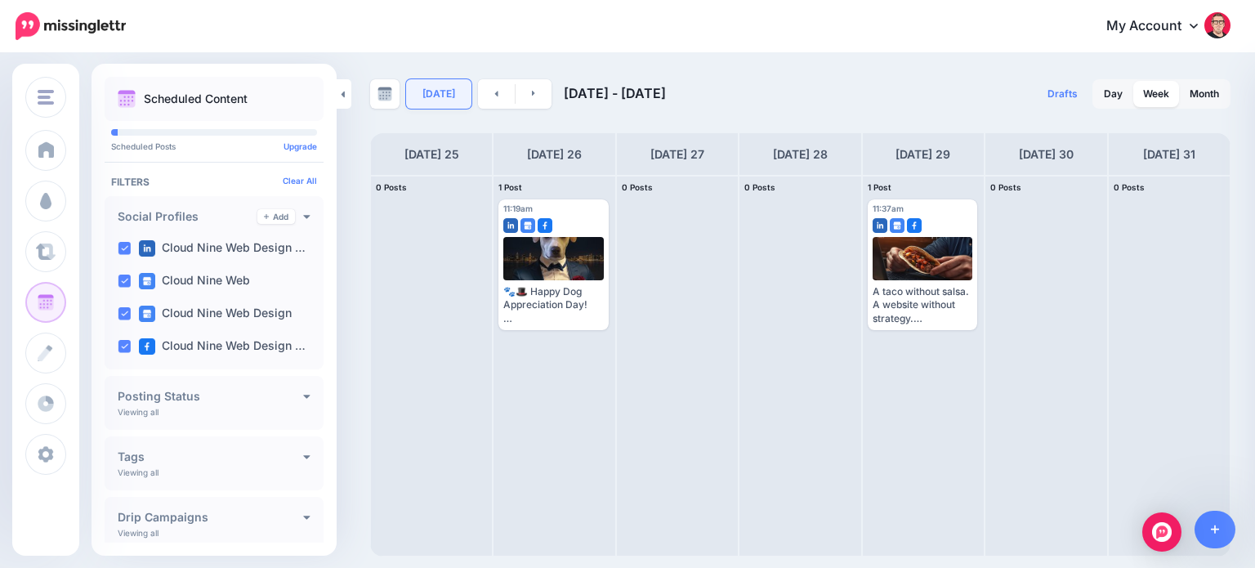
click at [427, 100] on link "[DATE]" at bounding box center [438, 93] width 65 height 29
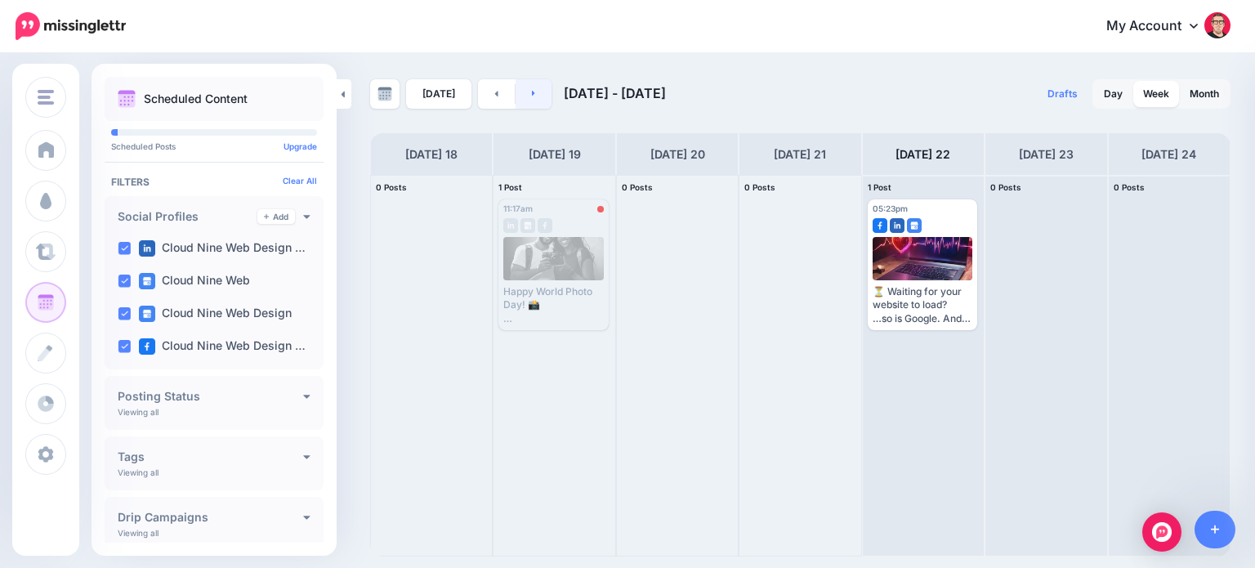
click at [533, 96] on link at bounding box center [533, 93] width 37 height 29
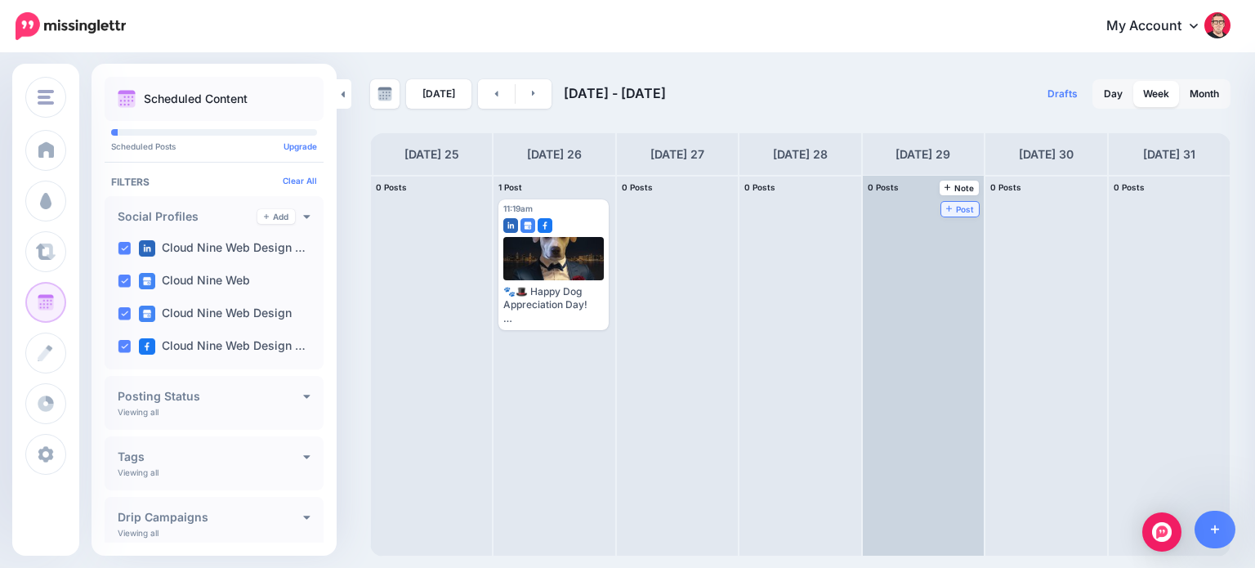
click at [946, 205] on span "Post" at bounding box center [960, 209] width 29 height 8
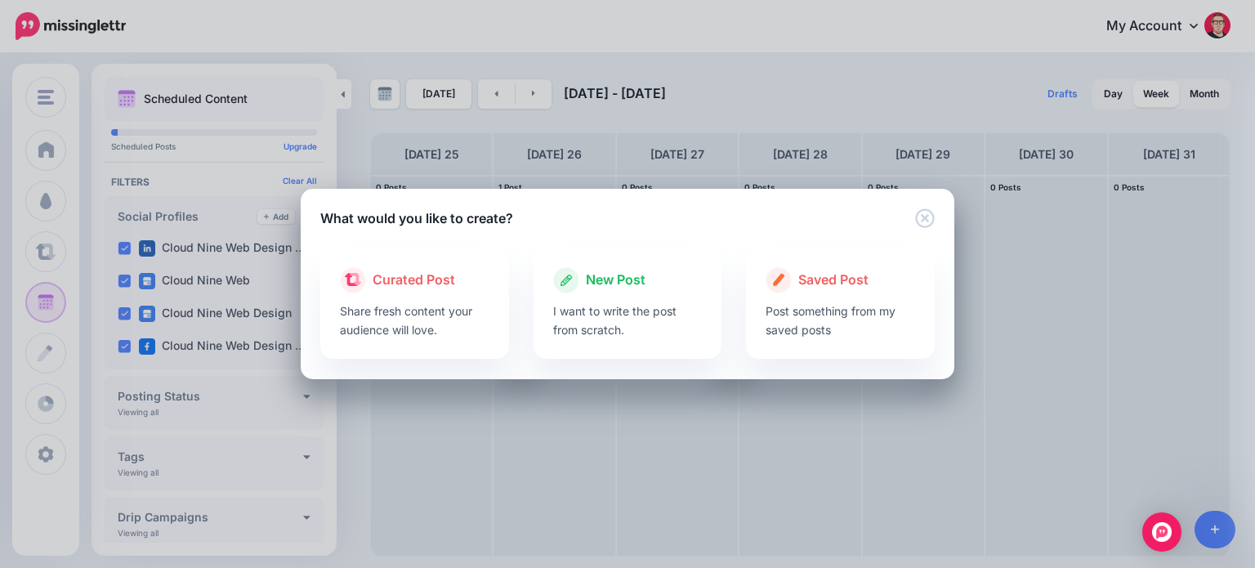
click at [657, 324] on p "I want to write the post from scratch." at bounding box center [628, 320] width 150 height 38
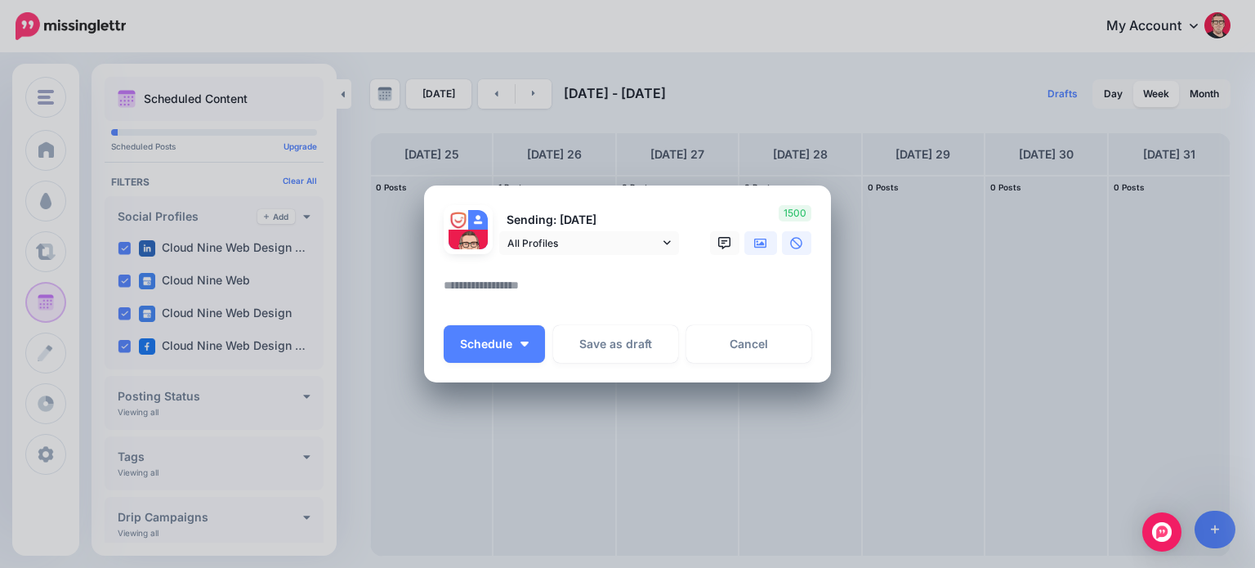
click at [761, 247] on icon at bounding box center [760, 243] width 13 height 10
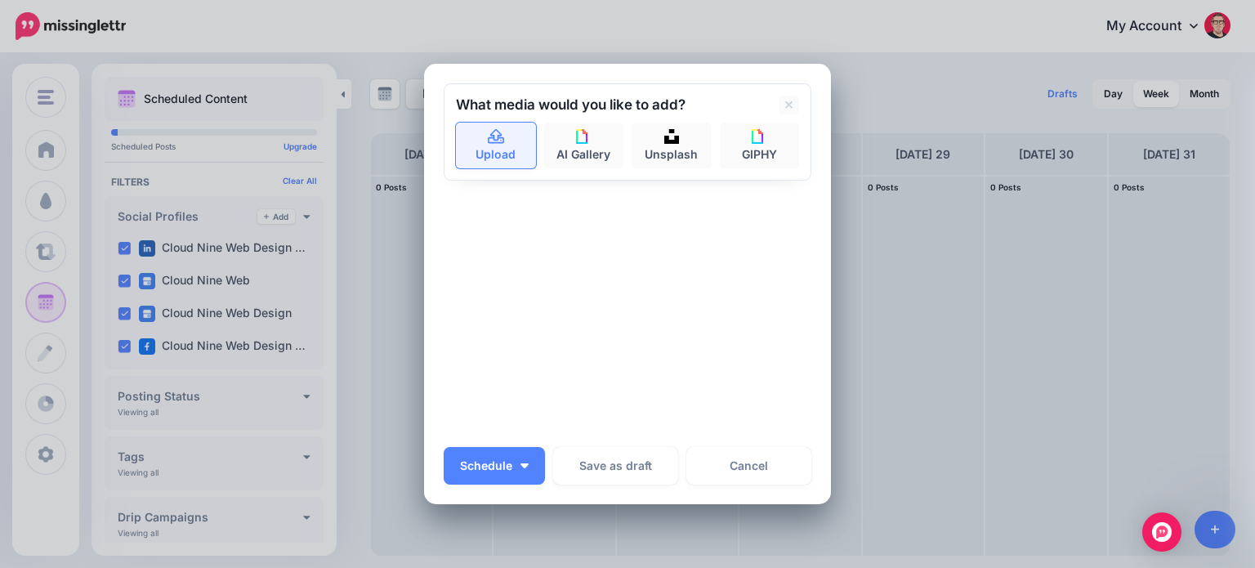
click at [481, 147] on link "Upload" at bounding box center [496, 146] width 80 height 46
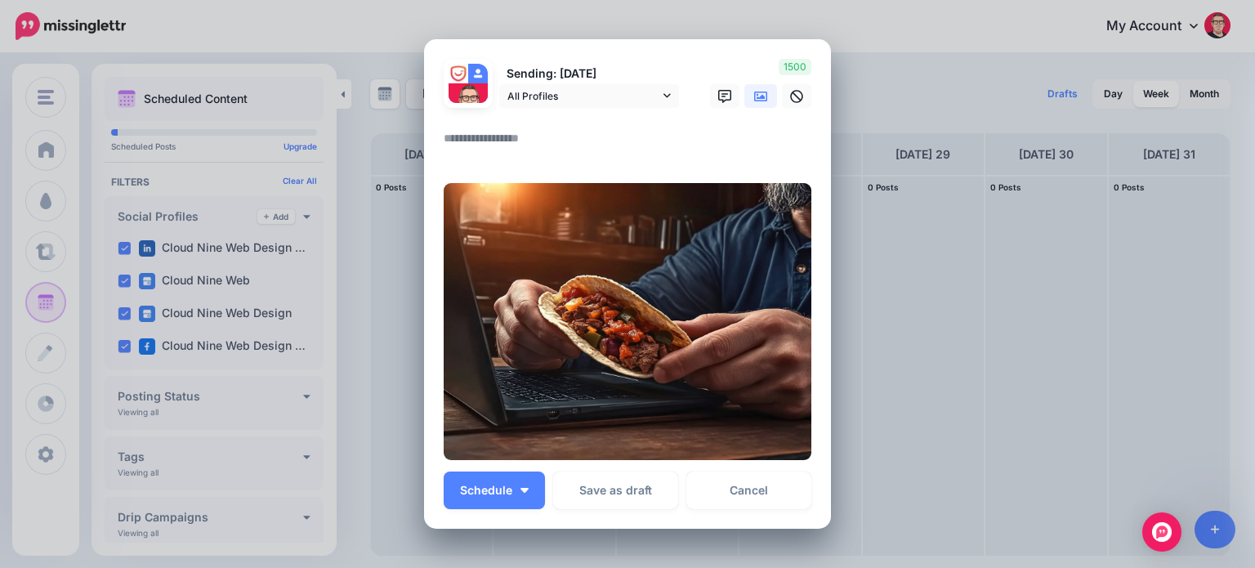
click at [538, 149] on textarea at bounding box center [632, 144] width 376 height 32
paste textarea "**********"
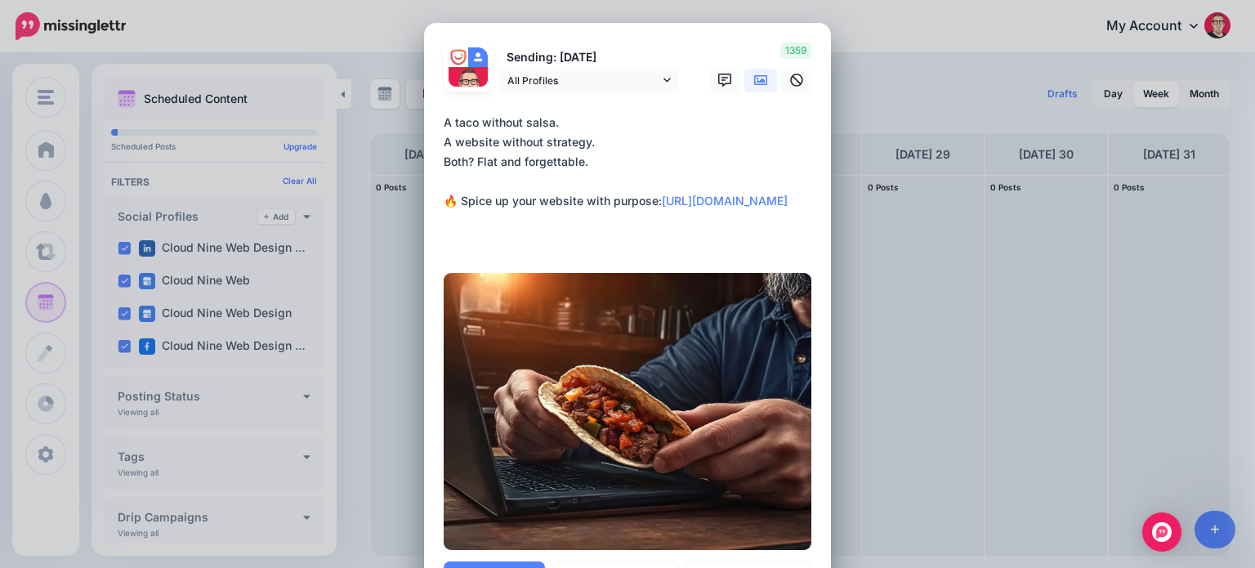
scroll to position [163, 0]
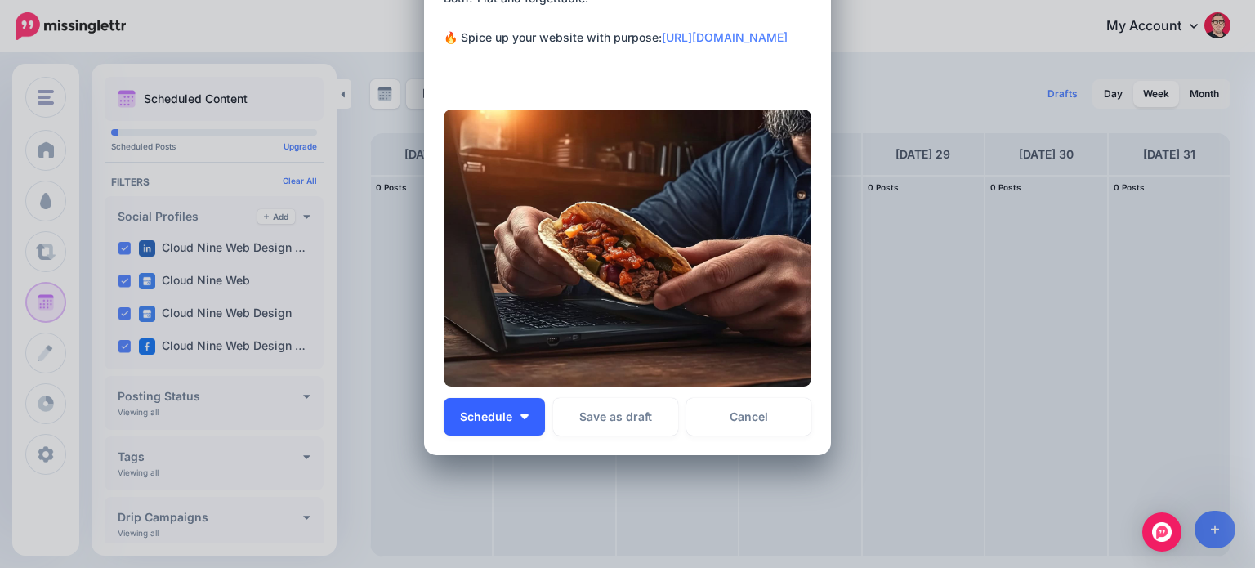
type textarea "**********"
click at [521, 411] on button "Schedule" at bounding box center [494, 417] width 101 height 38
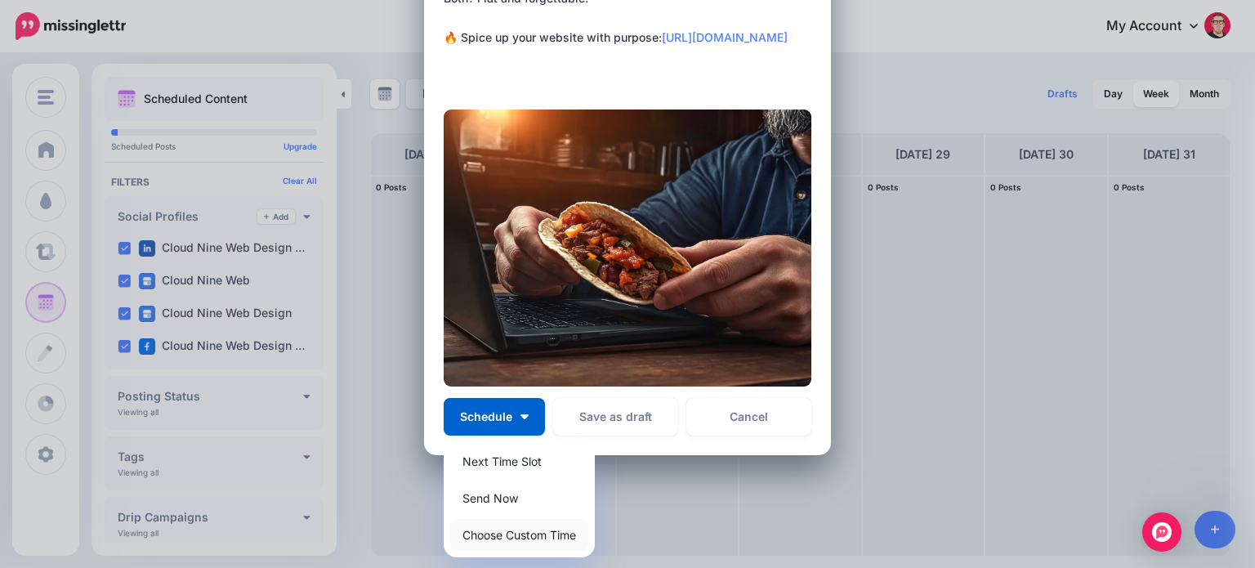
click at [527, 534] on link "Choose Custom Time" at bounding box center [519, 535] width 138 height 32
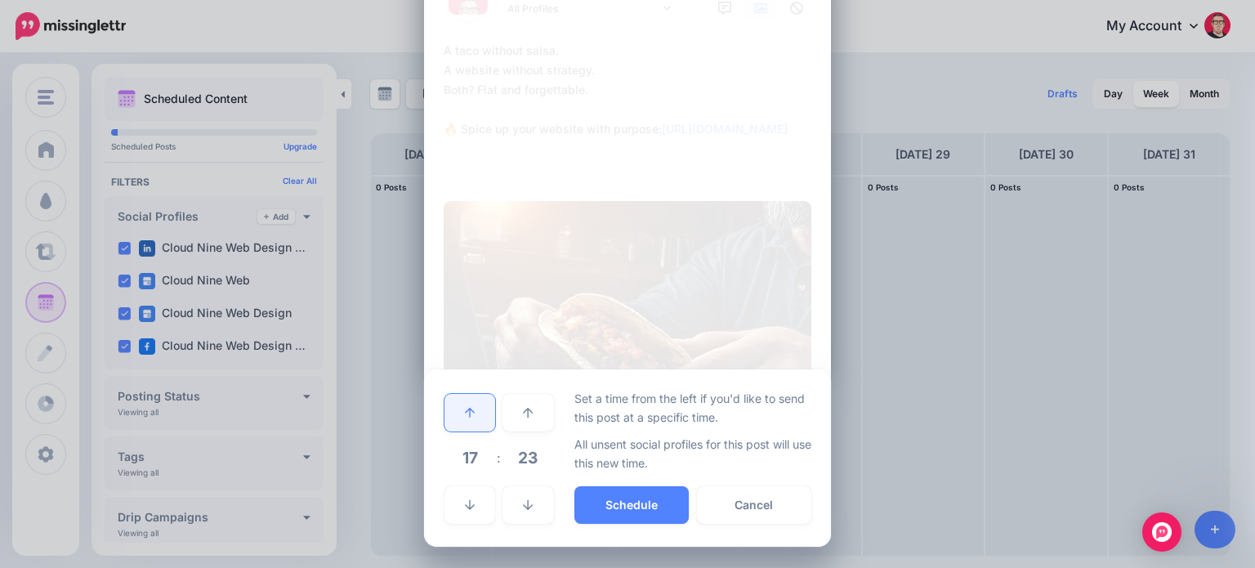
scroll to position [72, 0]
click at [471, 503] on link at bounding box center [469, 505] width 51 height 38
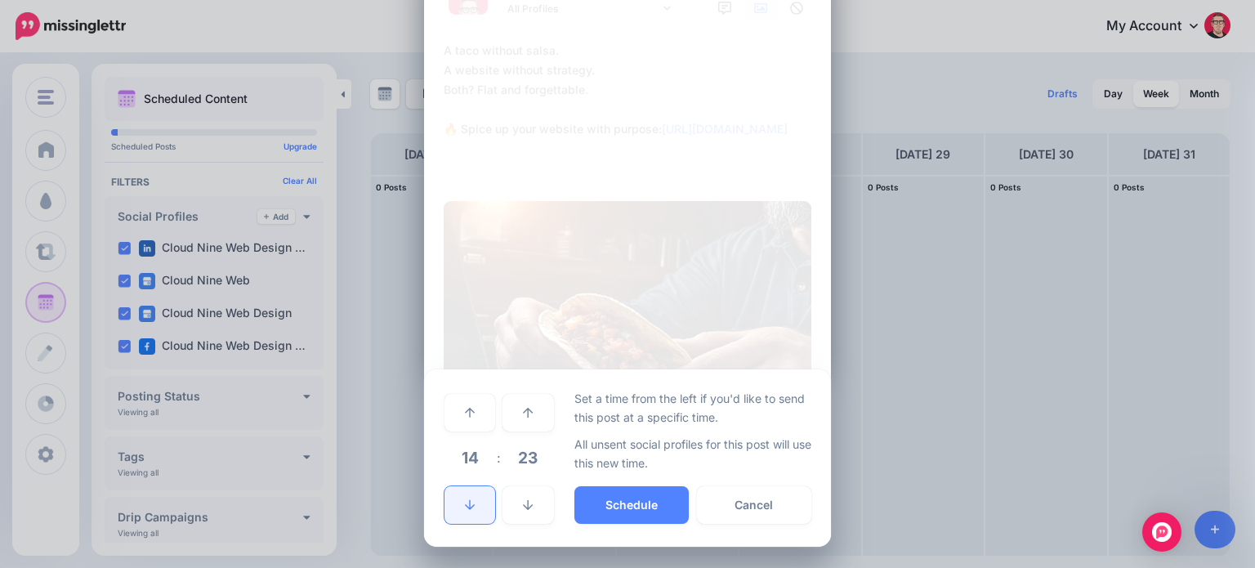
click at [471, 502] on link at bounding box center [469, 505] width 51 height 38
click at [465, 407] on icon at bounding box center [470, 412] width 10 height 11
click at [628, 508] on button "Schedule" at bounding box center [631, 505] width 114 height 38
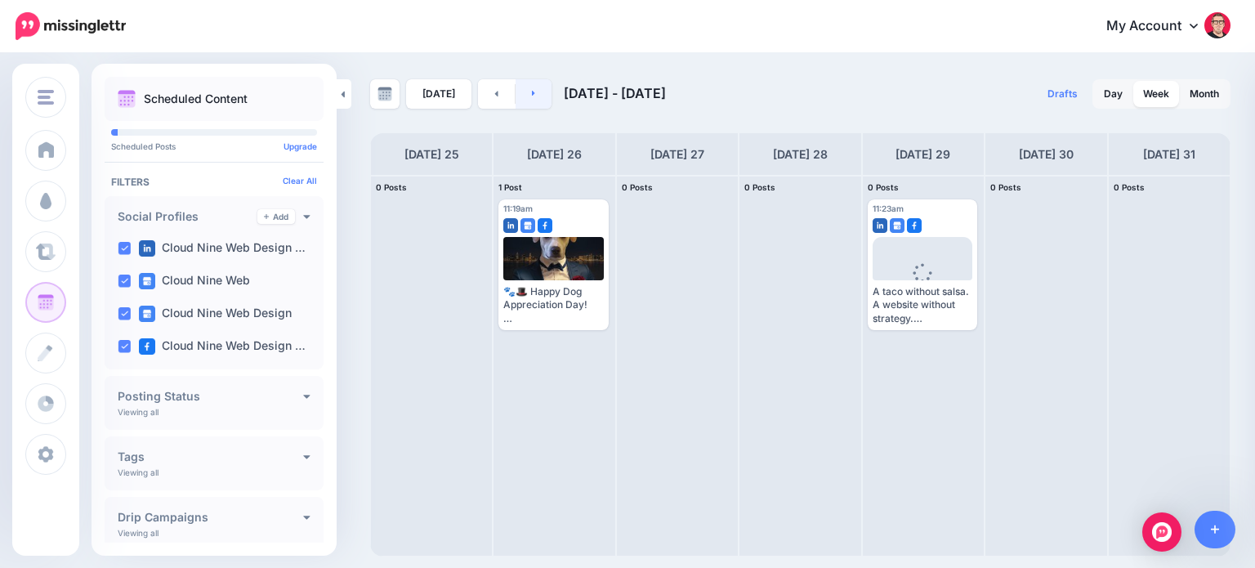
click at [533, 94] on link at bounding box center [533, 93] width 37 height 29
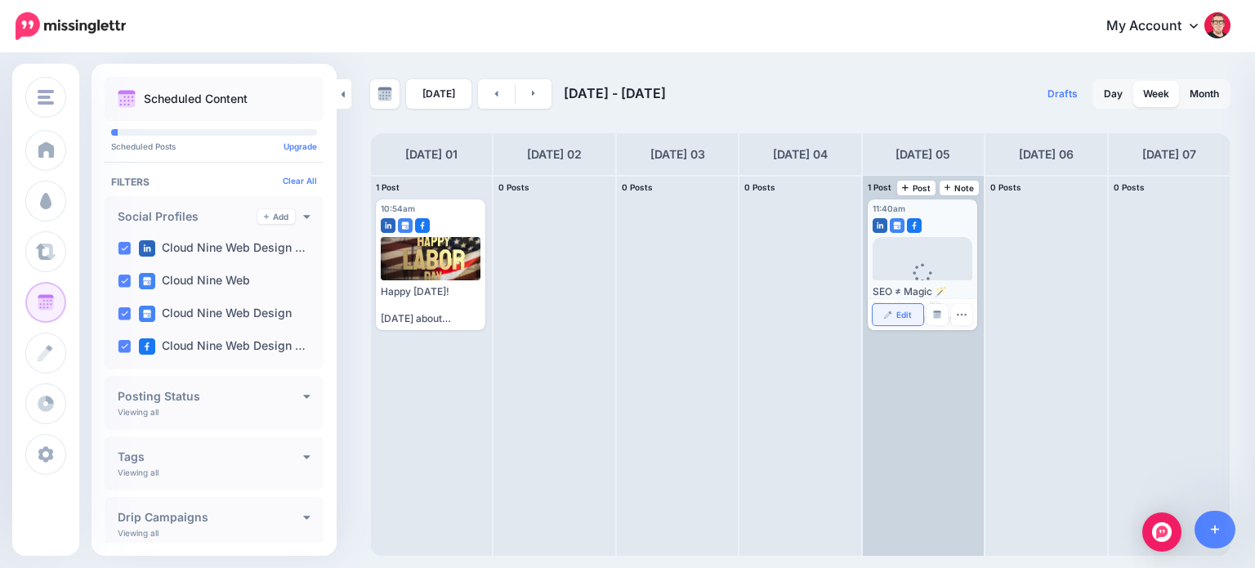
click at [896, 319] on link "Edit" at bounding box center [898, 314] width 51 height 21
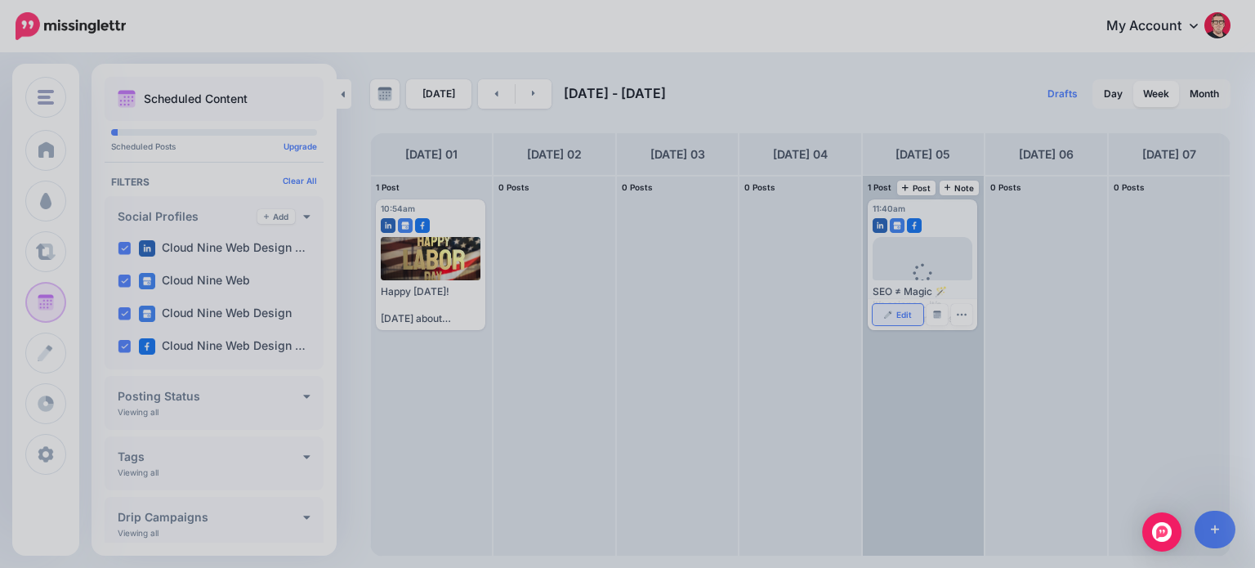
scroll to position [0, 0]
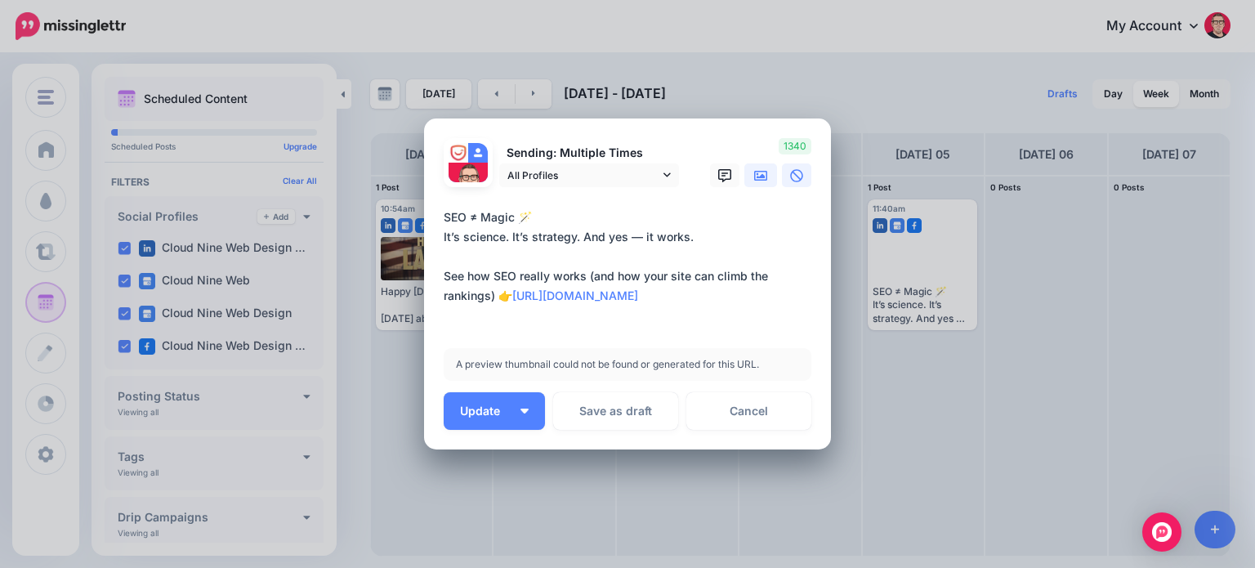
click at [755, 172] on icon at bounding box center [760, 175] width 13 height 13
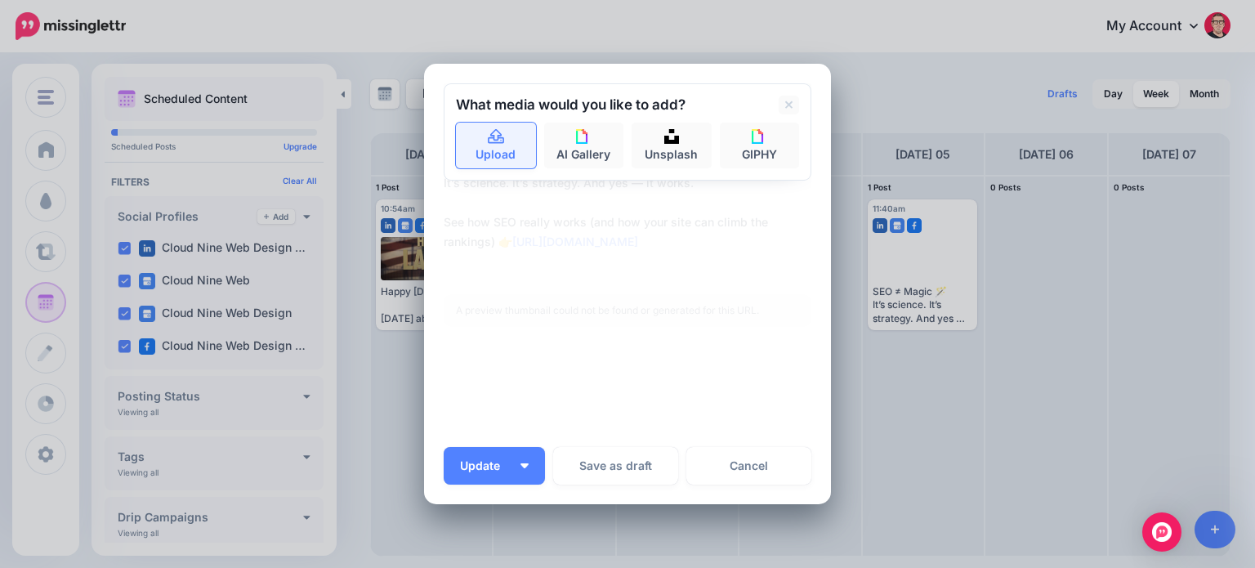
click at [484, 150] on link "Upload" at bounding box center [496, 146] width 80 height 46
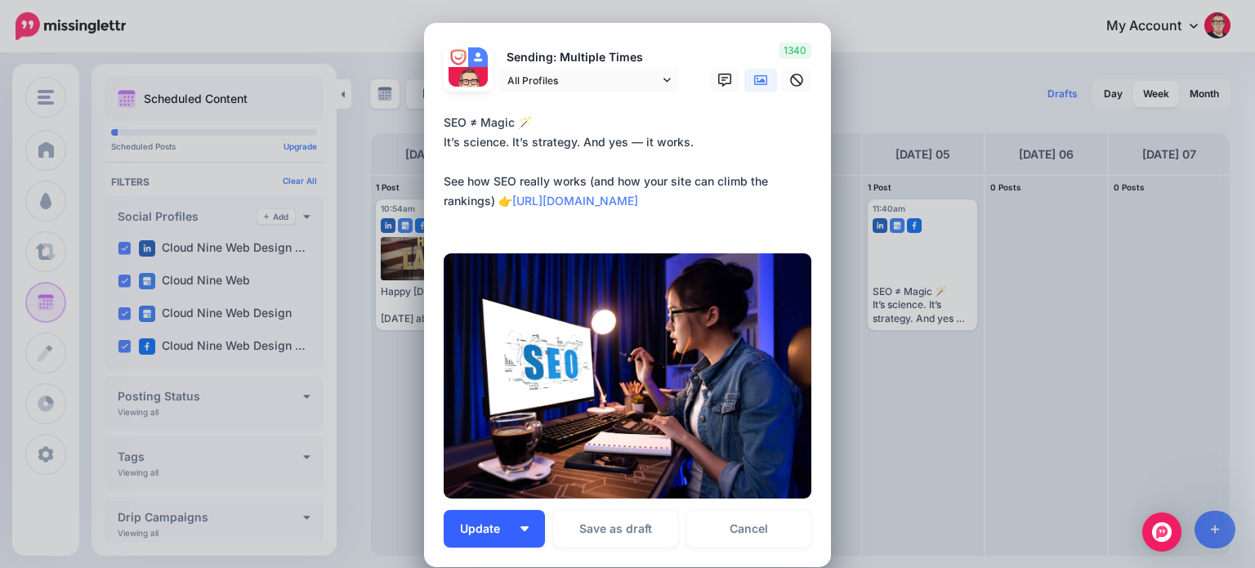
click at [476, 529] on span "Update" at bounding box center [486, 528] width 52 height 11
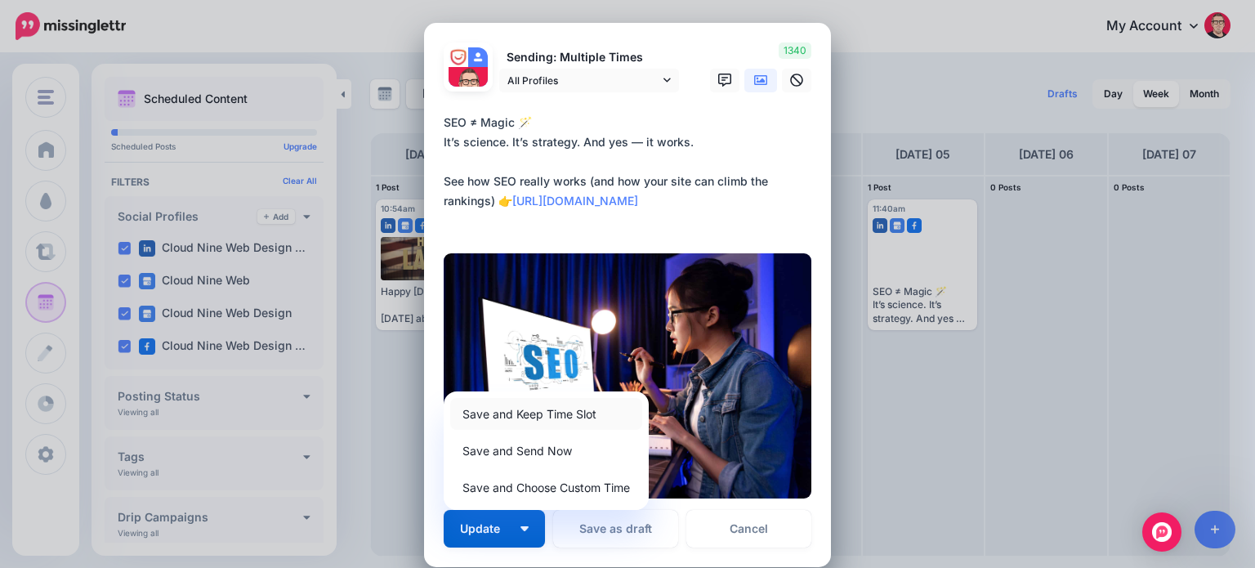
click at [481, 410] on link "Save and Keep Time Slot" at bounding box center [546, 414] width 192 height 32
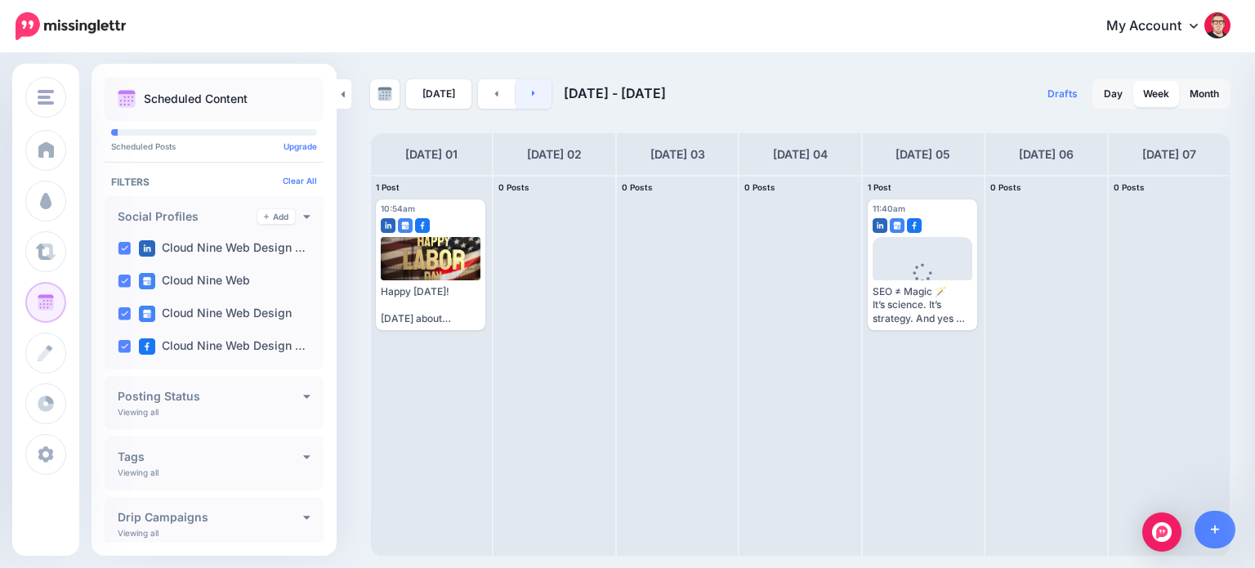
click at [534, 95] on link at bounding box center [533, 93] width 37 height 29
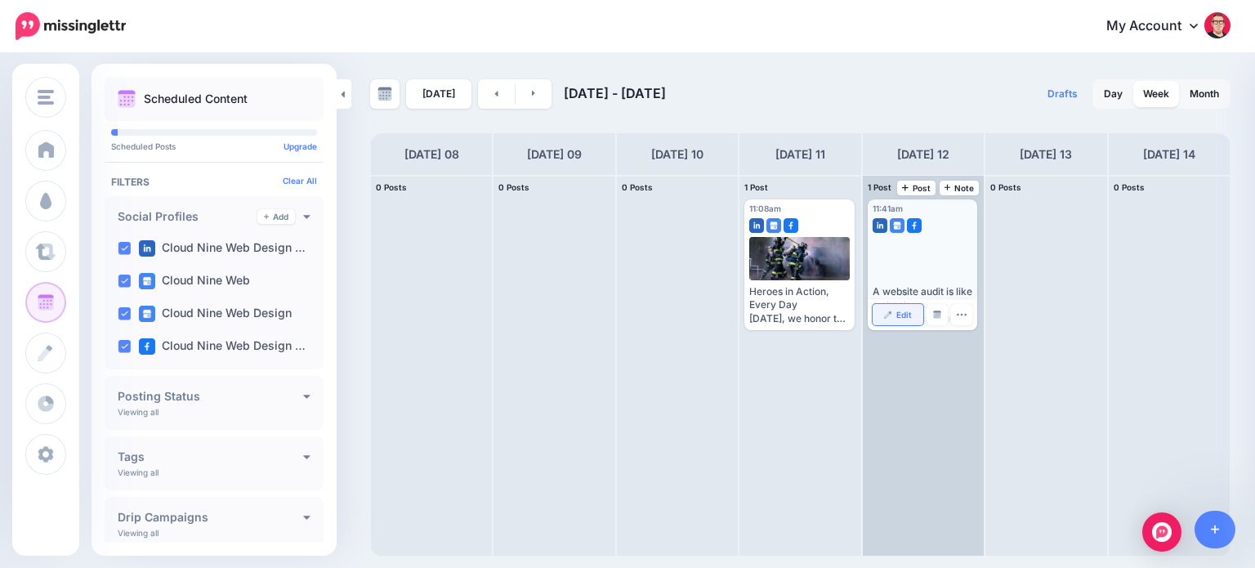
click at [902, 318] on span "Edit" at bounding box center [904, 314] width 16 height 8
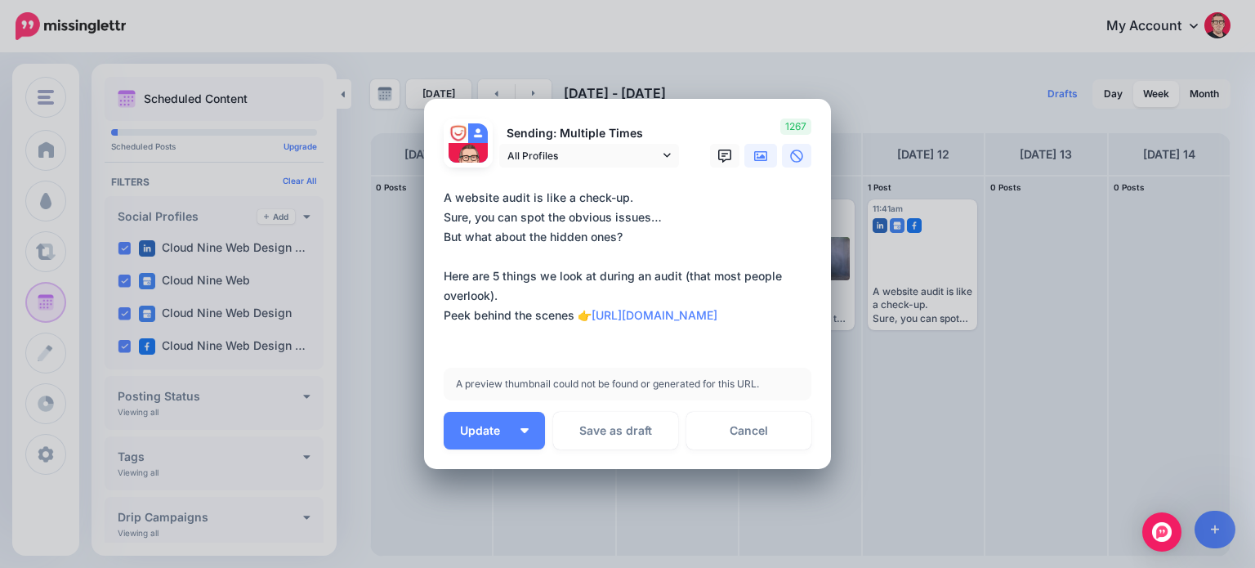
click at [754, 156] on icon at bounding box center [760, 156] width 13 height 10
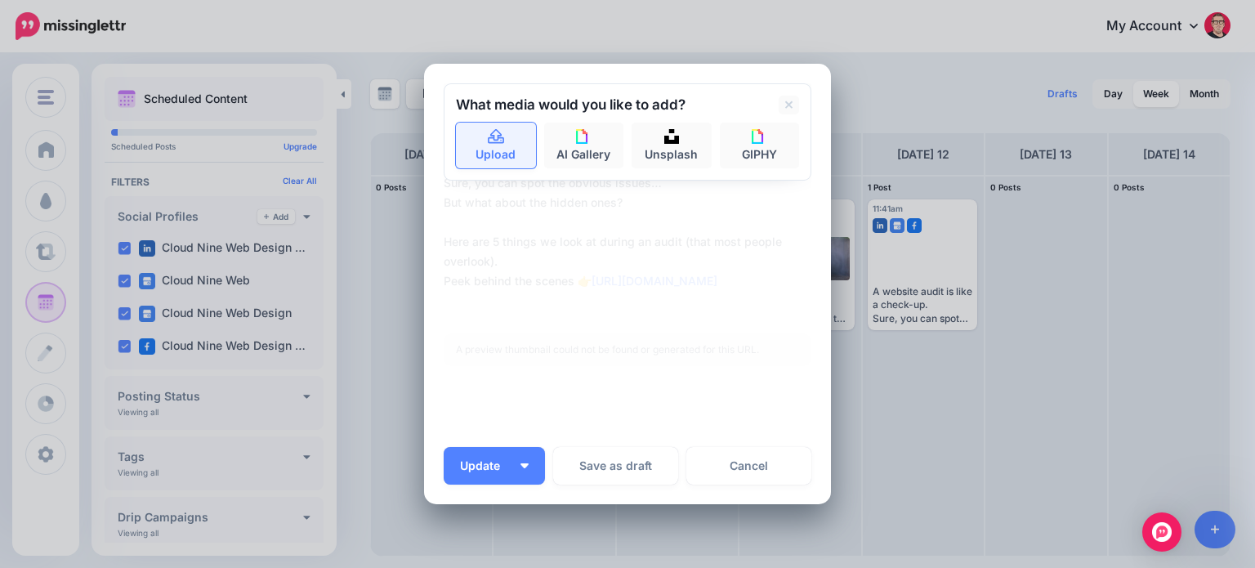
click at [484, 145] on link "Upload" at bounding box center [496, 146] width 80 height 46
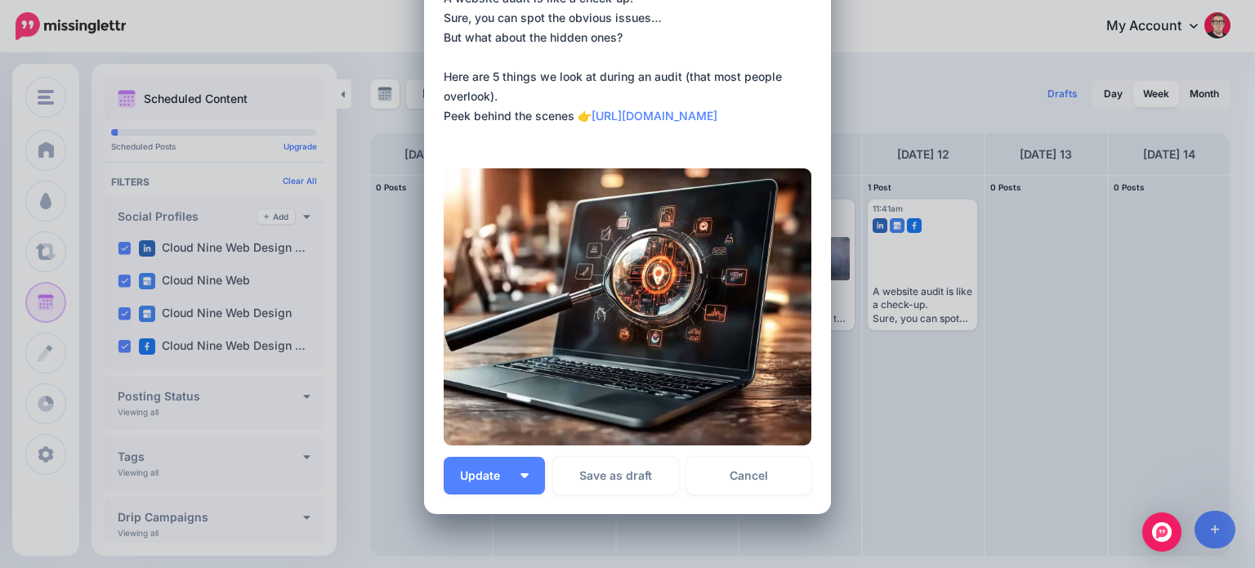
scroll to position [246, 0]
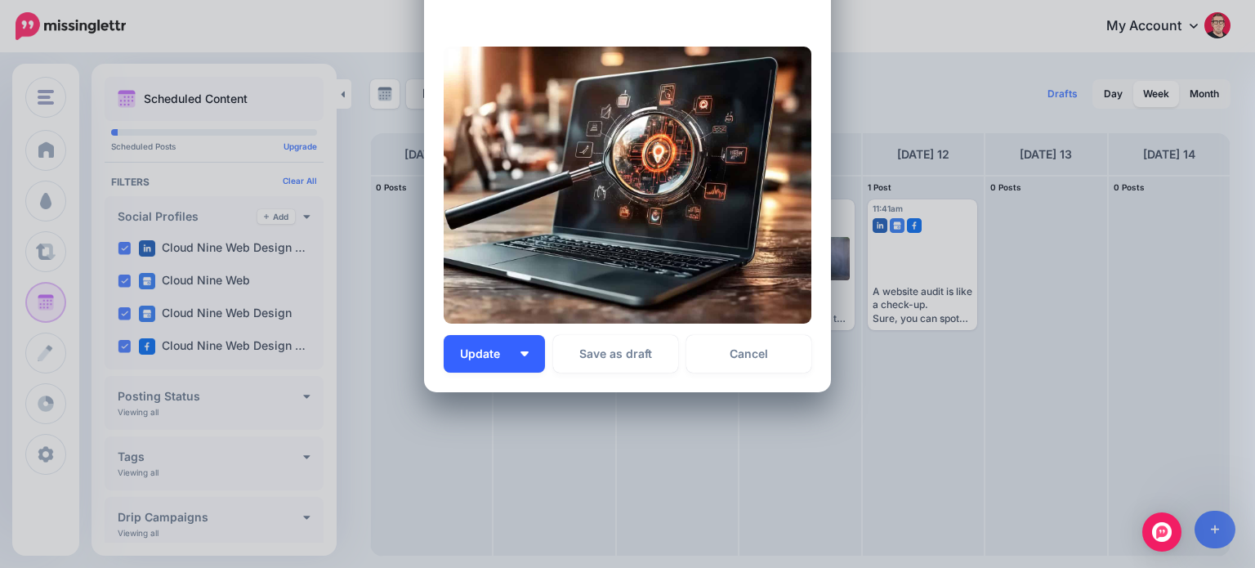
click at [467, 349] on span "Update" at bounding box center [486, 353] width 52 height 11
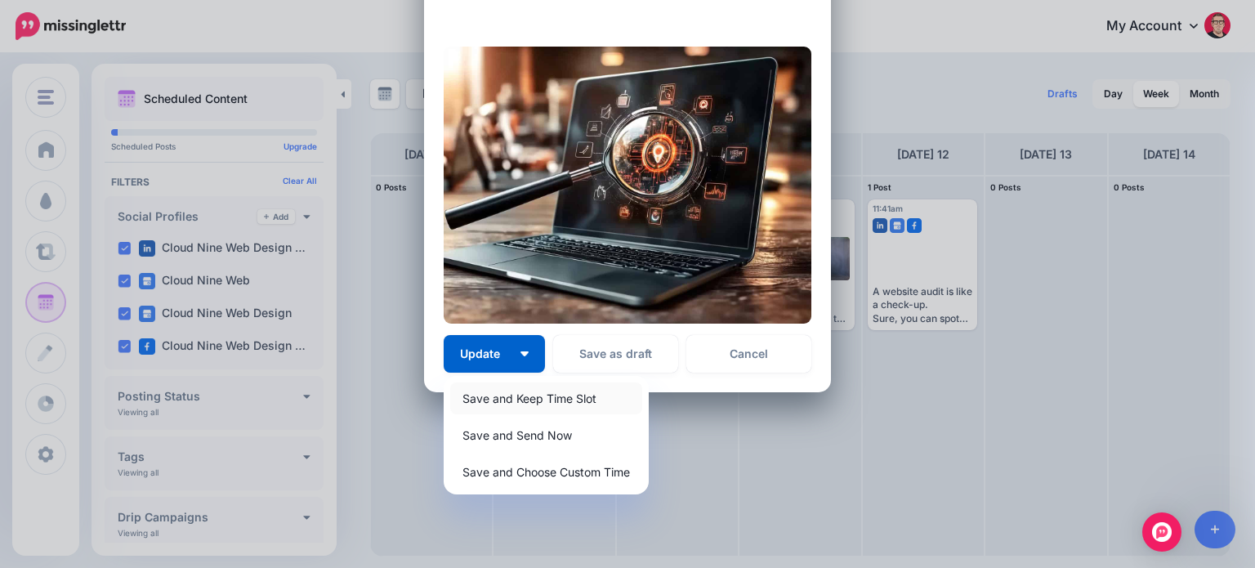
click at [497, 403] on link "Save and Keep Time Slot" at bounding box center [546, 398] width 192 height 32
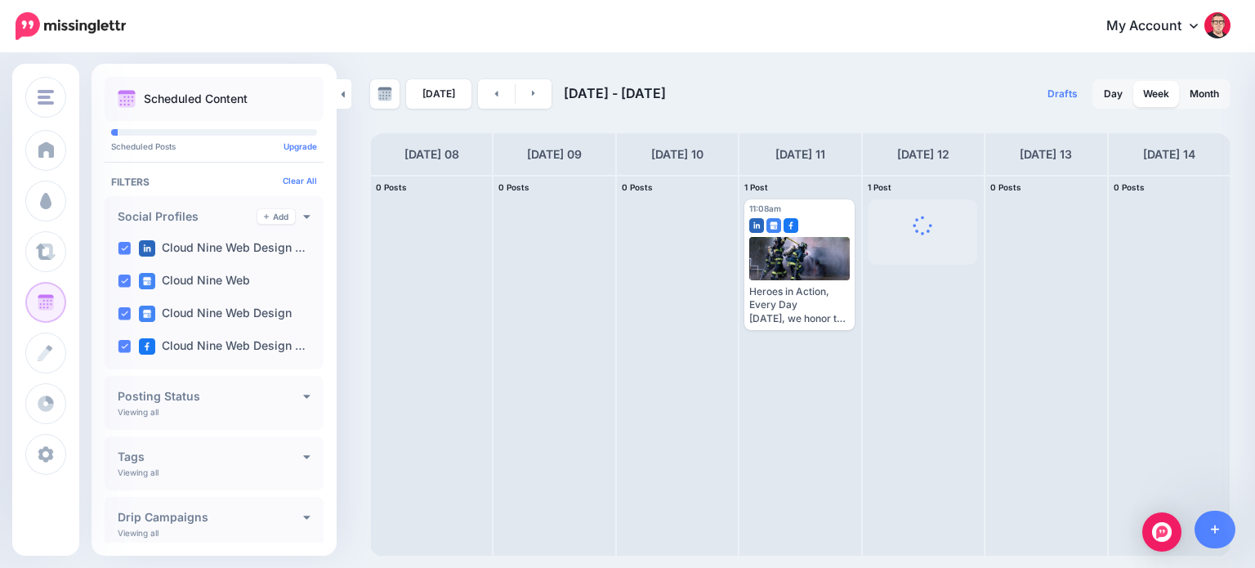
scroll to position [0, 0]
click at [495, 97] on link at bounding box center [496, 93] width 37 height 29
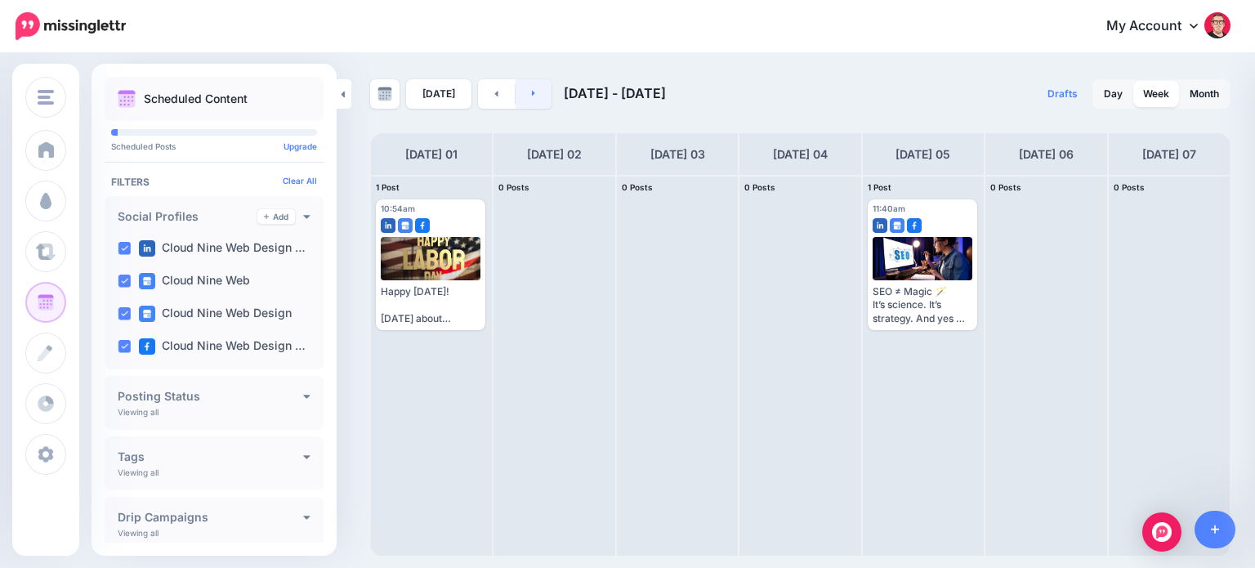
click at [533, 94] on link at bounding box center [533, 93] width 37 height 29
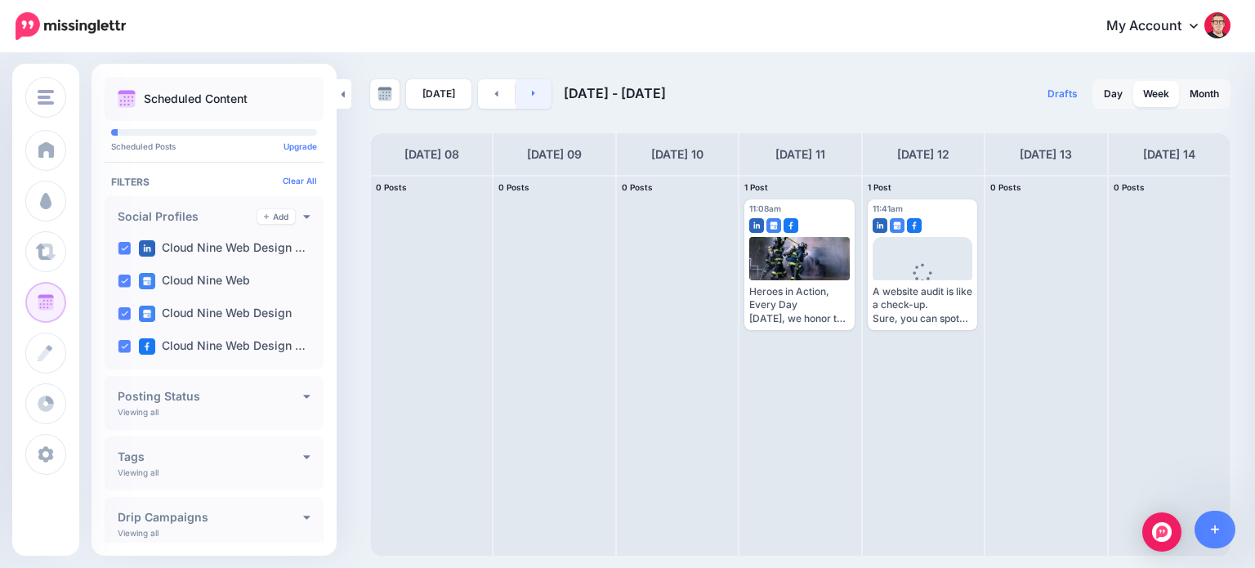
click at [533, 94] on link at bounding box center [533, 93] width 37 height 29
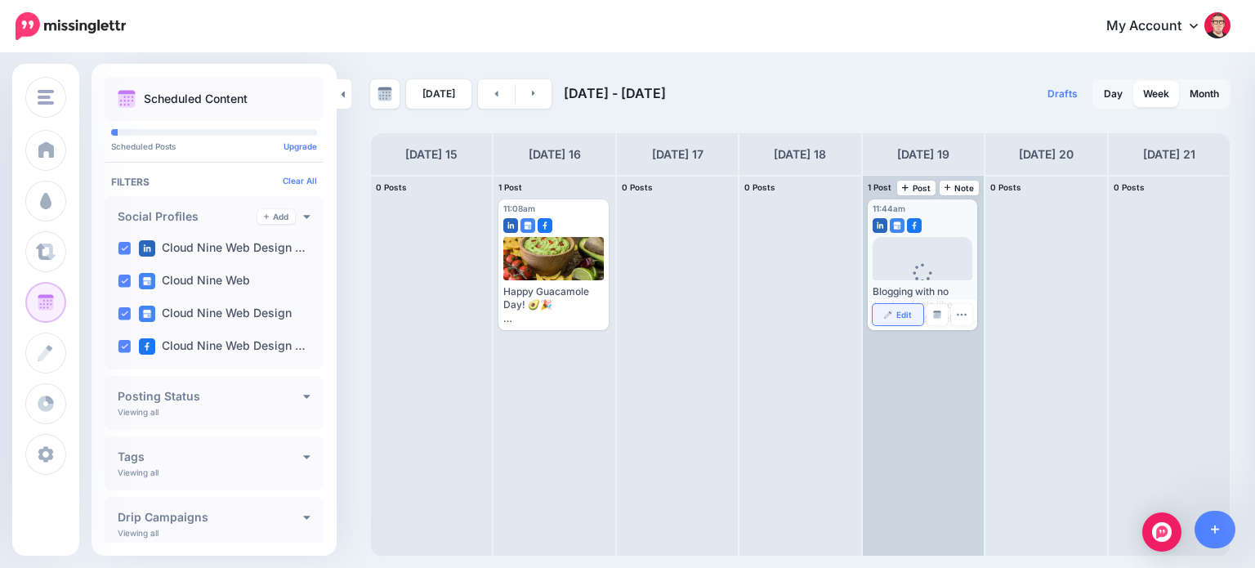
click at [896, 319] on link "Edit" at bounding box center [898, 314] width 51 height 21
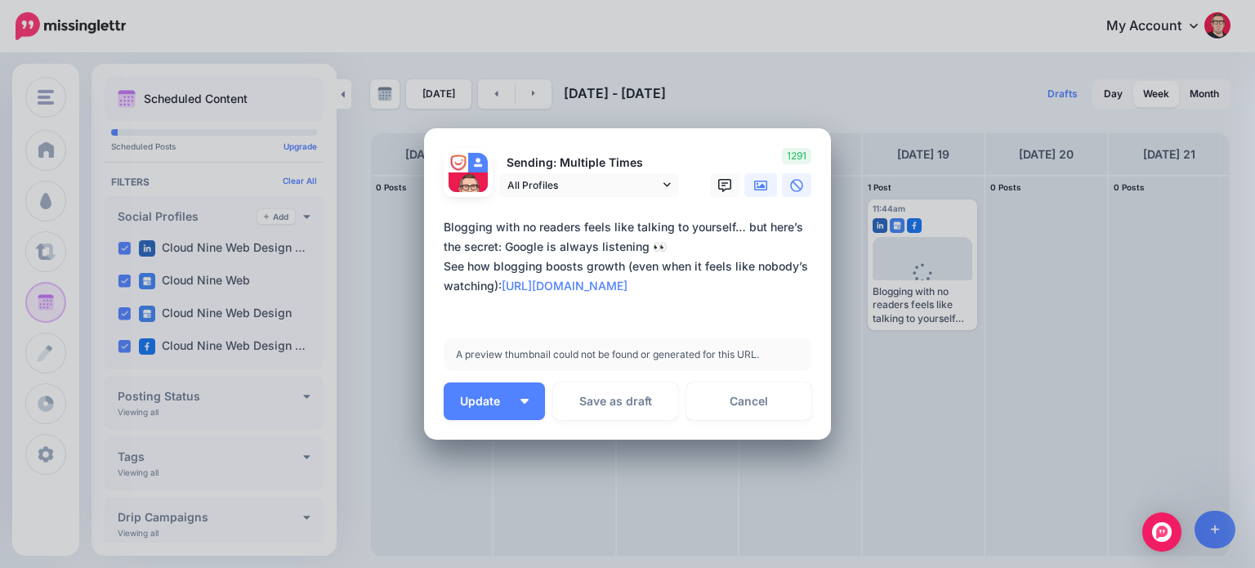
click at [754, 188] on icon at bounding box center [760, 185] width 13 height 13
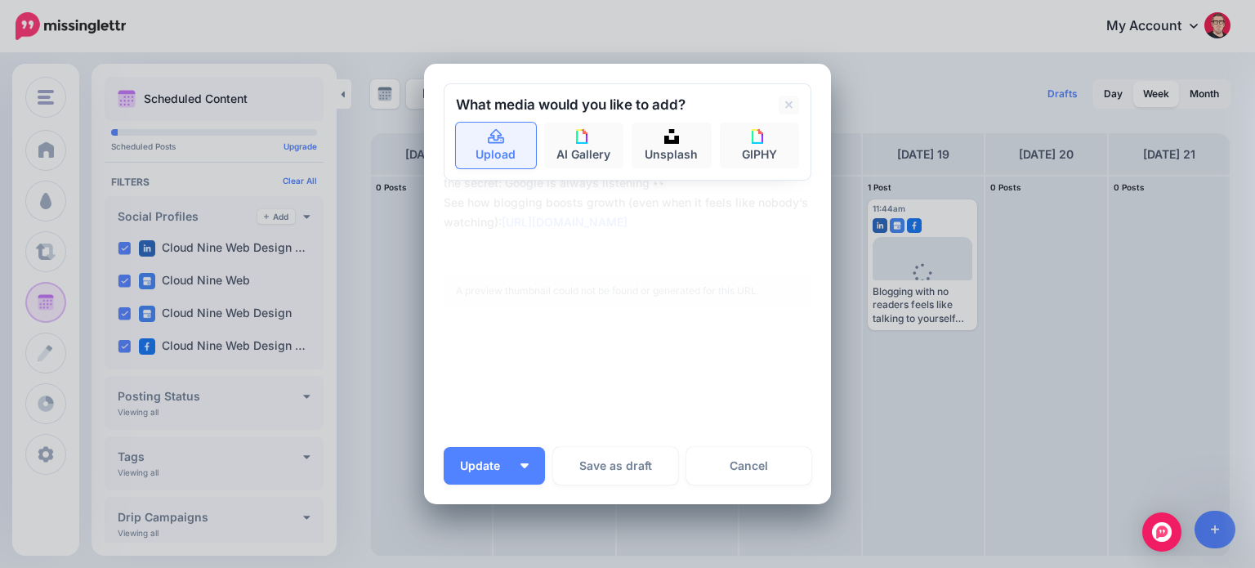
click at [478, 153] on link "Upload" at bounding box center [496, 146] width 80 height 46
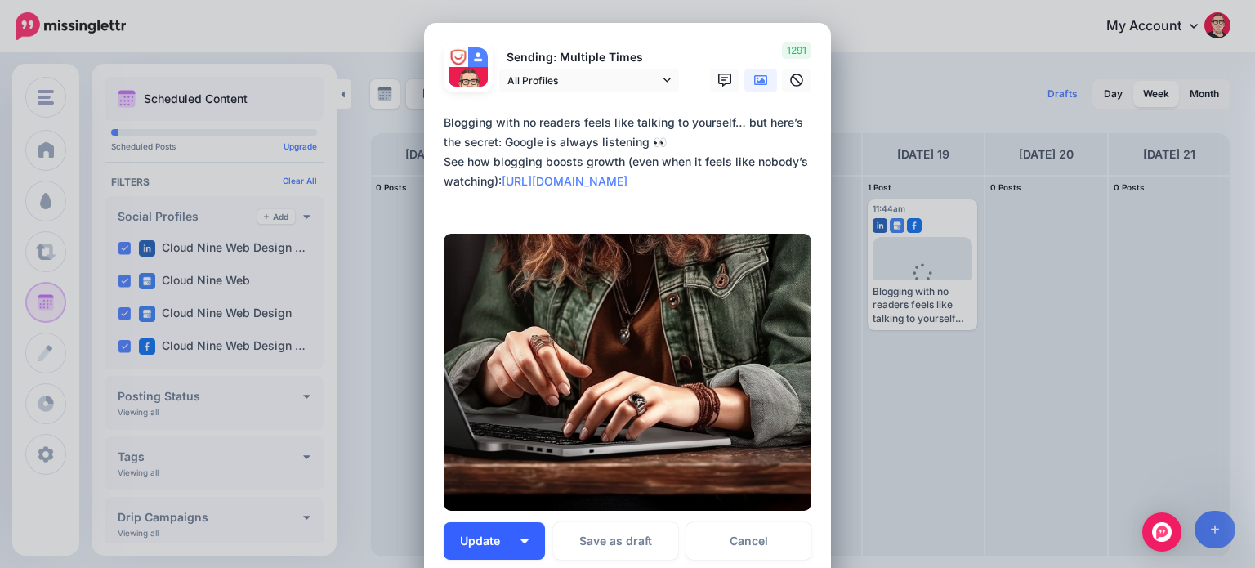
click at [475, 542] on span "Update" at bounding box center [486, 540] width 52 height 11
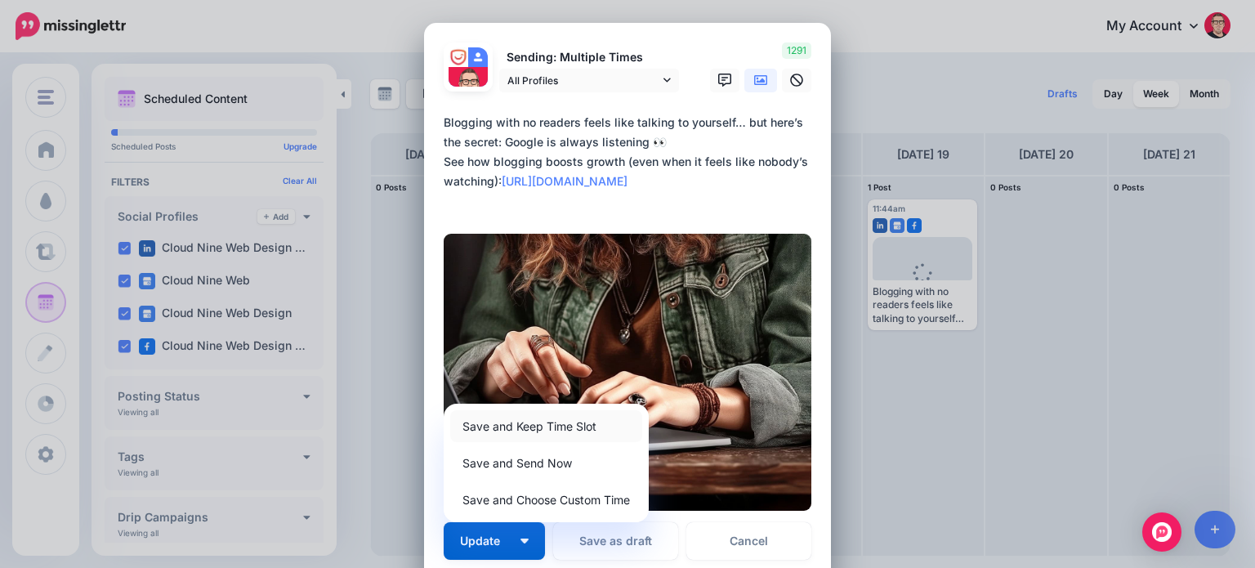
click at [467, 422] on link "Save and Keep Time Slot" at bounding box center [546, 426] width 192 height 32
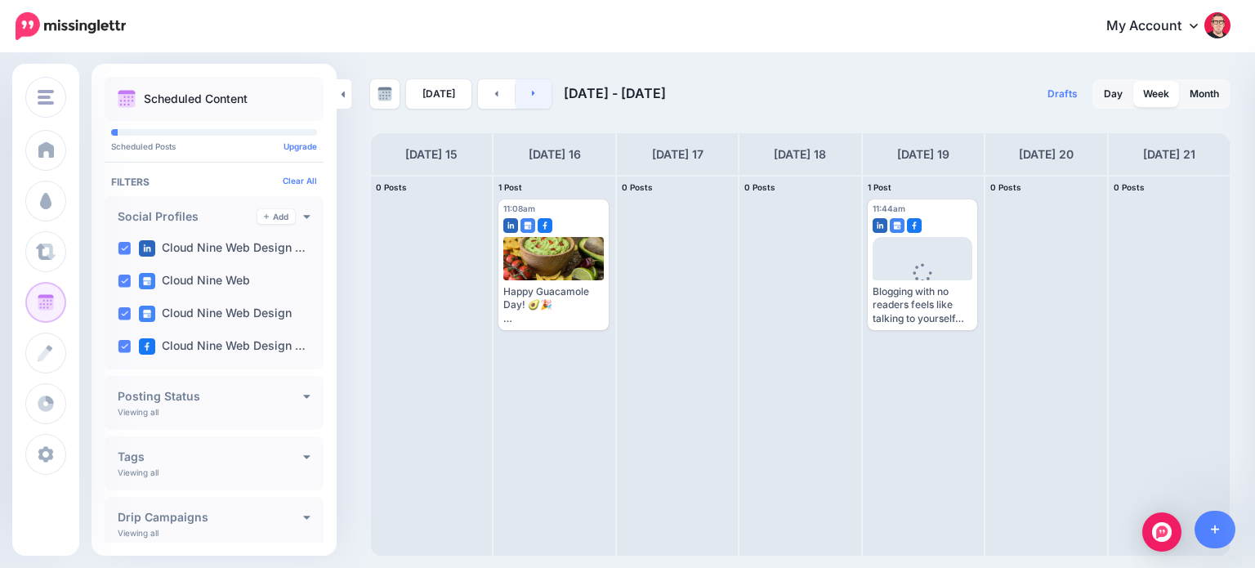
click at [535, 93] on link at bounding box center [533, 93] width 37 height 29
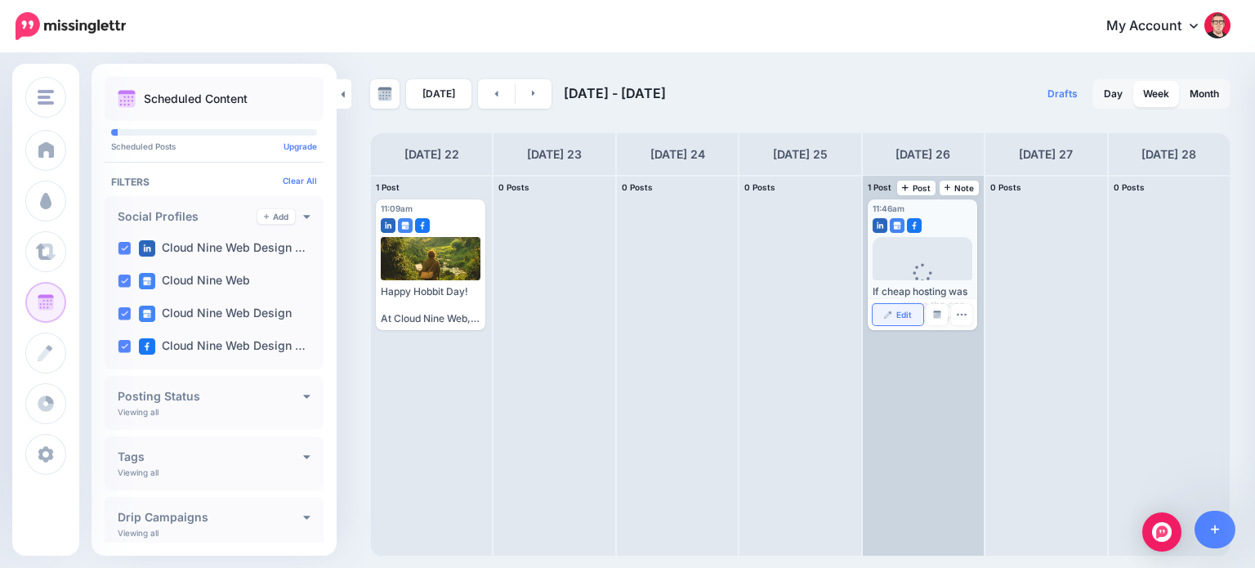
click at [901, 319] on link "Edit" at bounding box center [898, 314] width 51 height 21
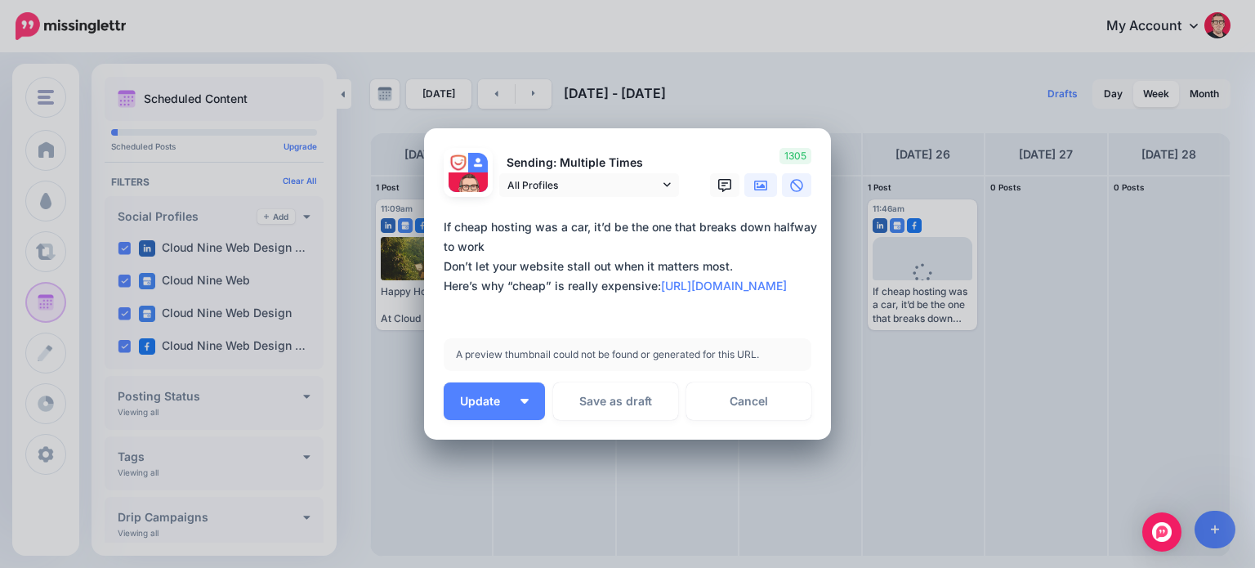
click at [745, 189] on link at bounding box center [760, 185] width 33 height 24
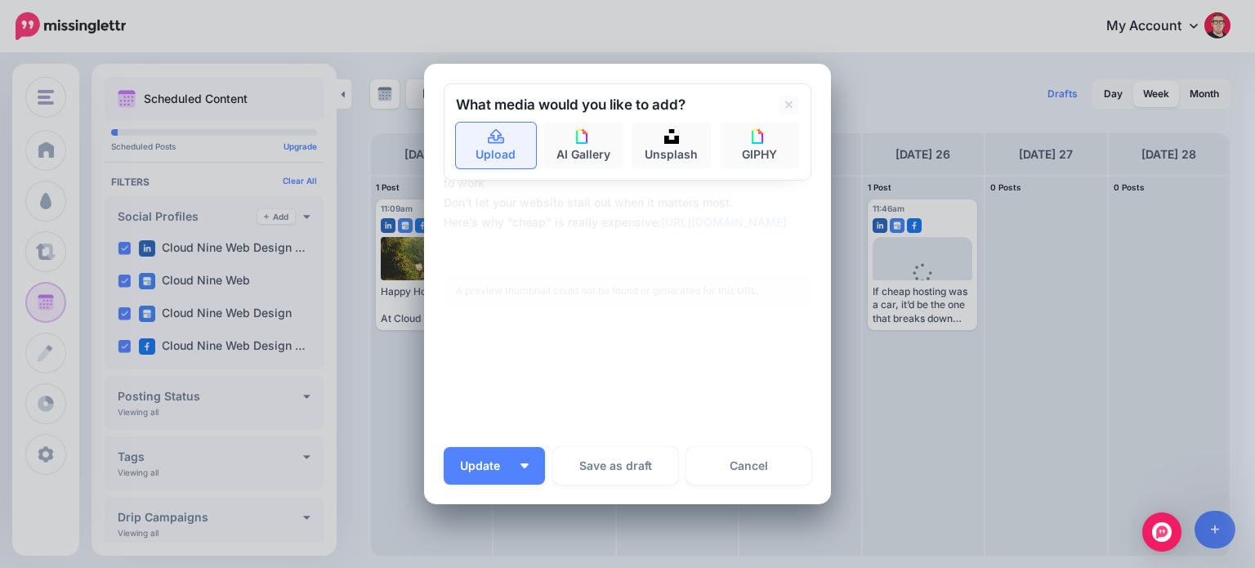
click at [488, 139] on icon at bounding box center [496, 136] width 16 height 15
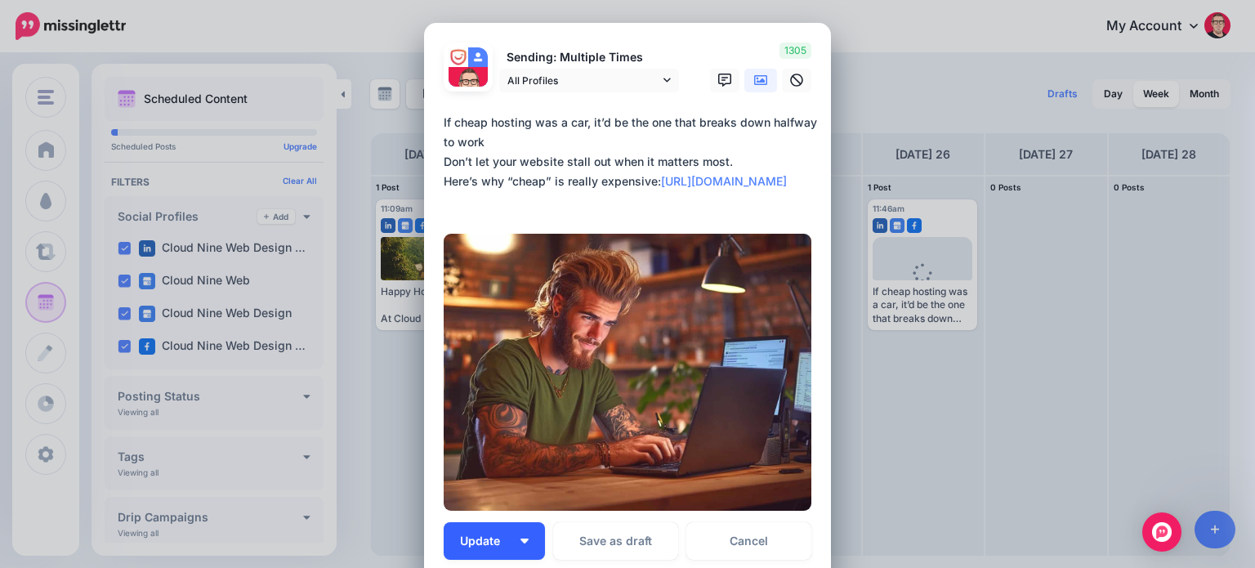
click at [471, 537] on span "Update" at bounding box center [486, 540] width 52 height 11
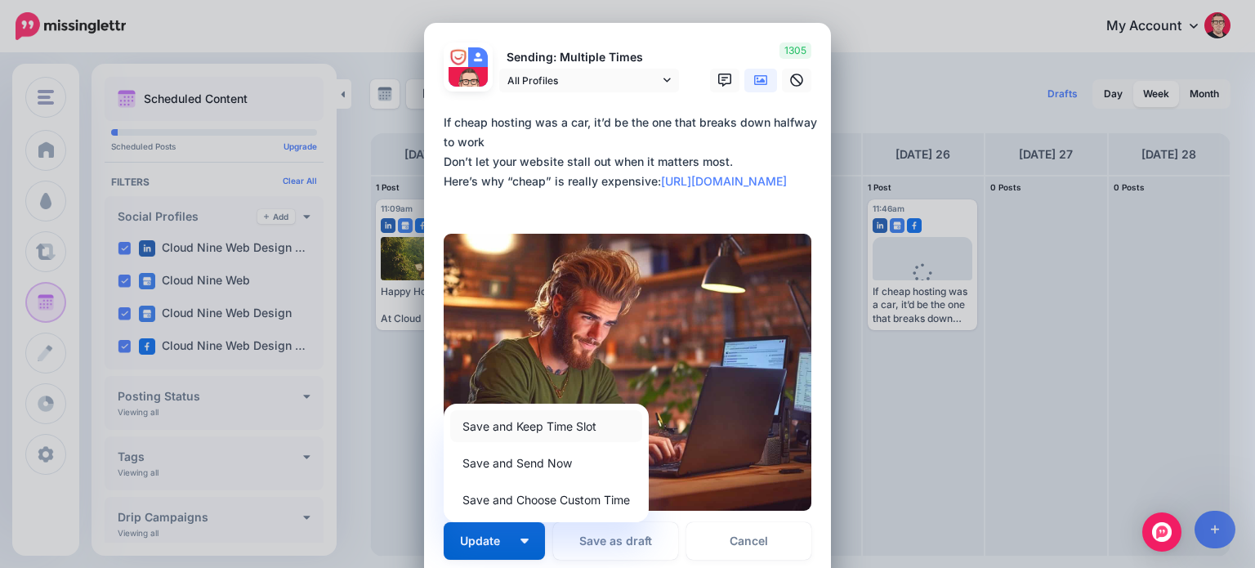
click at [477, 427] on link "Save and Keep Time Slot" at bounding box center [546, 426] width 192 height 32
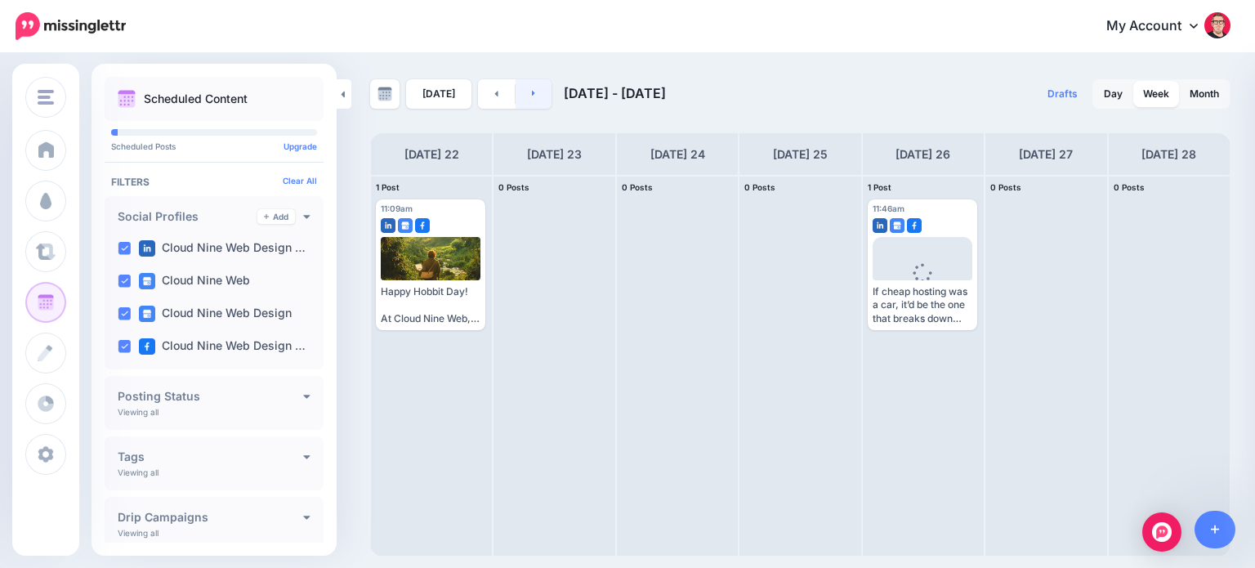
click at [533, 94] on link at bounding box center [533, 93] width 37 height 29
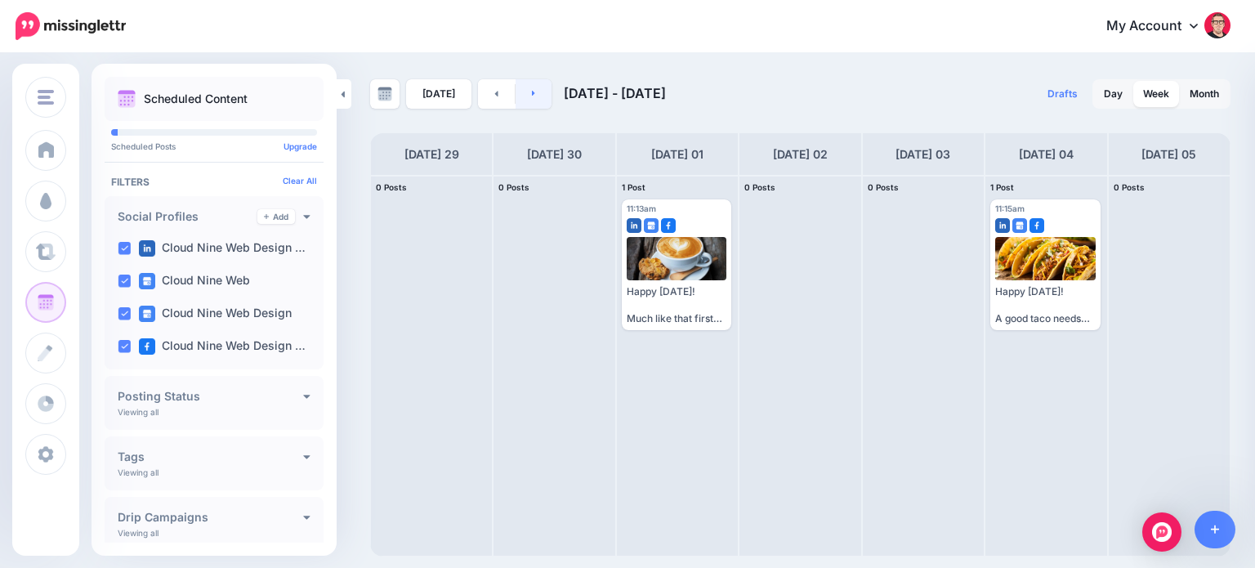
click at [533, 94] on link at bounding box center [533, 93] width 37 height 29
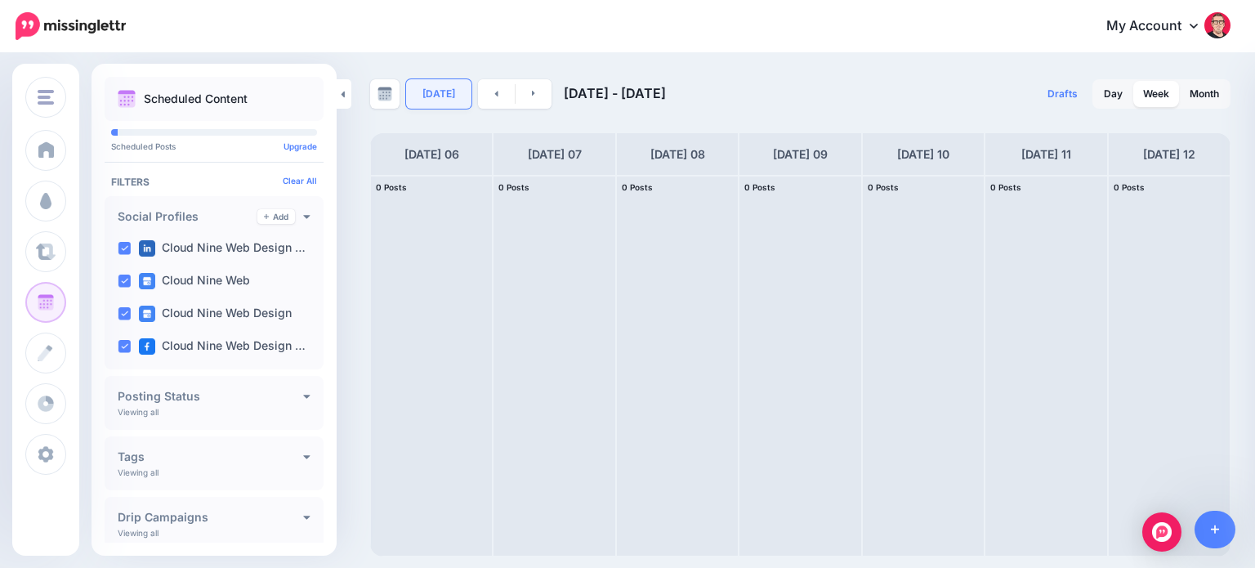
click at [433, 100] on link "[DATE]" at bounding box center [438, 93] width 65 height 29
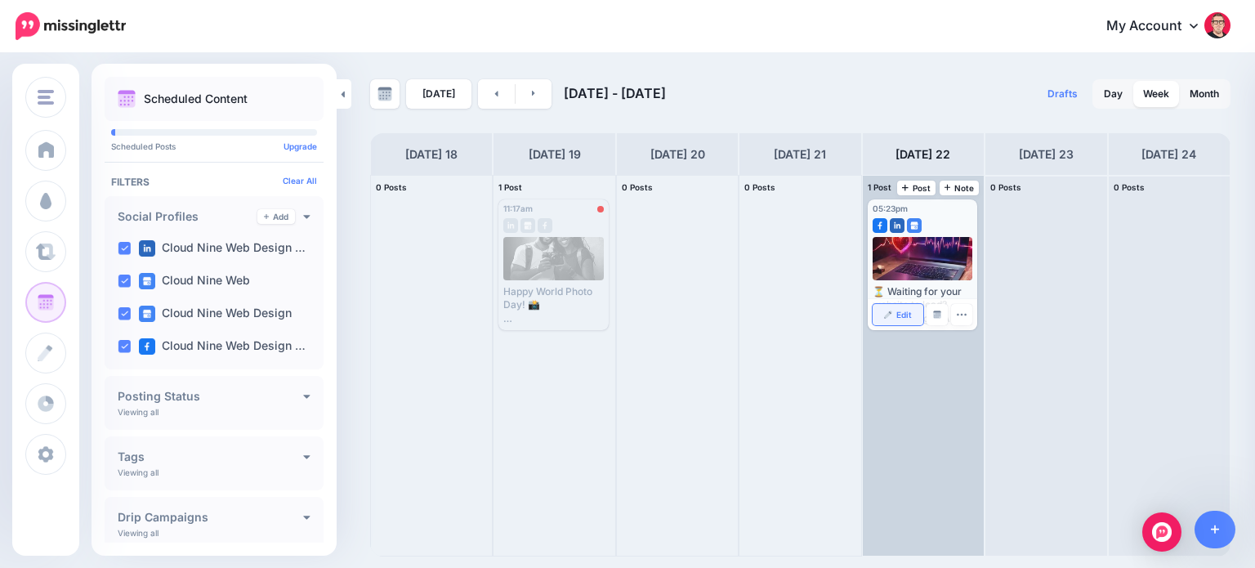
click at [892, 315] on img at bounding box center [888, 314] width 8 height 8
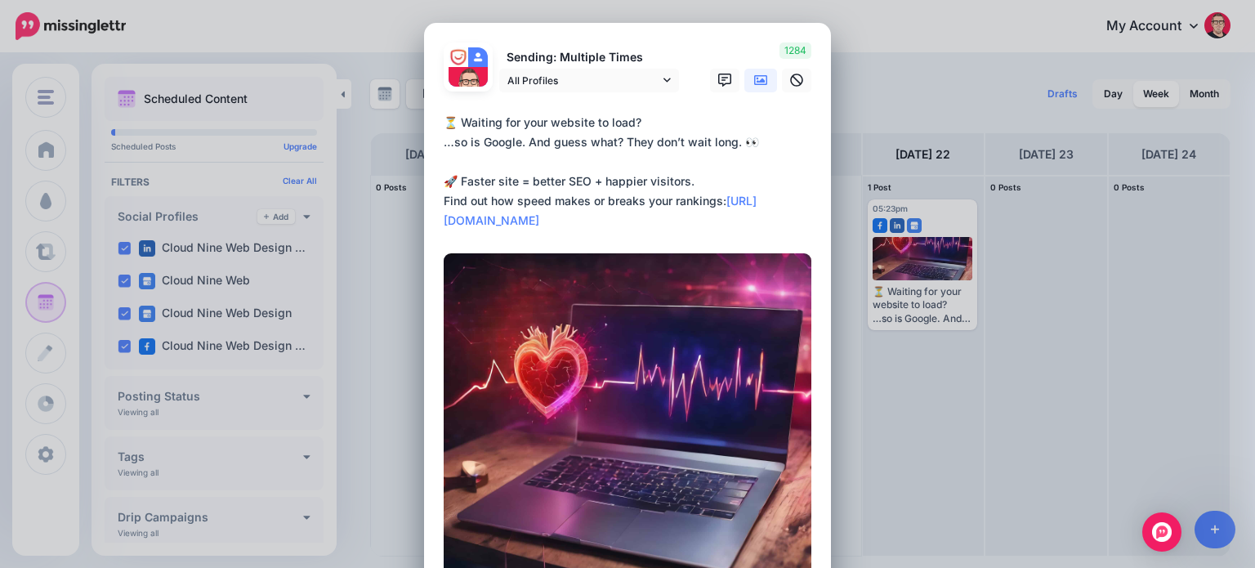
drag, startPoint x: 434, startPoint y: 117, endPoint x: 719, endPoint y: 208, distance: 299.4
click at [719, 208] on div "Loading Sending: Multiple Times All Profiles [DATE] 17:15" at bounding box center [627, 356] width 407 height 667
copy div
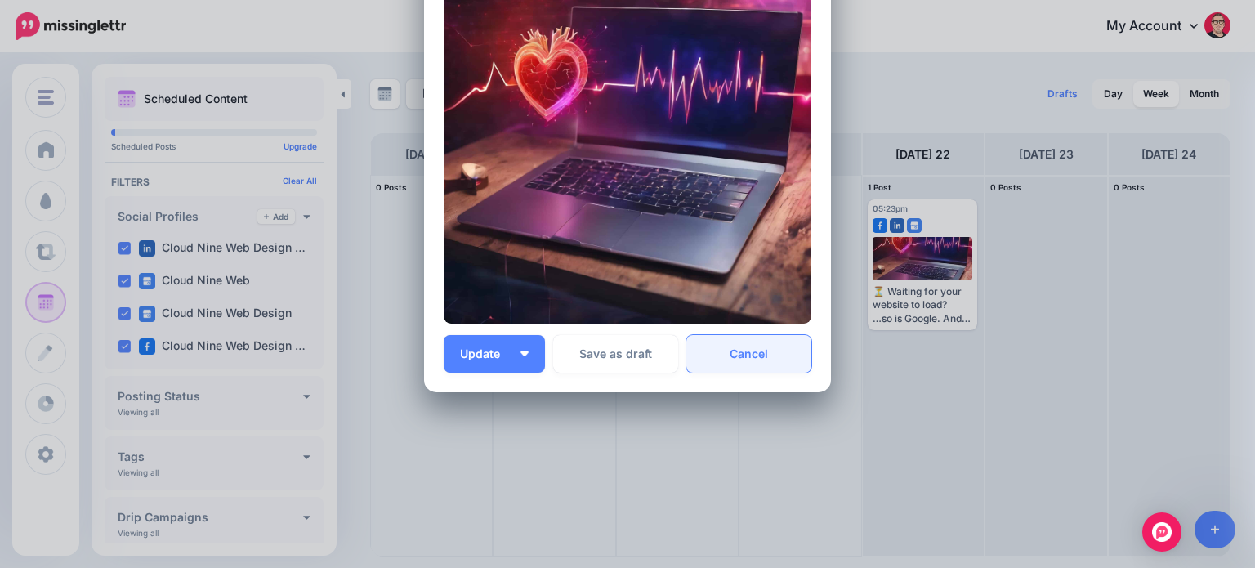
click at [745, 353] on link "Cancel" at bounding box center [748, 354] width 125 height 38
